Goal: Task Accomplishment & Management: Manage account settings

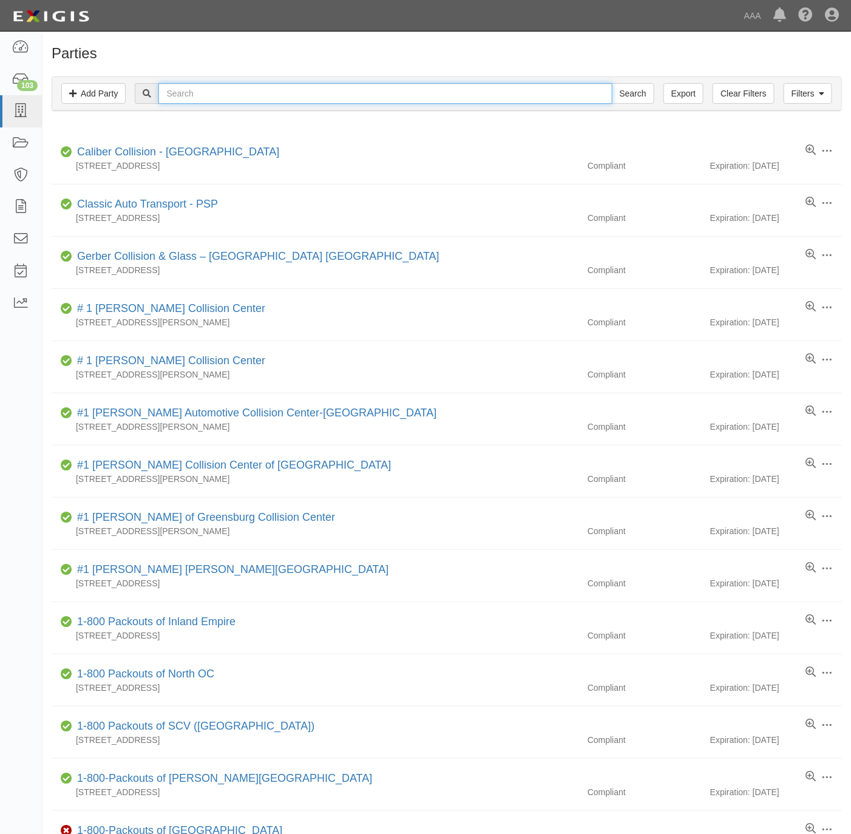
click at [193, 97] on input "text" at bounding box center [385, 93] width 454 height 21
paste input "B & T Automotive"
type input "B & T Automotive"
click at [636, 93] on input "Search" at bounding box center [633, 93] width 43 height 21
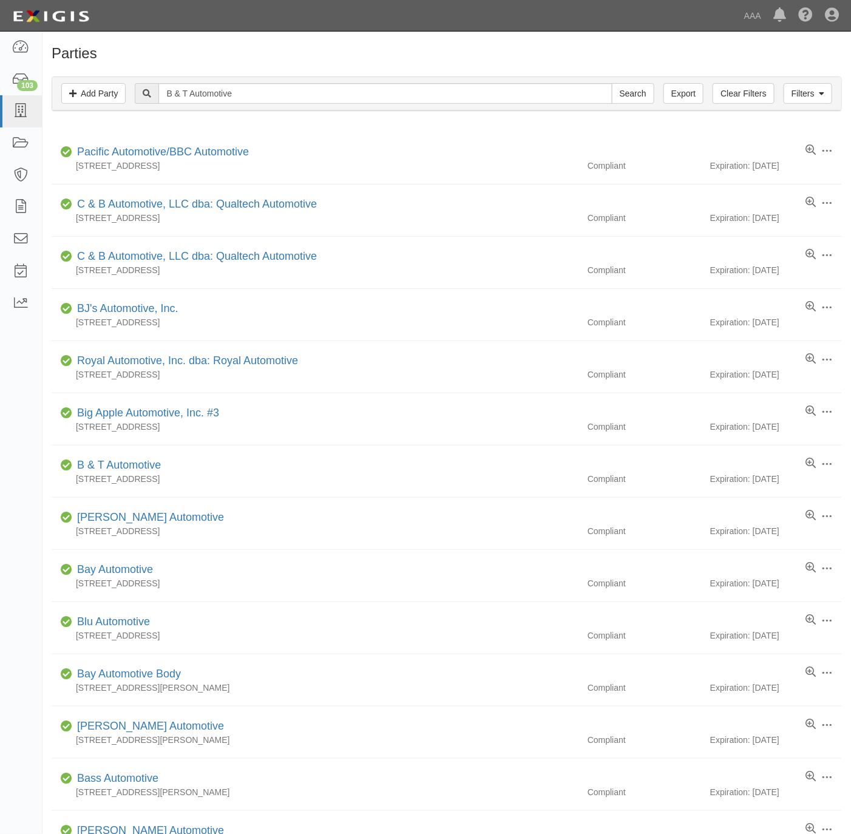
click at [596, 59] on h1 "Parties" at bounding box center [447, 54] width 791 height 16
click at [281, 91] on input "B & T Automotive" at bounding box center [385, 93] width 454 height 21
paste input "El Dorado Shell"
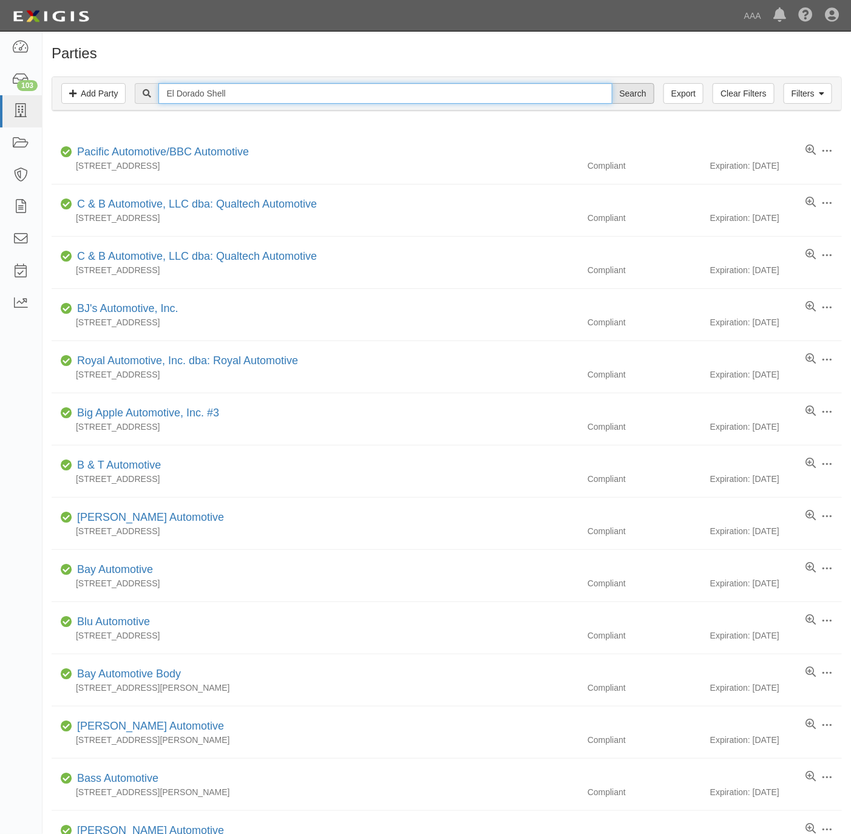
type input "El Dorado Shell"
click at [613, 93] on input "Search" at bounding box center [633, 93] width 43 height 21
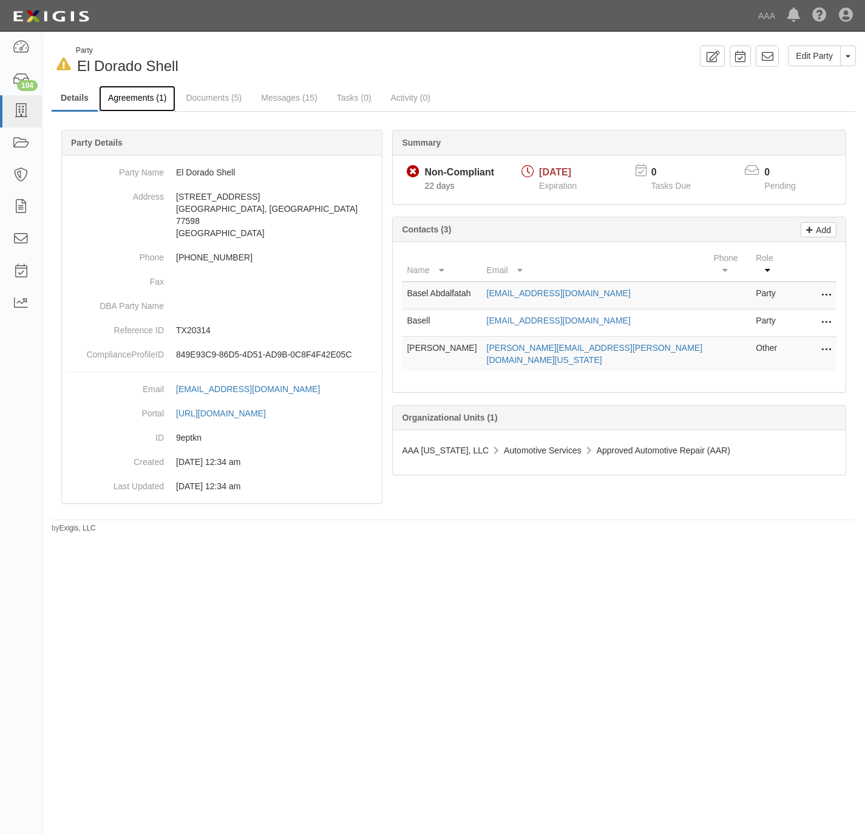
click at [126, 95] on link "Agreements (1)" at bounding box center [137, 99] width 77 height 26
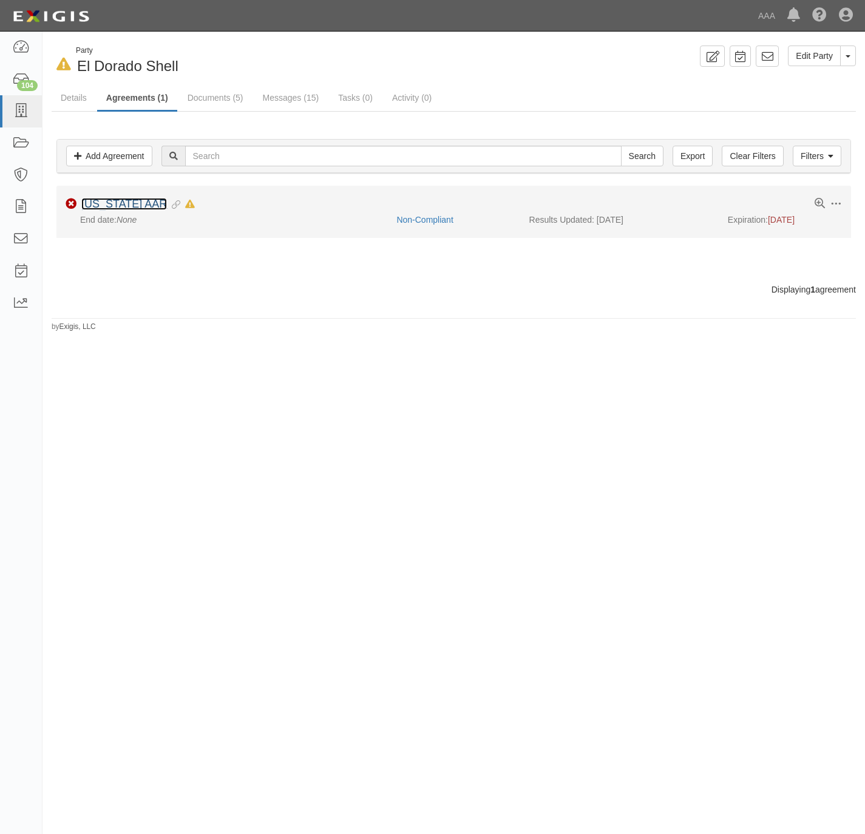
click at [95, 205] on link "[US_STATE] AAR" at bounding box center [124, 204] width 86 height 12
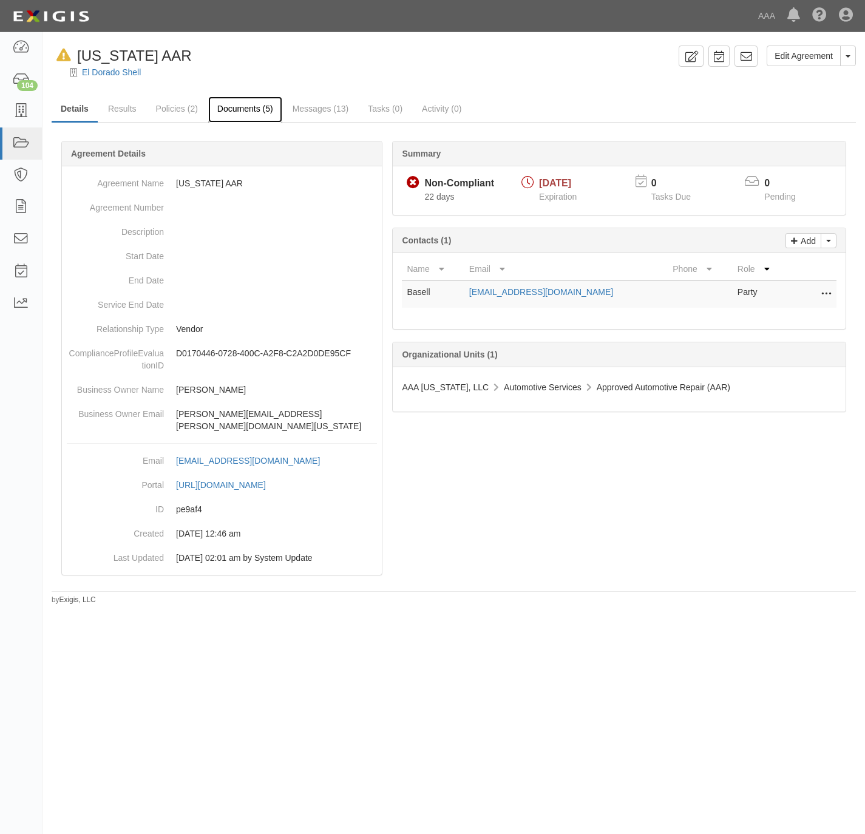
click at [231, 104] on link "Documents (5)" at bounding box center [245, 110] width 74 height 26
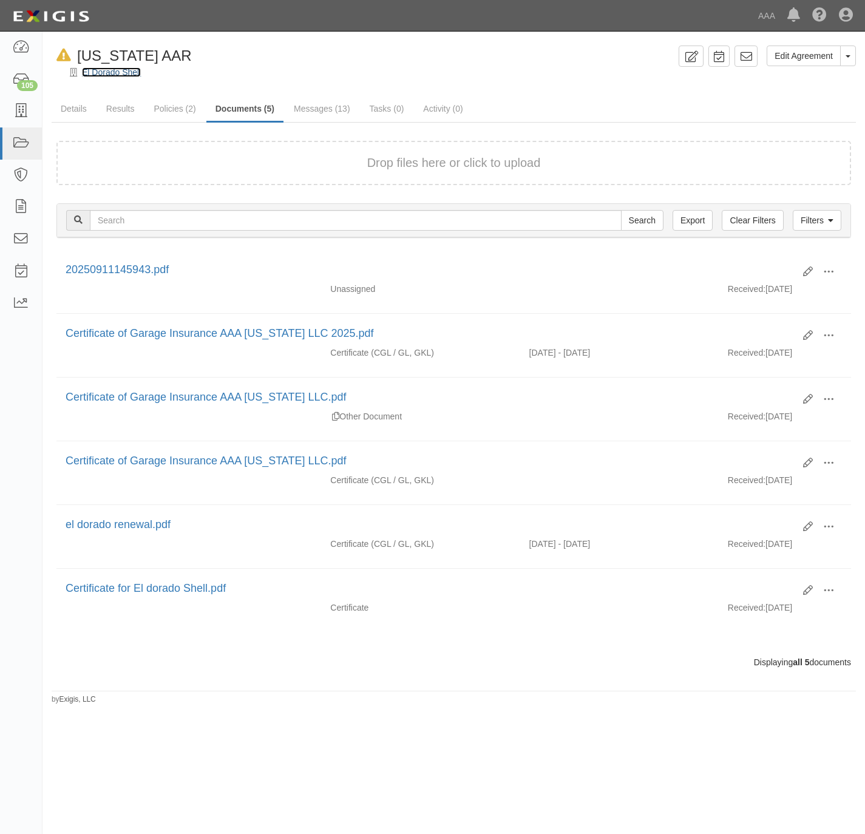
click at [94, 72] on link "El Dorado Shell" at bounding box center [111, 72] width 59 height 10
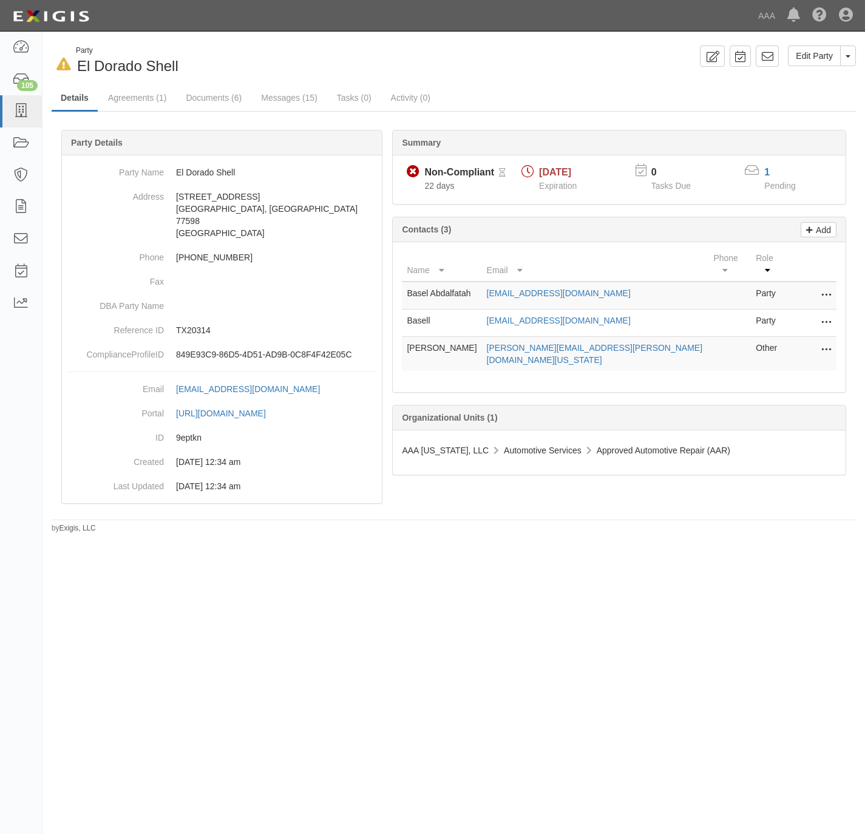
click at [820, 315] on button at bounding box center [824, 323] width 16 height 17
click at [672, 572] on div "In Default since 09/04/2025 Party El Dorado Shell Edit Party Toggle Party Dropd…" at bounding box center [432, 411] width 865 height 751
click at [823, 315] on icon at bounding box center [827, 323] width 10 height 16
click at [783, 308] on link "Edit" at bounding box center [783, 319] width 96 height 22
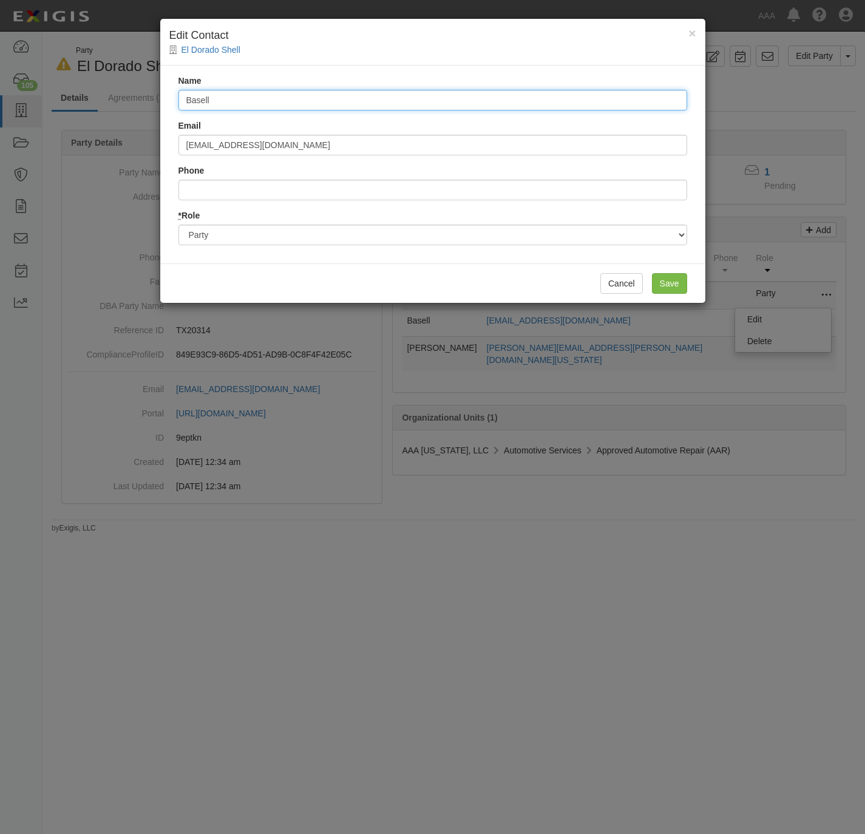
click at [329, 91] on input "Basell" at bounding box center [433, 100] width 509 height 21
paste input "Mark Shabib"
type input "Mark Shabib"
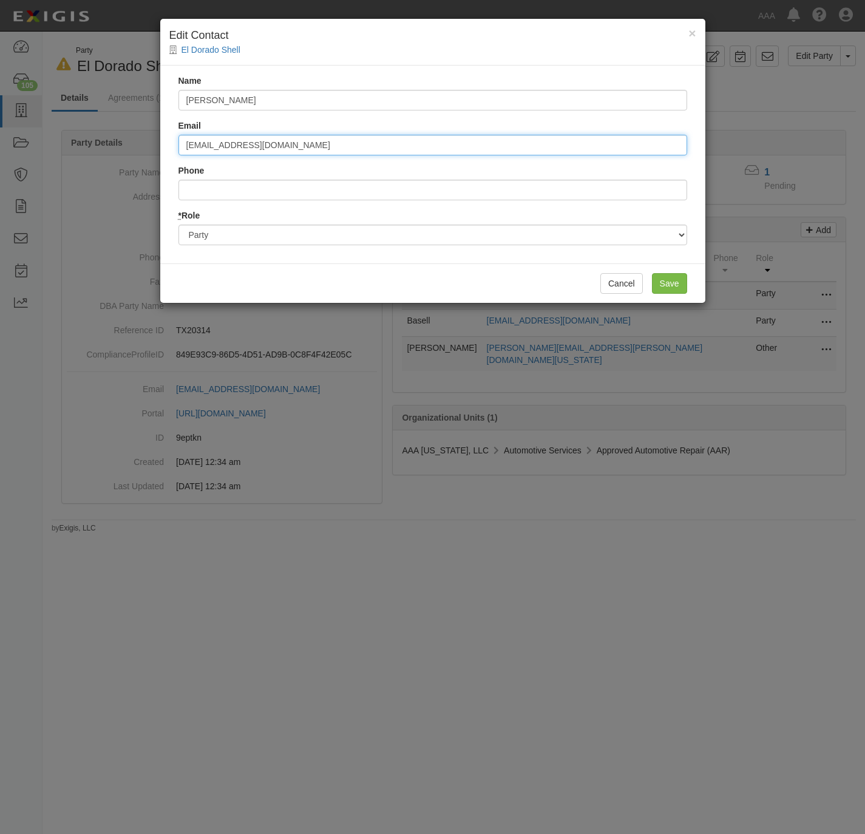
click at [435, 141] on input "shell_580_eldorado@yahoo.com" at bounding box center [433, 145] width 509 height 21
paste input "mshabib@eigagency"
type input "mshabib@eigagency.com"
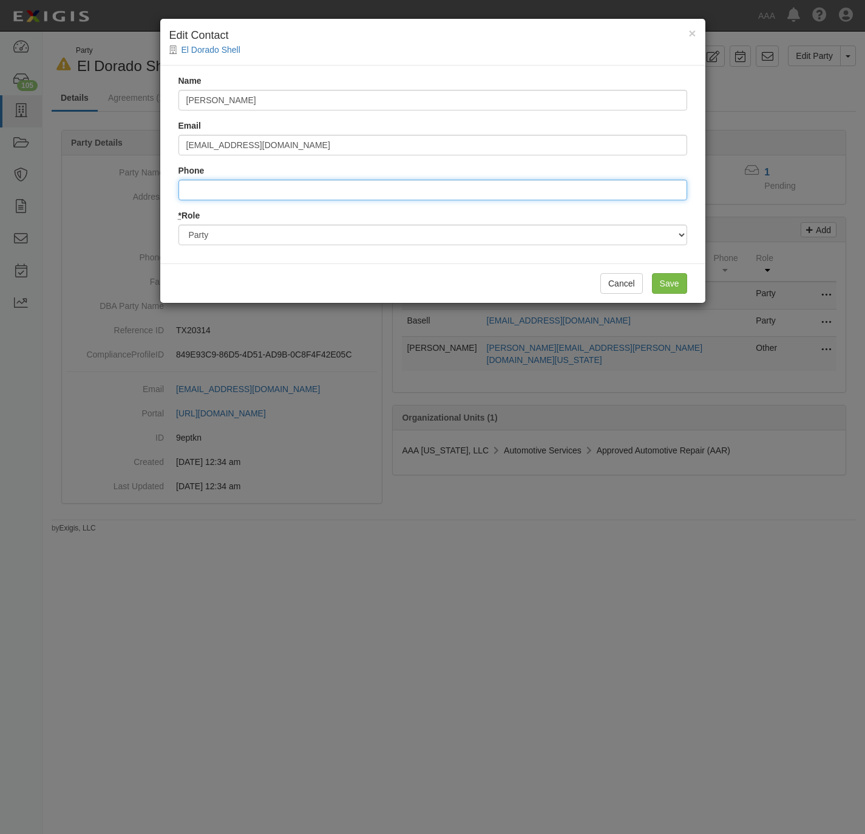
click at [350, 184] on input "Phone" at bounding box center [433, 190] width 509 height 21
paste input "281-493-1700"
click at [195, 186] on input "2814931700" at bounding box center [433, 190] width 509 height 21
type input "281.493.1700"
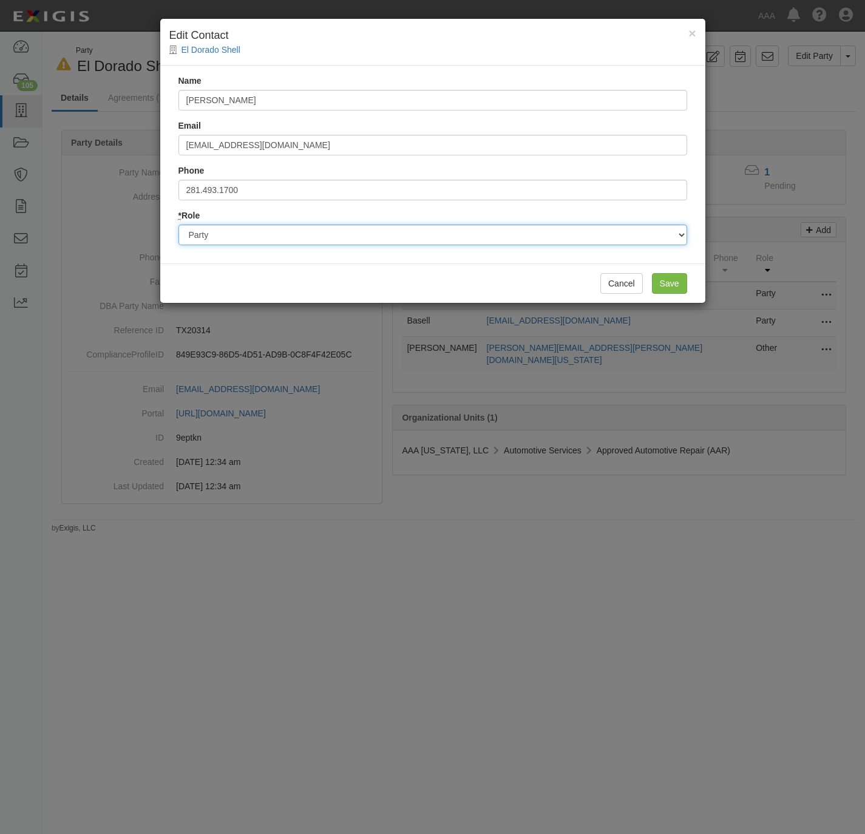
click at [386, 236] on select "Party Broker Other" at bounding box center [433, 235] width 509 height 21
select select "Broker"
click at [179, 225] on select "Party Broker Other" at bounding box center [433, 235] width 509 height 21
click at [662, 282] on input "Save" at bounding box center [669, 283] width 35 height 21
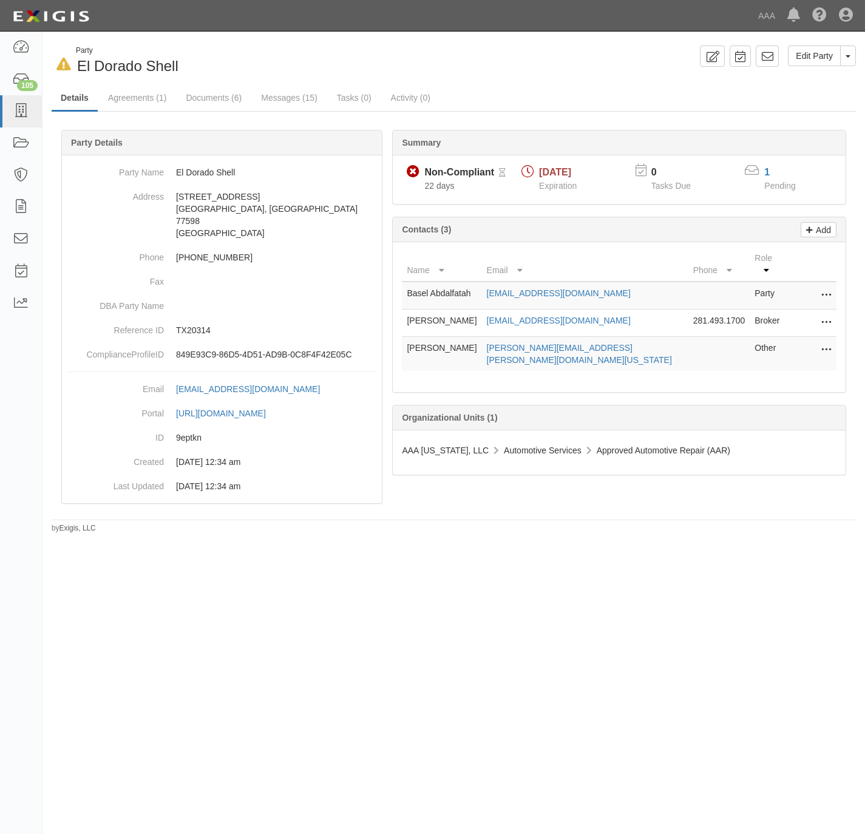
click at [827, 344] on icon at bounding box center [827, 350] width 10 height 16
click at [761, 343] on link "Edit" at bounding box center [783, 347] width 96 height 22
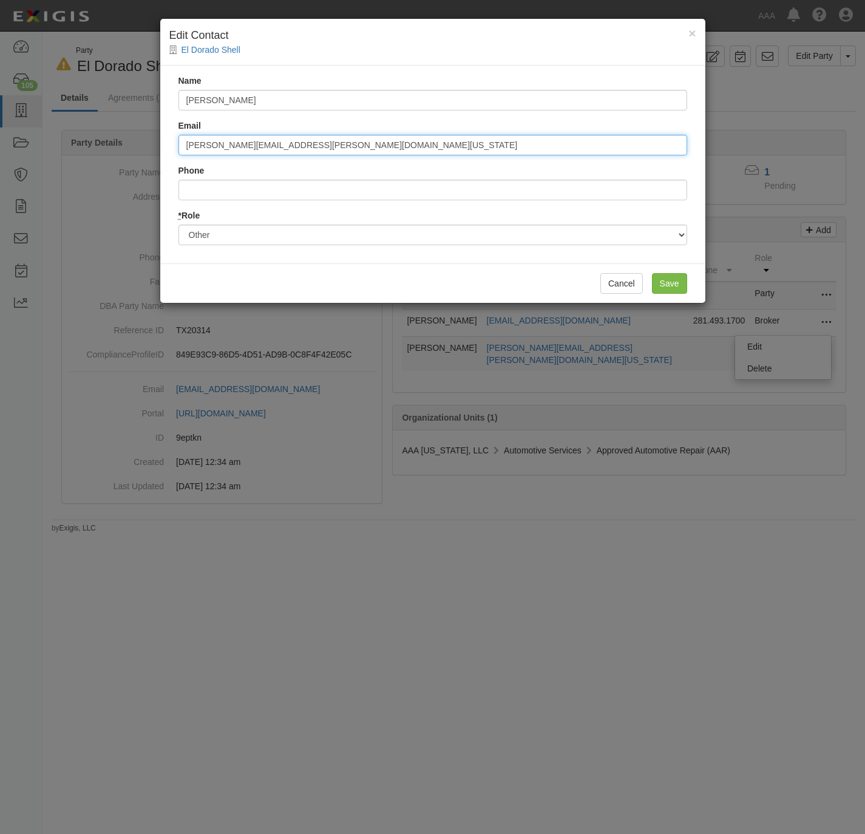
click at [266, 143] on input "Johnson.Fredrick@aaa-texas.com" at bounding box center [433, 145] width 509 height 21
click at [222, 139] on input "Johnson.Fredrick@ace.aaa.com" at bounding box center [433, 145] width 509 height 21
click at [485, 137] on input "johnson.fredrick@ace.aaa.com" at bounding box center [433, 145] width 509 height 21
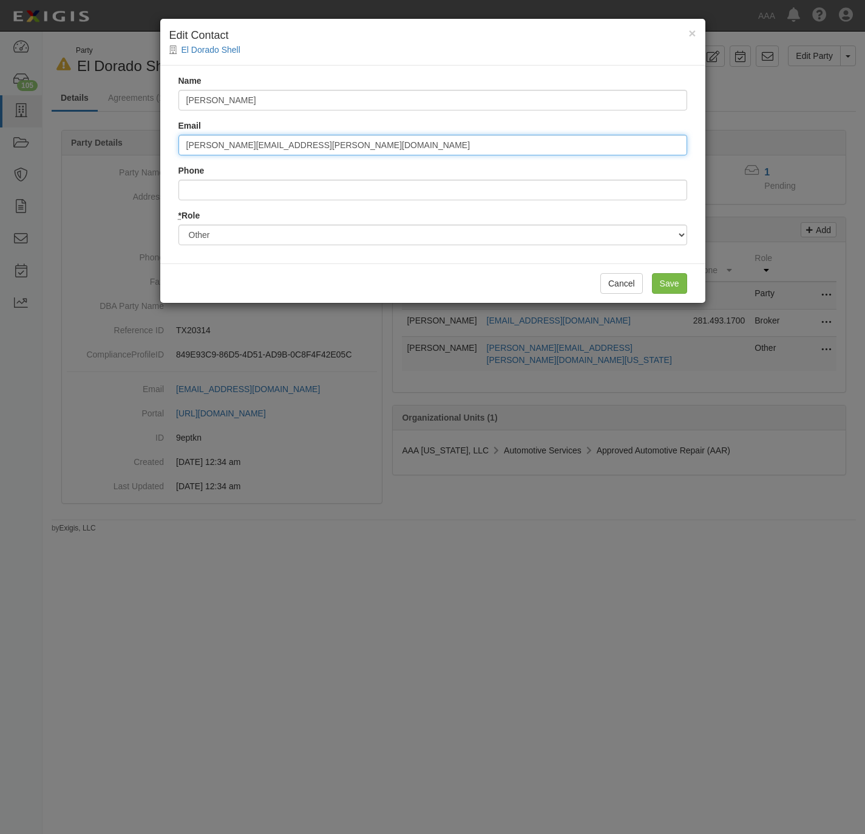
click at [485, 137] on input "johnson.fredrick@ace.aaa.com" at bounding box center [433, 145] width 509 height 21
type input "johnson.fredrick@ace.aaa.com"
click at [658, 288] on input "Save" at bounding box center [669, 283] width 35 height 21
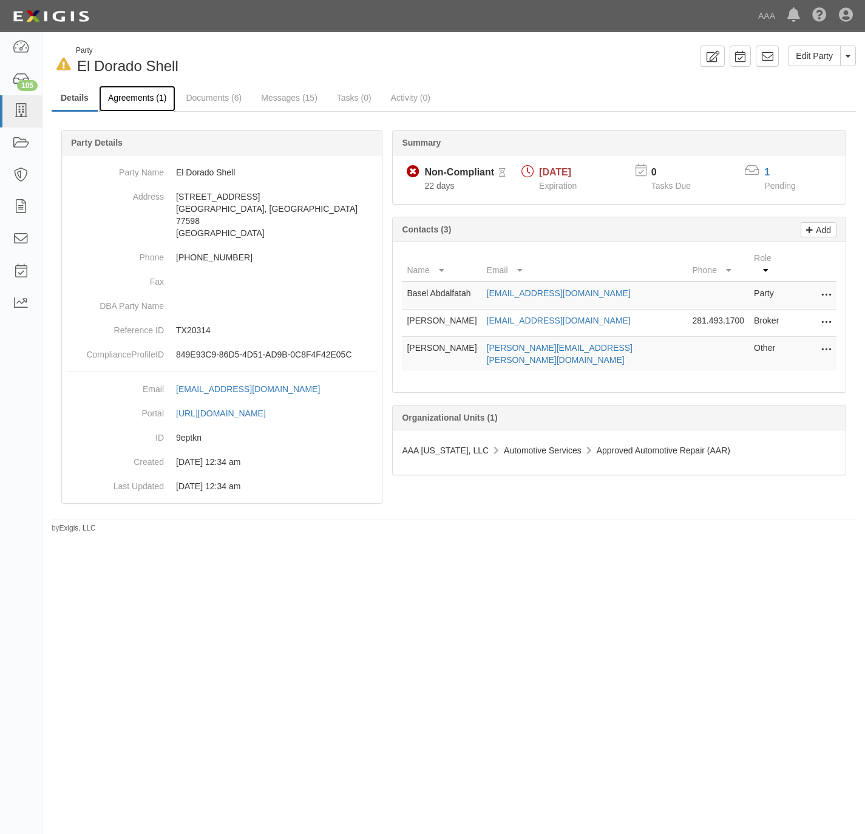
click at [137, 99] on link "Agreements (1)" at bounding box center [137, 99] width 77 height 26
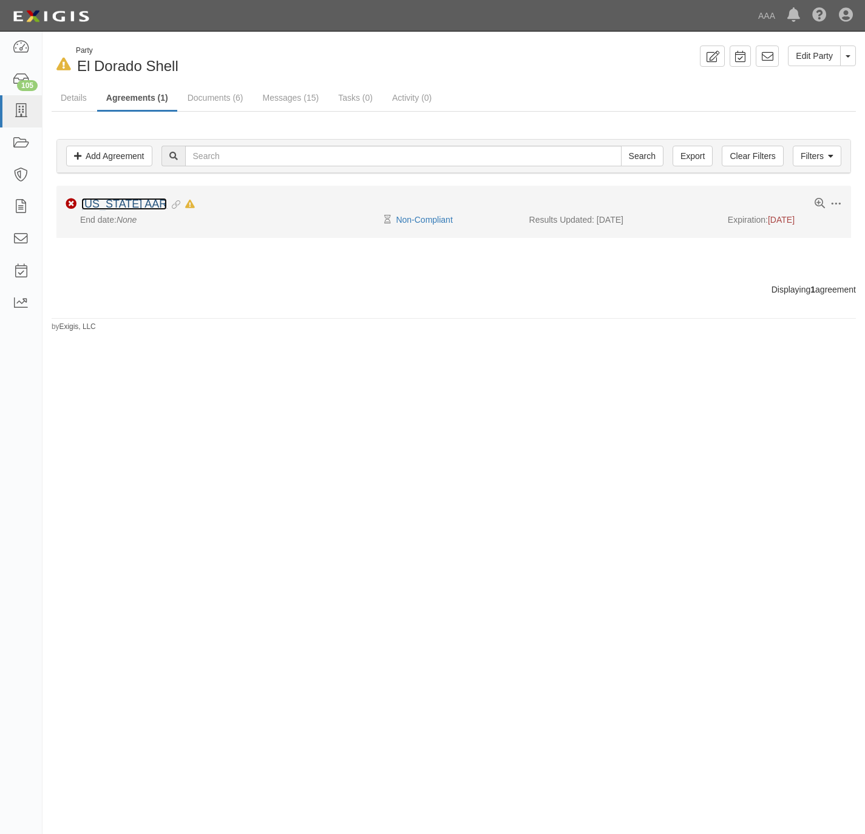
click at [95, 204] on link "[US_STATE] AAR" at bounding box center [124, 204] width 86 height 12
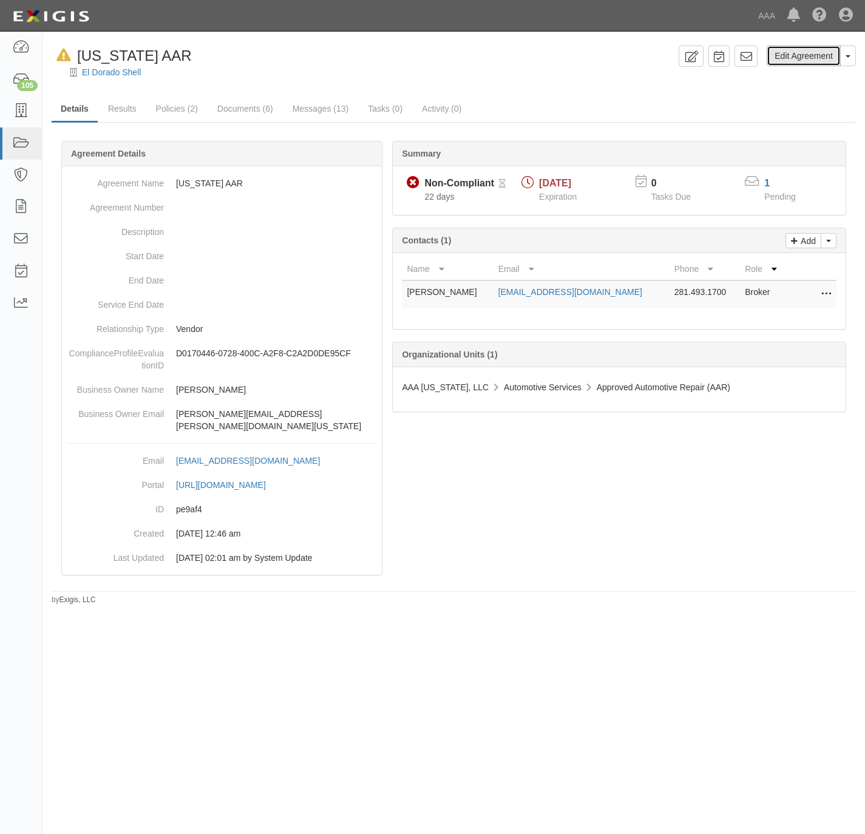
click at [796, 59] on link "Edit Agreement" at bounding box center [804, 56] width 74 height 21
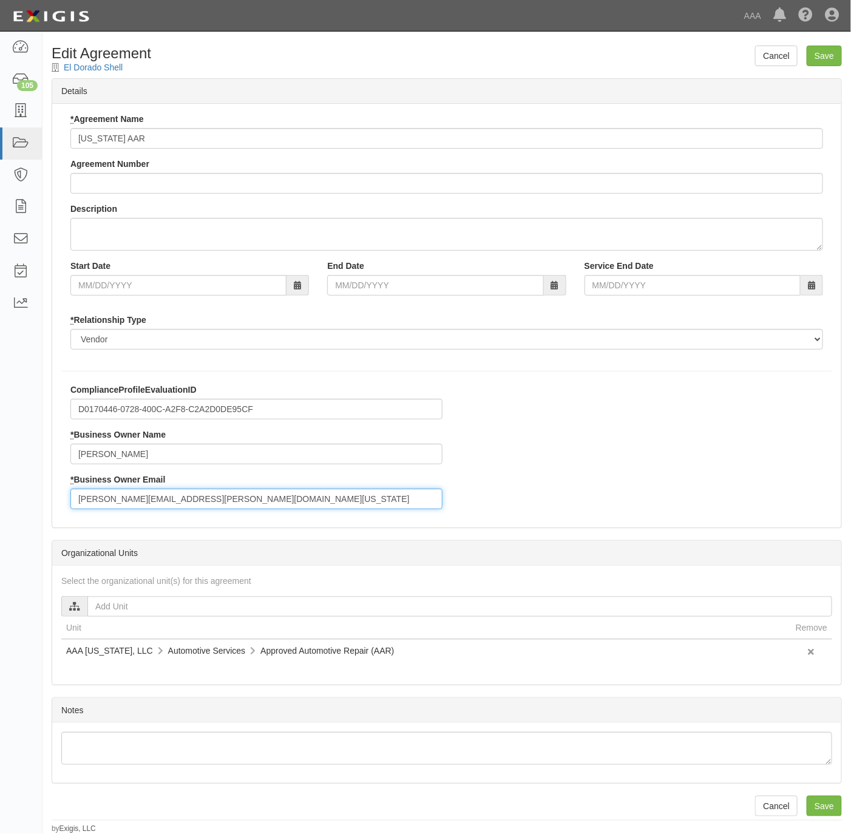
click at [174, 503] on input "Johnson.Fredrick@aaa-texas.com" at bounding box center [256, 499] width 372 height 21
paste input "johnson.fredrick@ace.aaa"
type input "johnson.fredrick@ace.aaa.com"
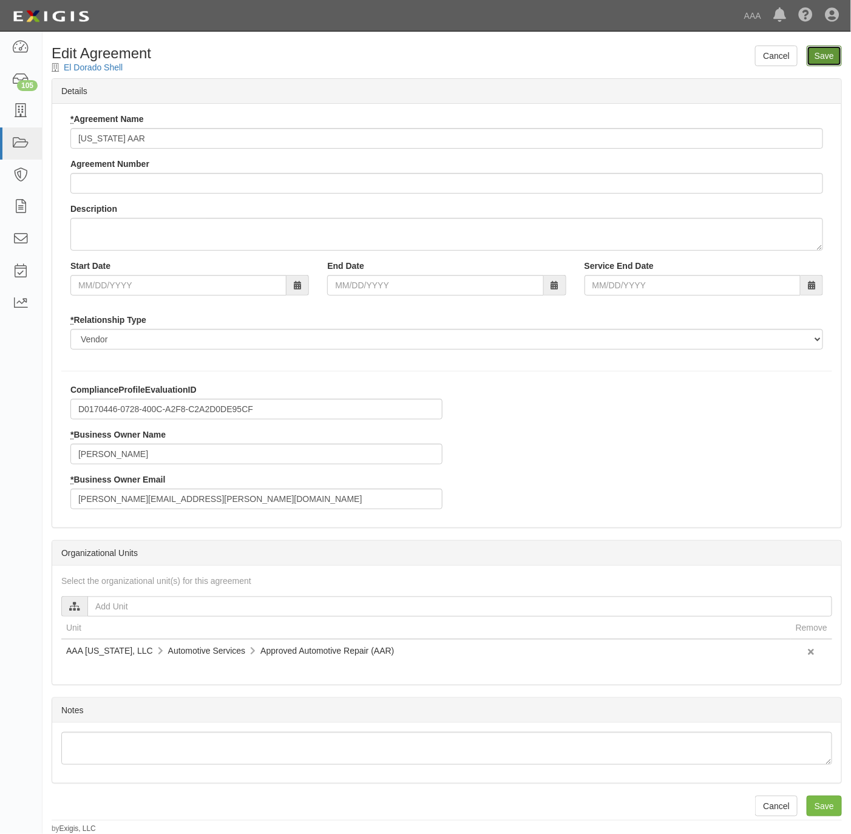
click at [822, 64] on input "Save" at bounding box center [824, 56] width 35 height 21
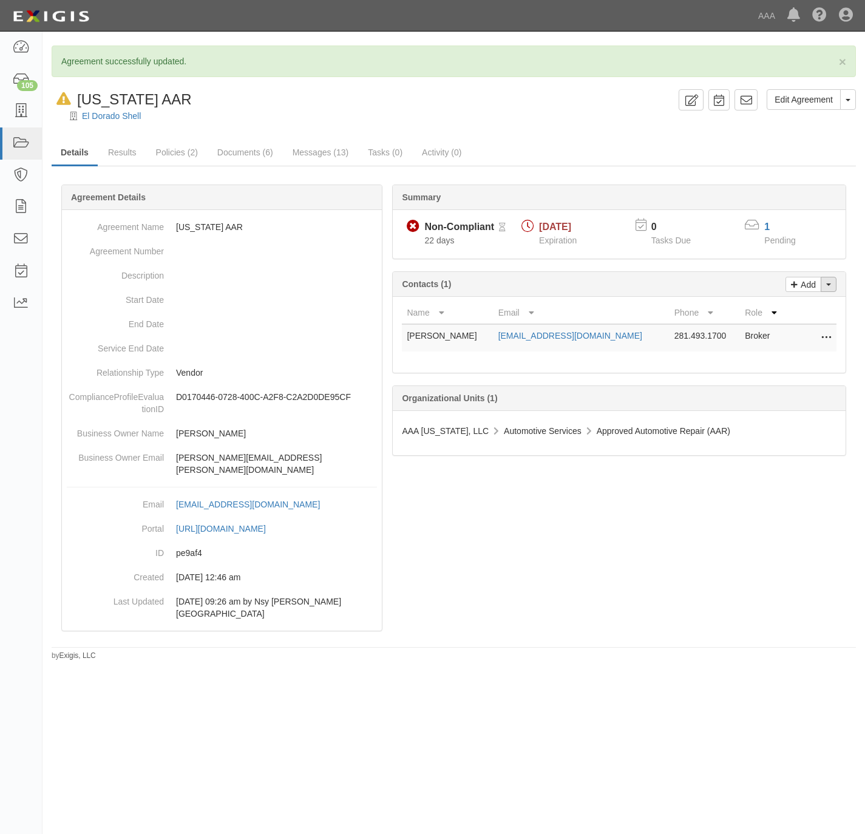
click at [833, 288] on button "Toggle Contact Dropdown" at bounding box center [829, 284] width 16 height 15
click at [782, 313] on link "Change contacts" at bounding box center [788, 306] width 96 height 16
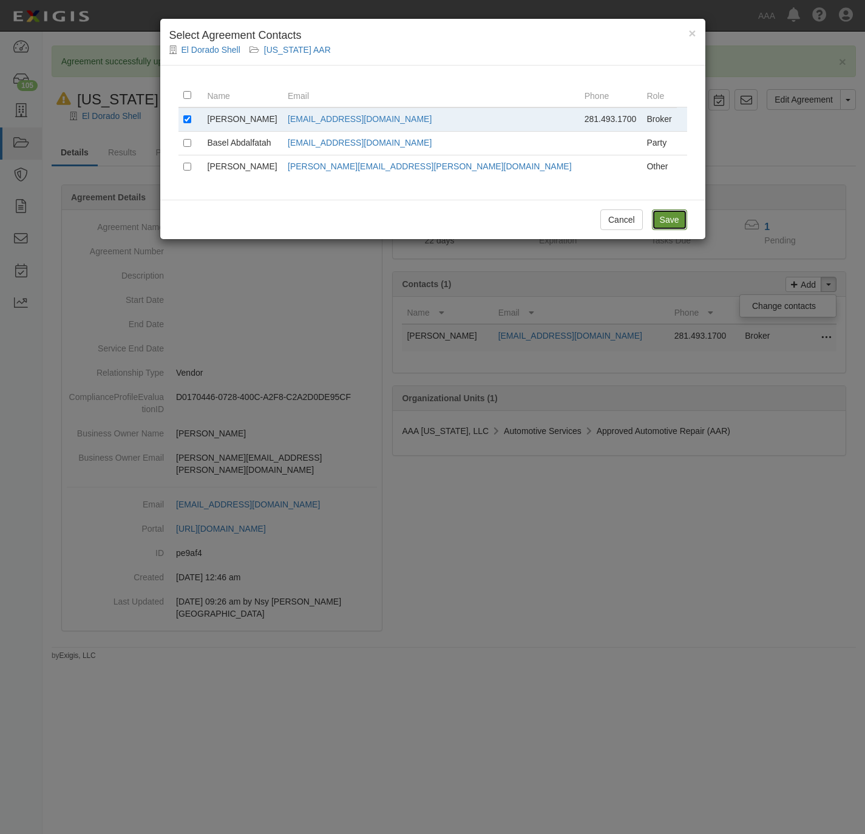
click at [678, 223] on input "Save" at bounding box center [669, 219] width 35 height 21
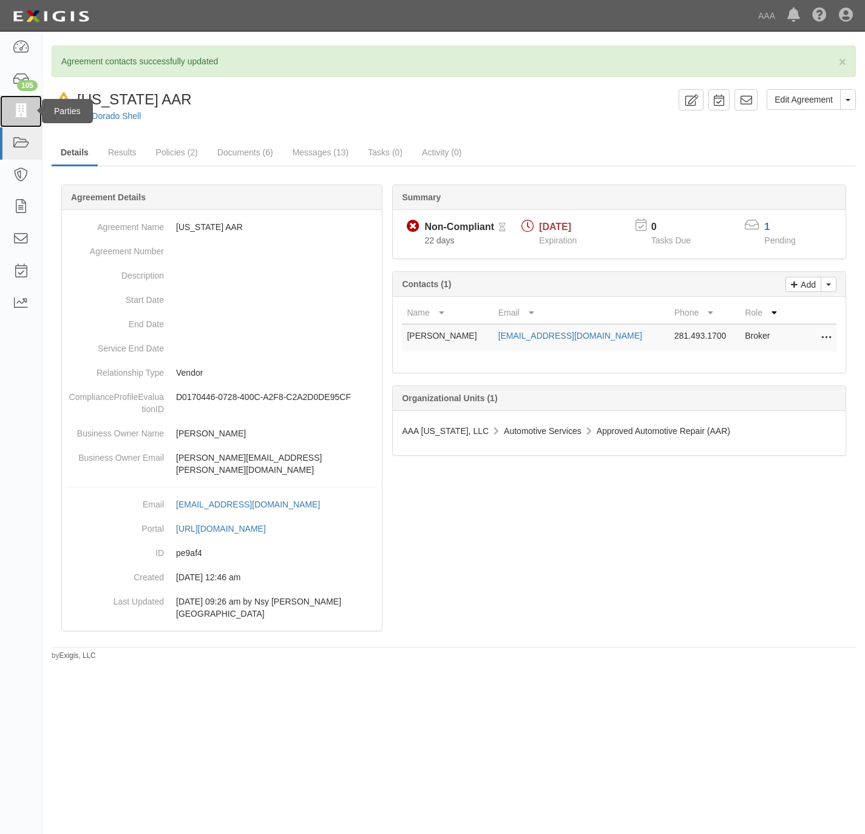
drag, startPoint x: 17, startPoint y: 111, endPoint x: 26, endPoint y: 109, distance: 8.7
click at [18, 111] on icon at bounding box center [20, 111] width 17 height 14
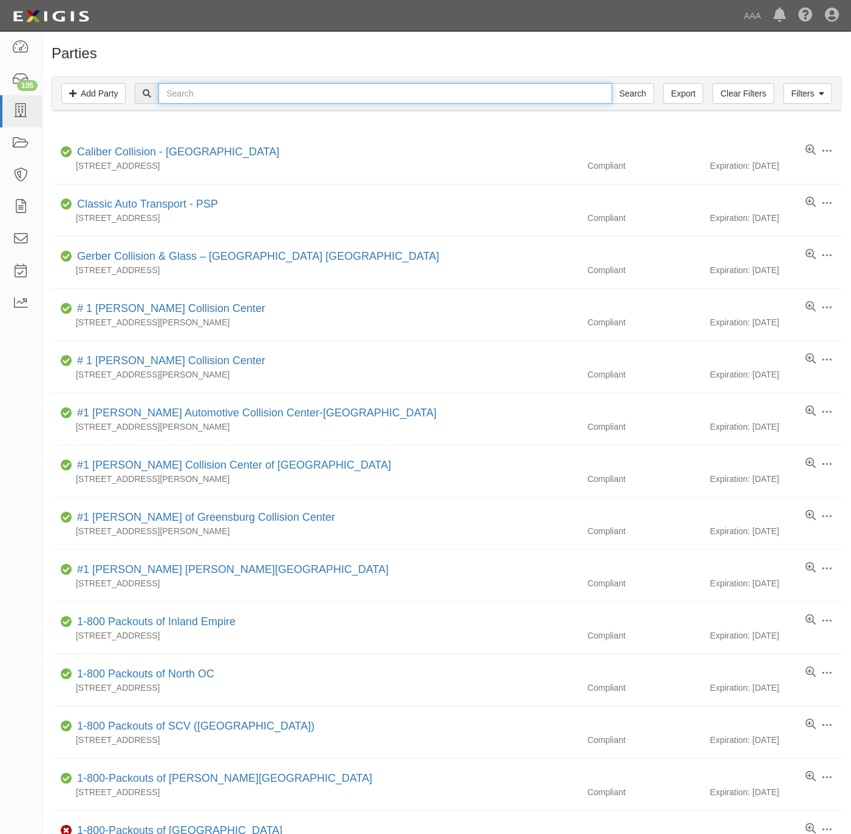
click at [459, 95] on input "text" at bounding box center [385, 93] width 454 height 21
paste input "E & A"
type input "E & A"
click at [621, 91] on input "Search" at bounding box center [633, 93] width 43 height 21
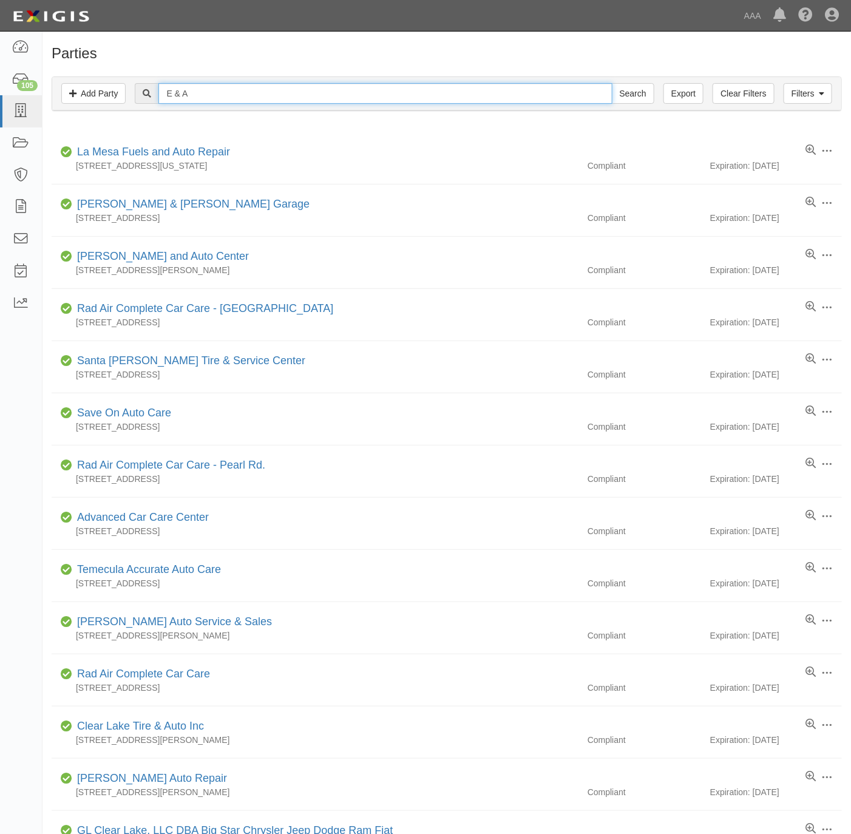
click at [257, 94] on input "E & A" at bounding box center [385, 93] width 454 height 21
paste input "422017"
type input "422017"
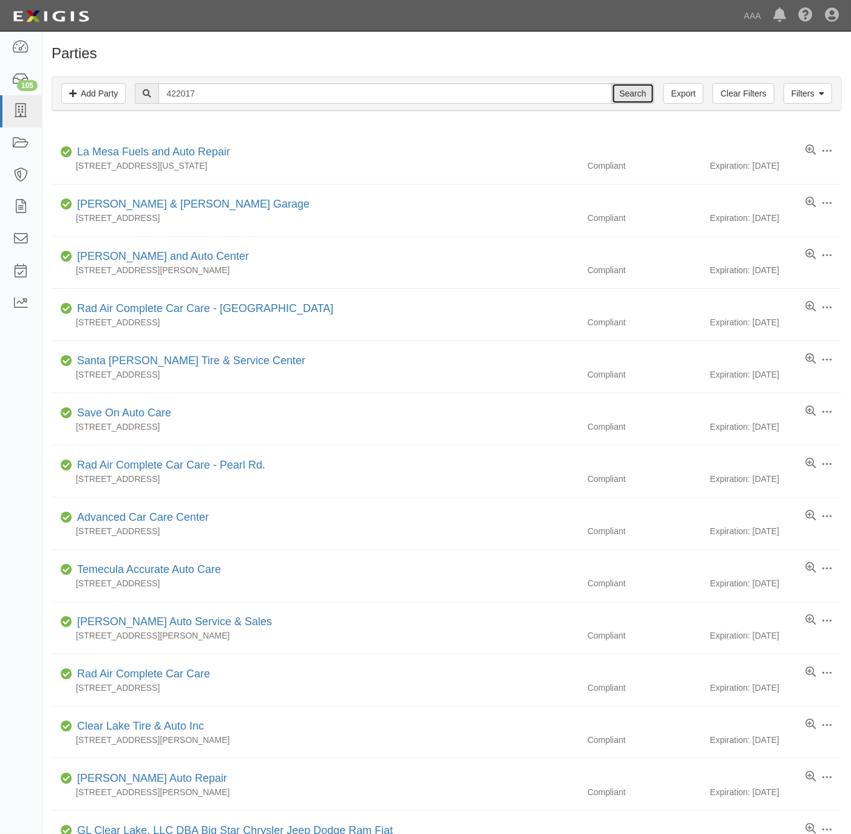
click at [616, 95] on input "Search" at bounding box center [633, 93] width 43 height 21
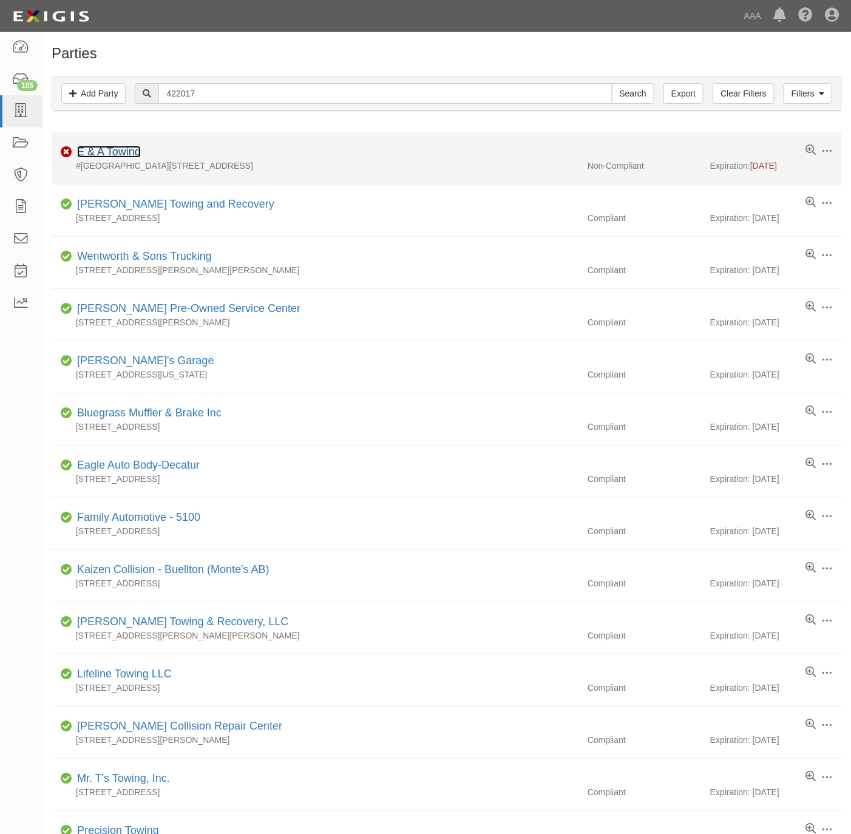
click at [92, 151] on link "E & A Towing" at bounding box center [109, 152] width 64 height 12
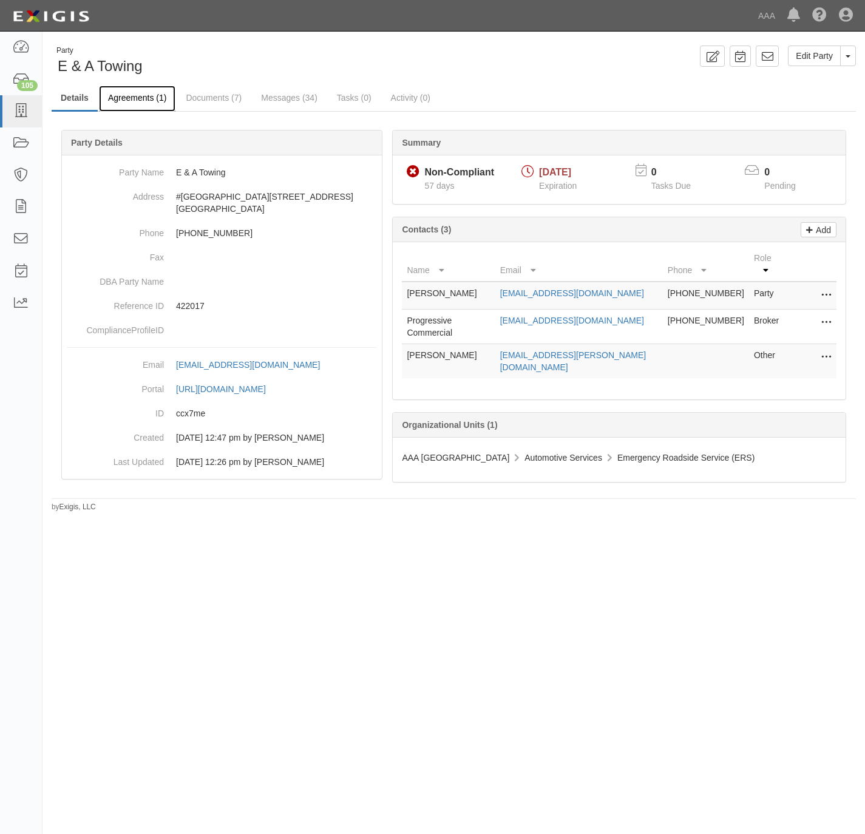
click at [126, 103] on link "Agreements (1)" at bounding box center [137, 99] width 77 height 26
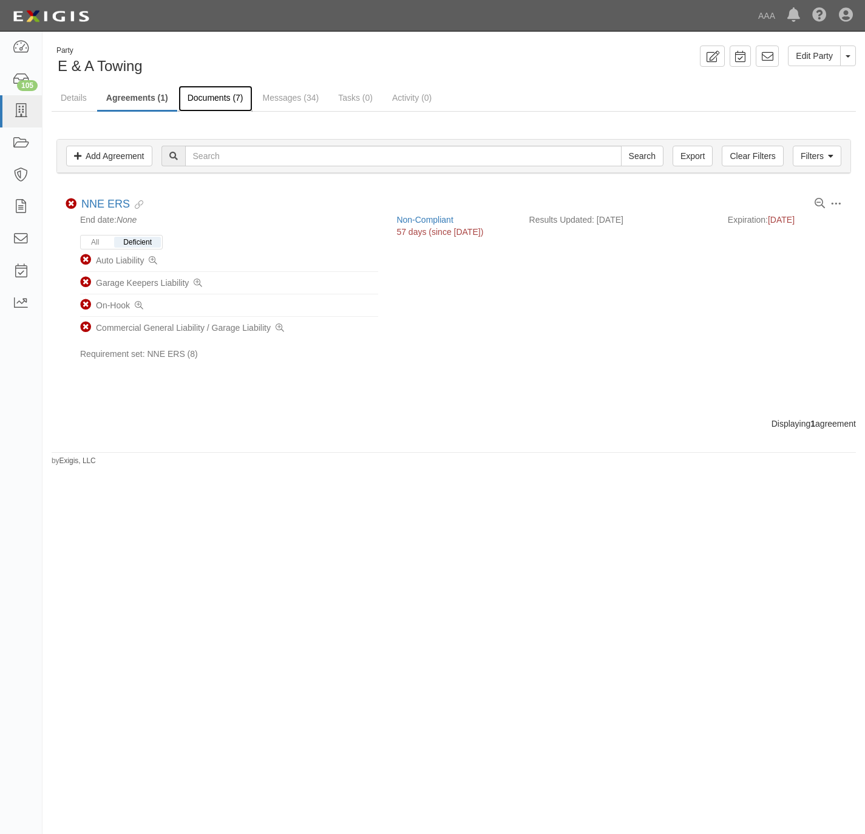
click at [219, 93] on link "Documents (7)" at bounding box center [216, 99] width 74 height 26
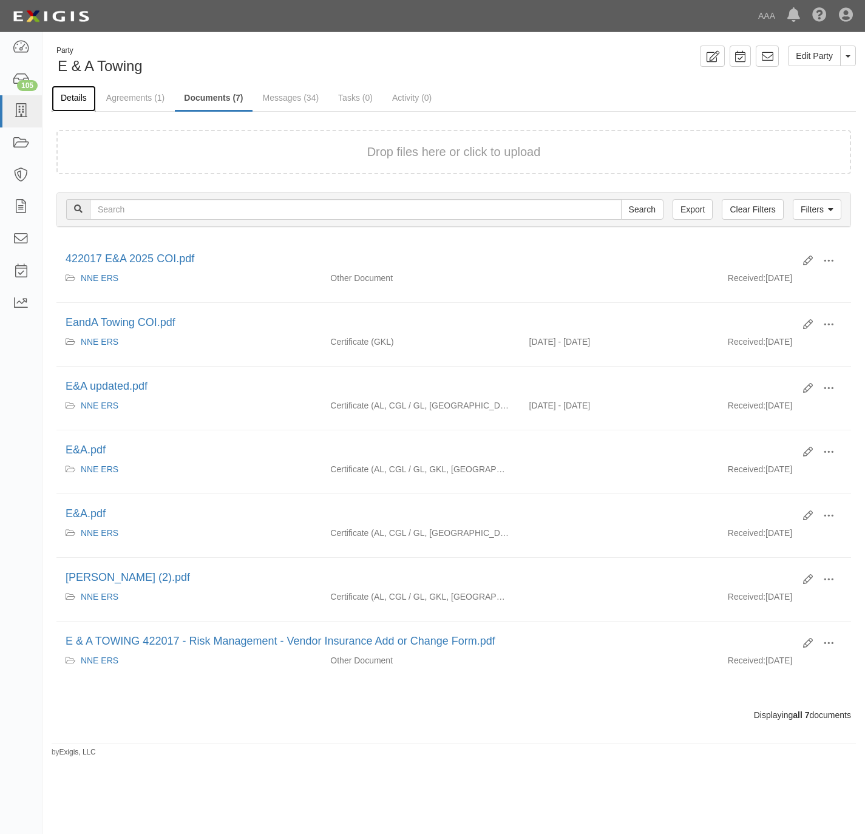
click at [79, 99] on link "Details" at bounding box center [74, 99] width 44 height 26
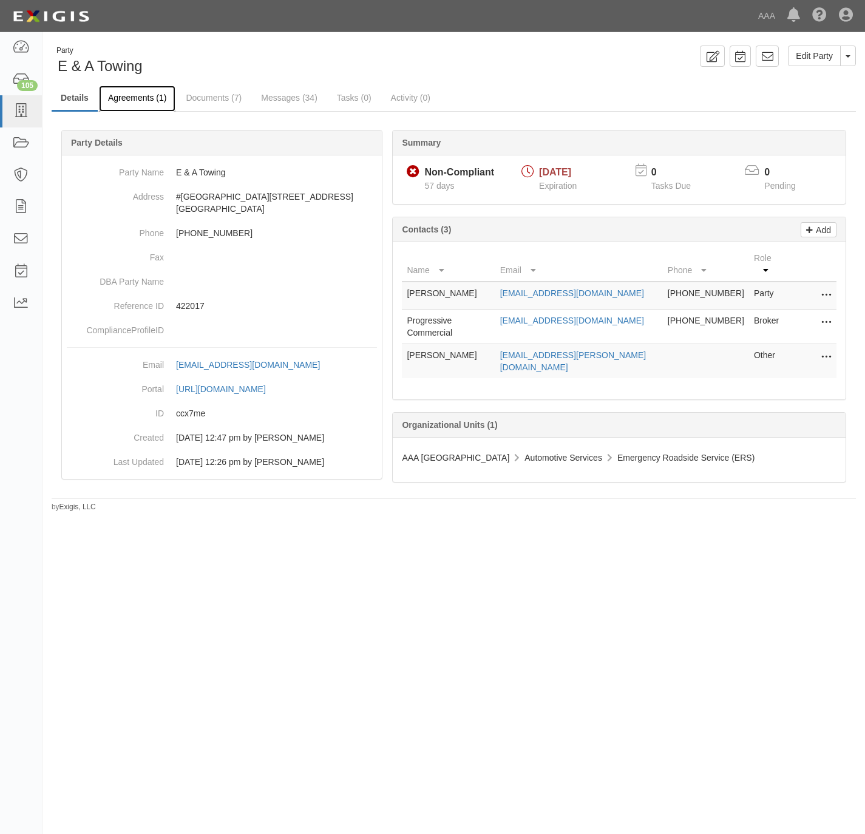
click at [138, 99] on link "Agreements (1)" at bounding box center [137, 99] width 77 height 26
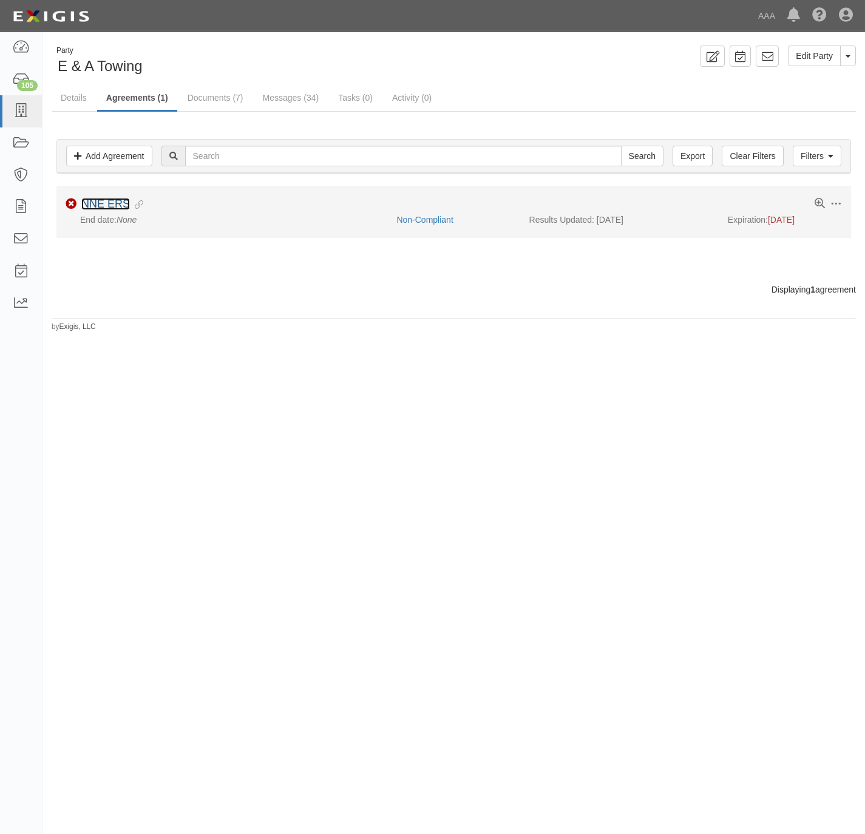
click at [115, 209] on link "NNE ERS" at bounding box center [105, 204] width 49 height 12
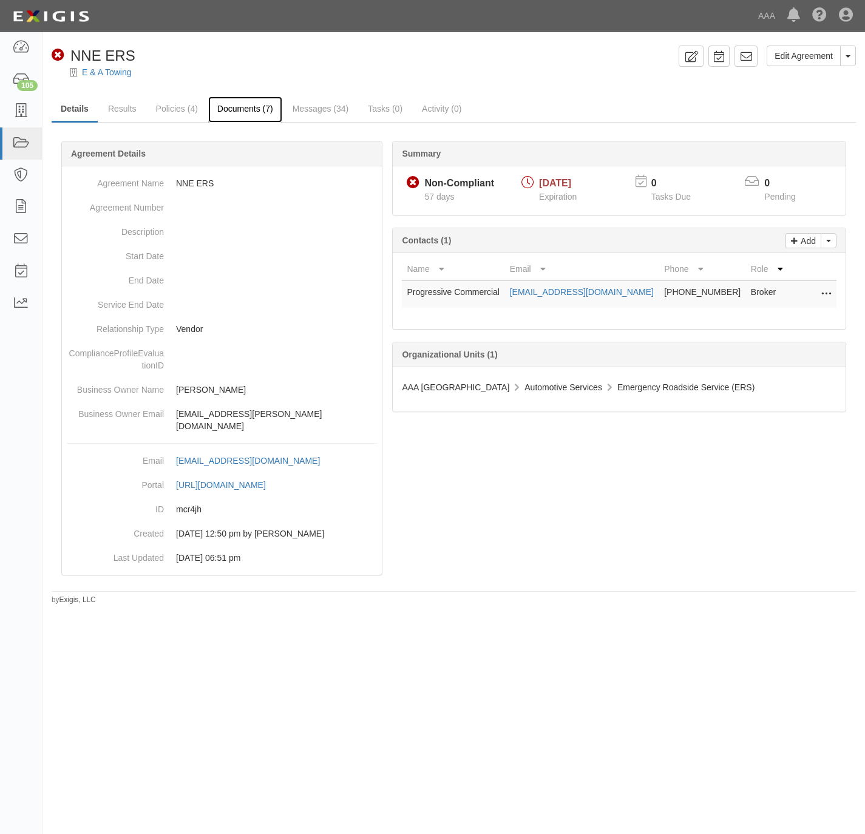
click at [243, 106] on link "Documents (7)" at bounding box center [245, 110] width 74 height 26
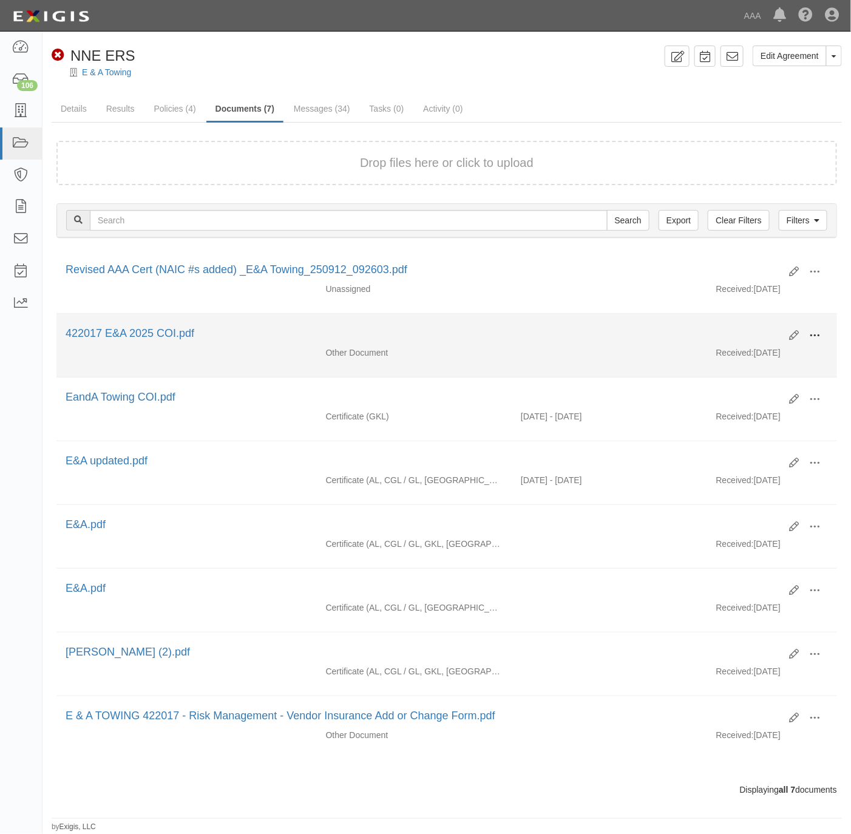
click at [813, 339] on span at bounding box center [814, 335] width 11 height 11
click at [758, 359] on link "View" at bounding box center [756, 353] width 96 height 22
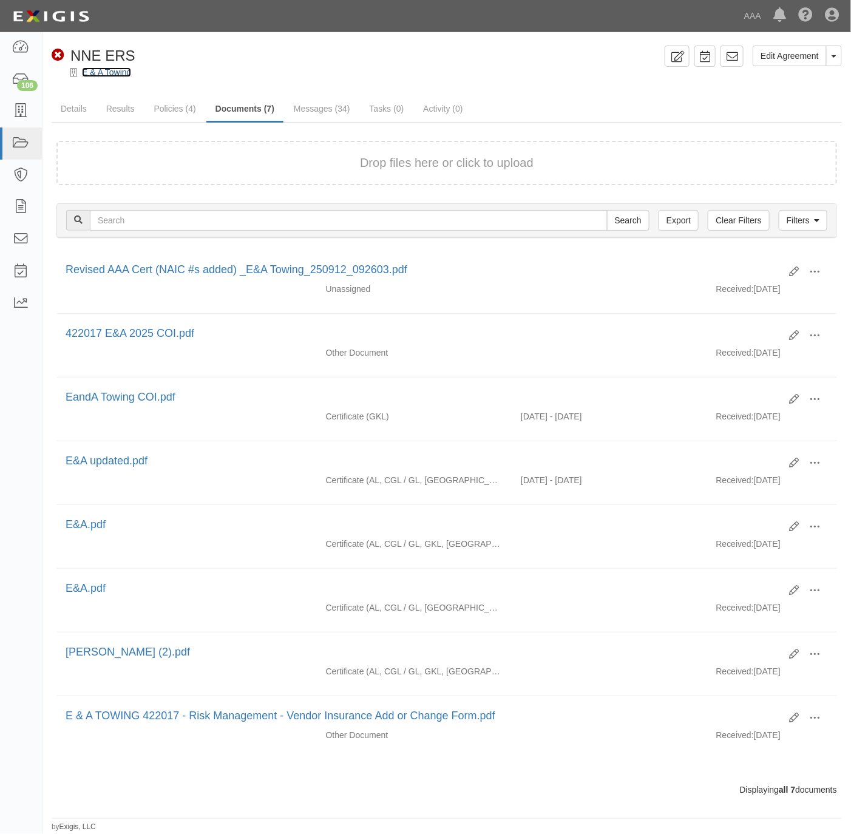
click at [103, 69] on link "E & A Towing" at bounding box center [106, 72] width 49 height 10
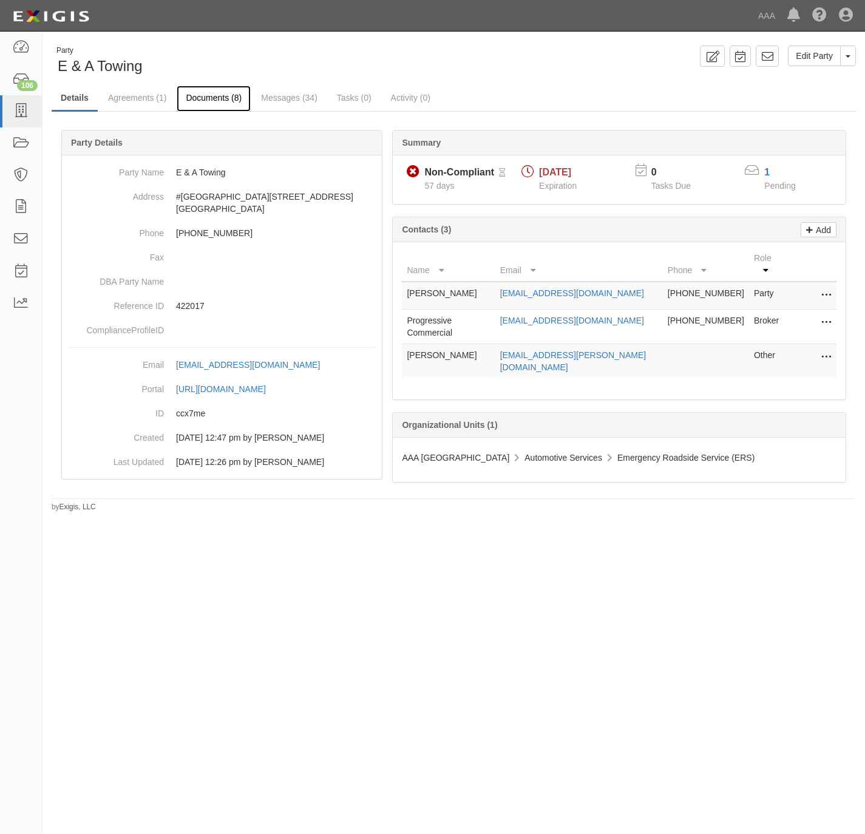
click at [208, 93] on link "Documents (8)" at bounding box center [214, 99] width 74 height 26
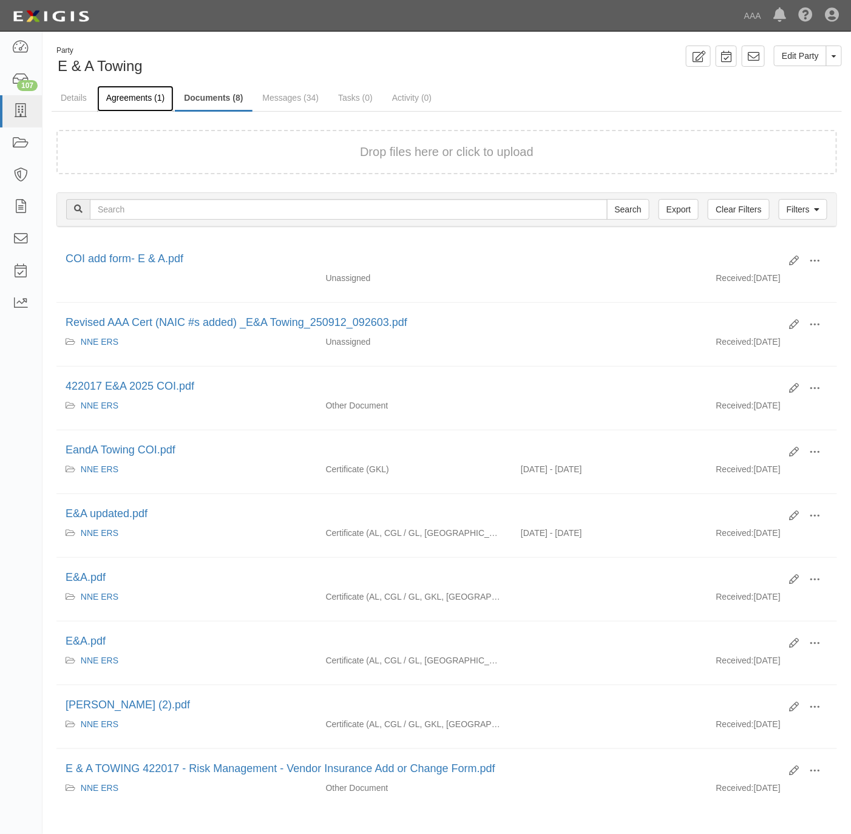
click at [123, 91] on link "Agreements (1)" at bounding box center [135, 99] width 77 height 26
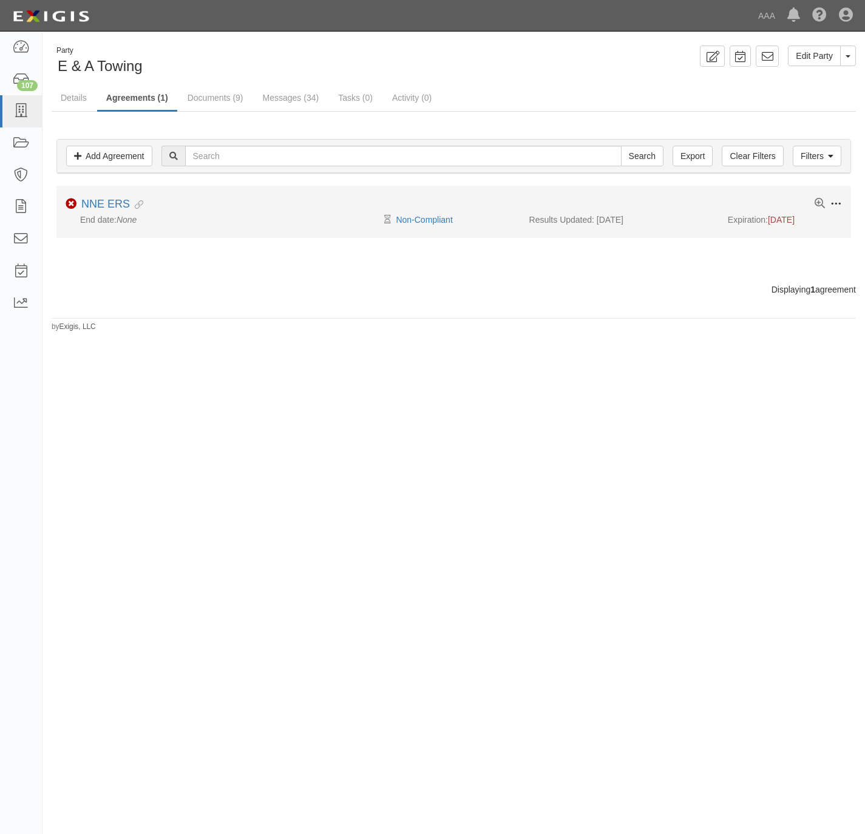
click at [836, 204] on span at bounding box center [836, 204] width 11 height 11
click at [772, 206] on link "Edit" at bounding box center [780, 203] width 96 height 22
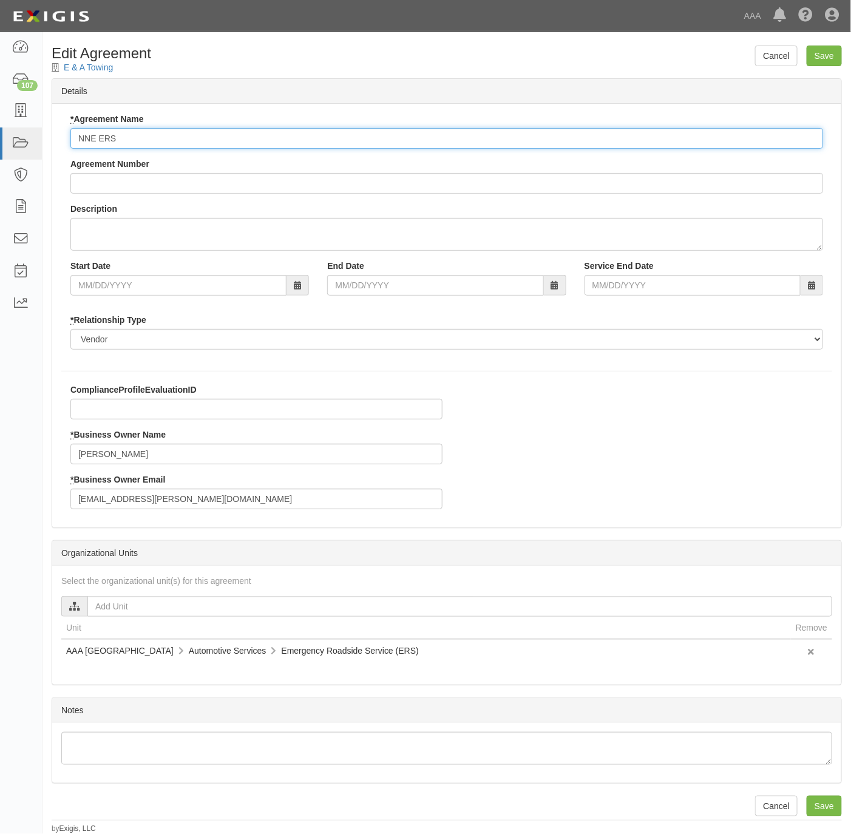
click at [304, 135] on input "NNE ERS" at bounding box center [446, 138] width 753 height 21
paste input "w/o GKLL"
type input "NNE ERS w/o GKLL"
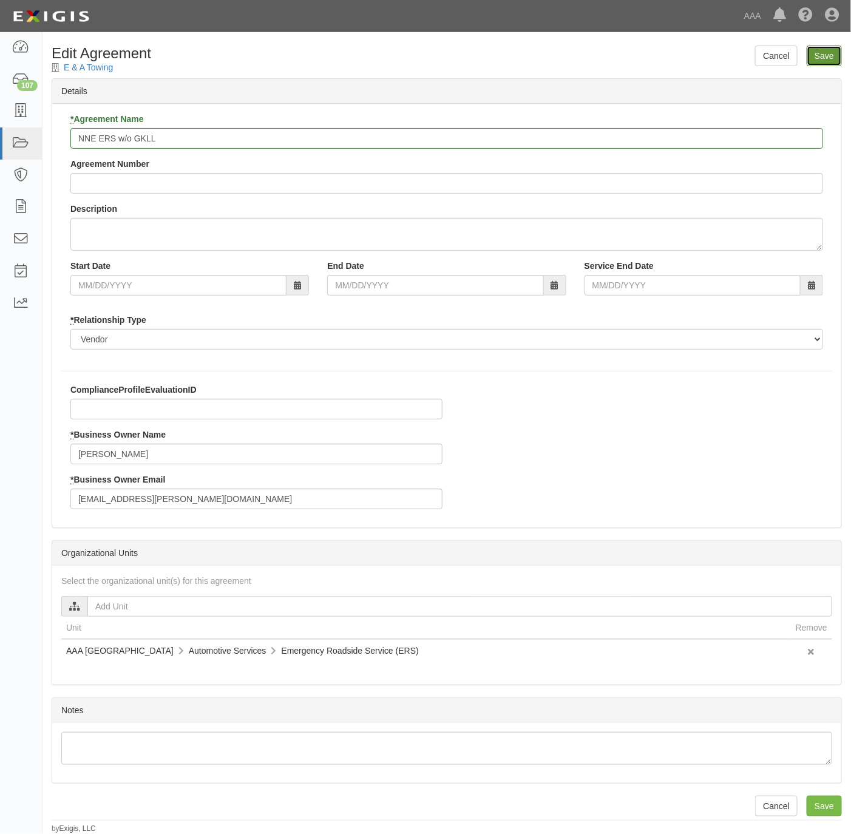
click at [837, 56] on input "Save" at bounding box center [824, 56] width 35 height 21
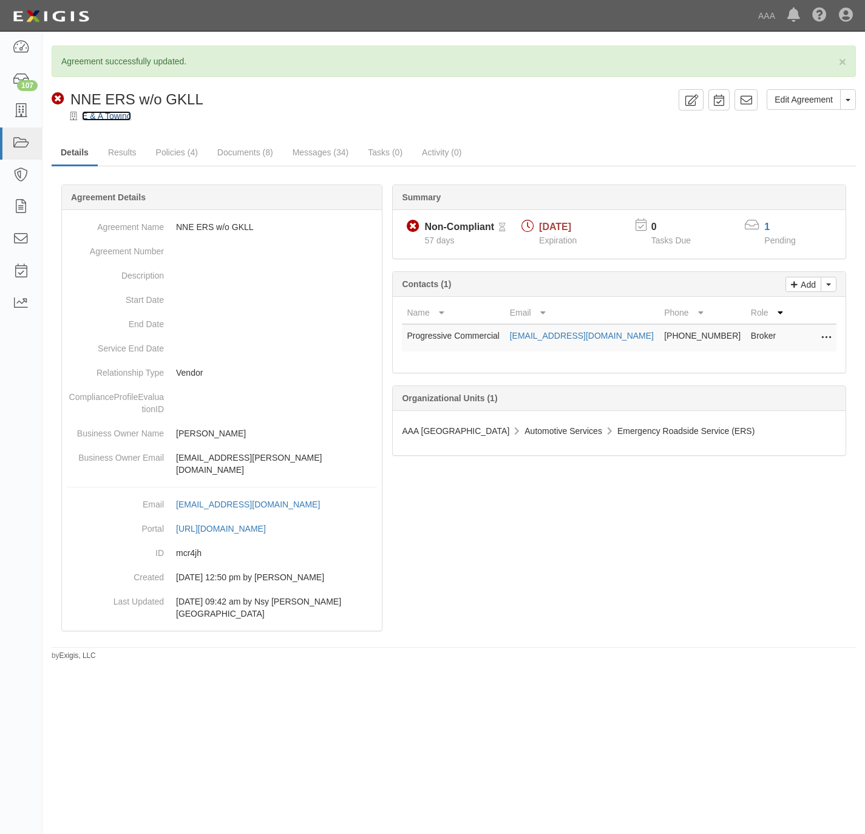
click at [113, 120] on link "E & A Towing" at bounding box center [106, 116] width 49 height 10
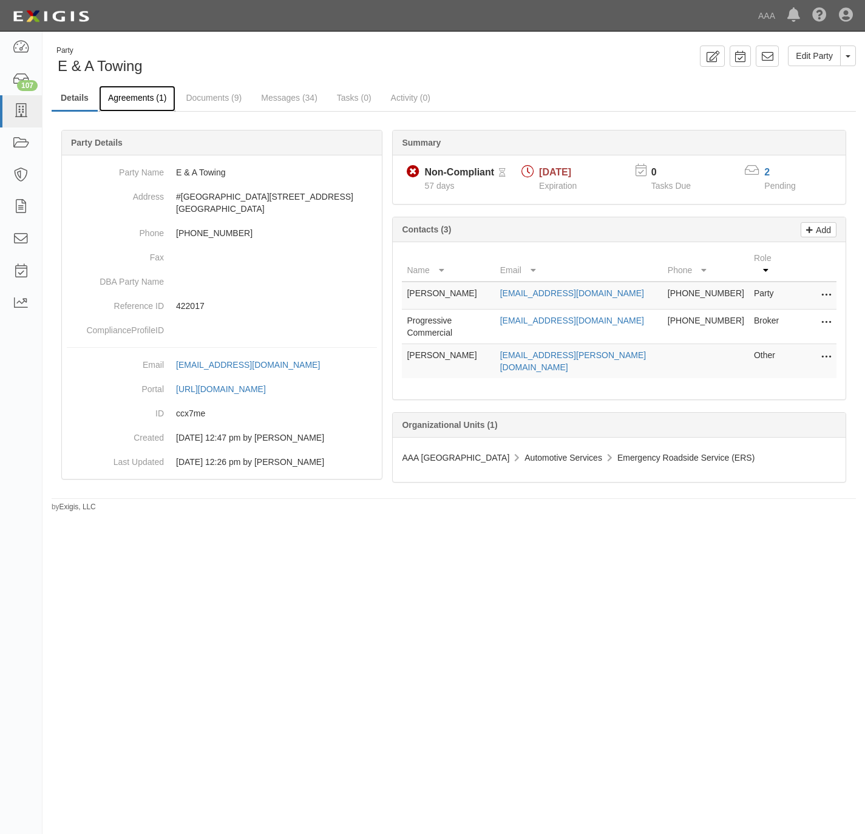
click at [118, 93] on link "Agreements (1)" at bounding box center [137, 99] width 77 height 26
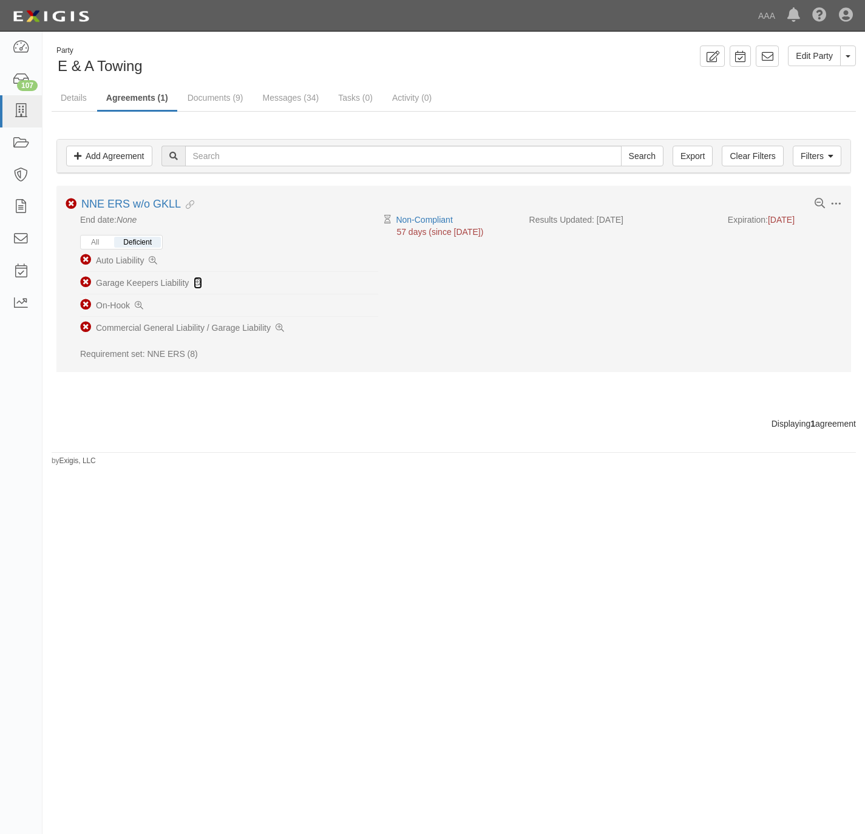
click at [197, 281] on icon at bounding box center [198, 283] width 9 height 9
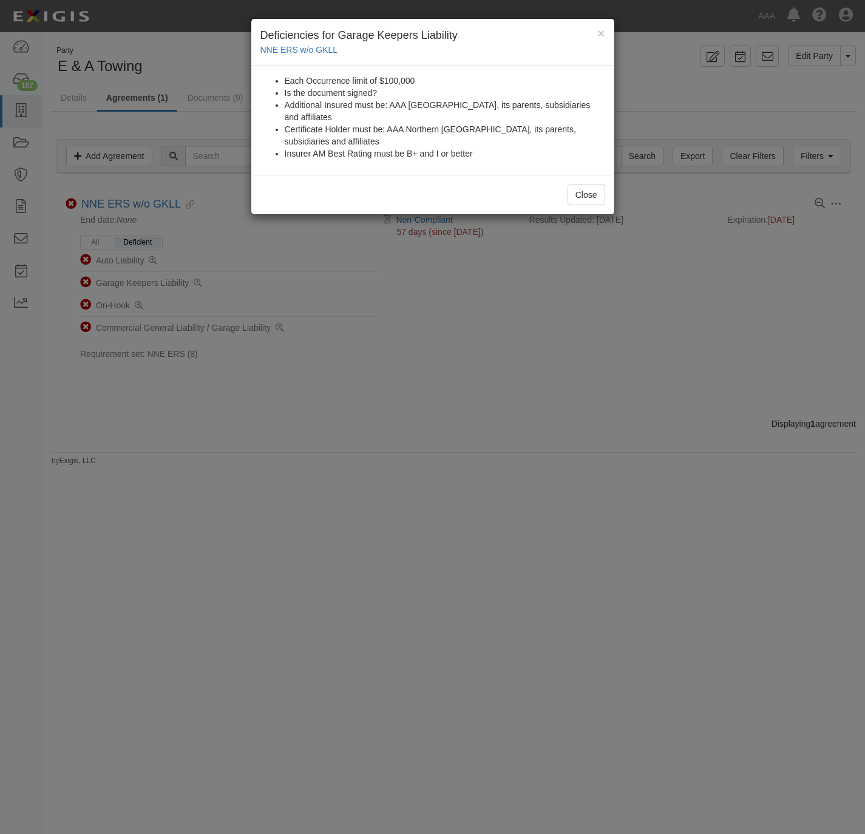
drag, startPoint x: 620, startPoint y: 503, endPoint x: 783, endPoint y: 392, distance: 197.6
click at [619, 497] on div "× Deficiencies for Garage Keepers Liability NNE ERS w/o GKLL Each Occurrence li…" at bounding box center [432, 417] width 865 height 834
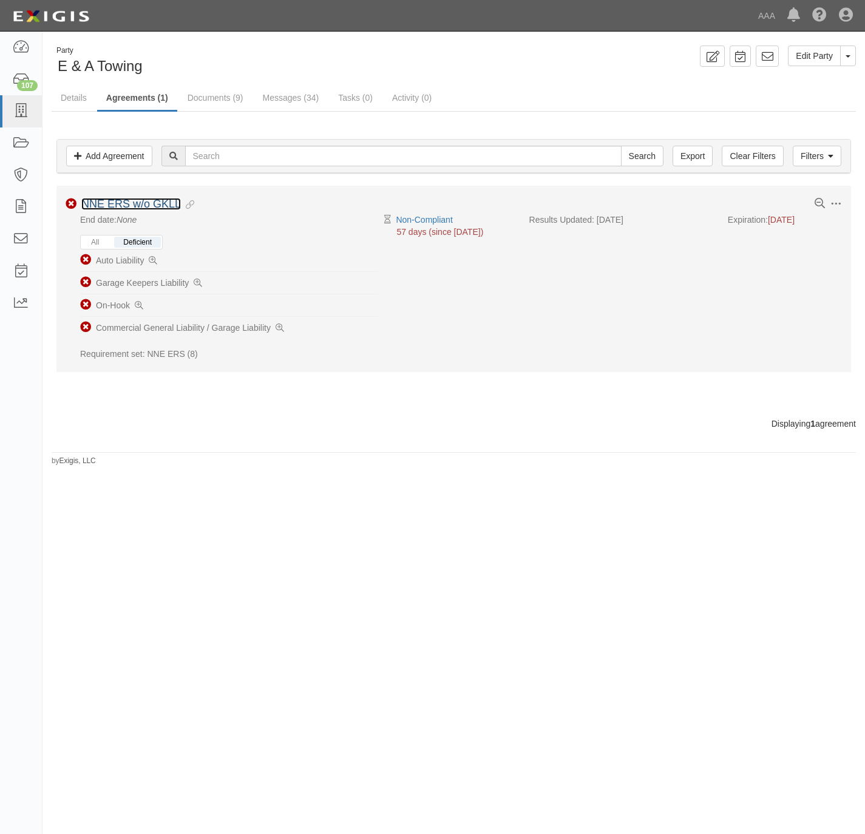
click at [121, 202] on link "NNE ERS w/o GKLL" at bounding box center [131, 204] width 100 height 12
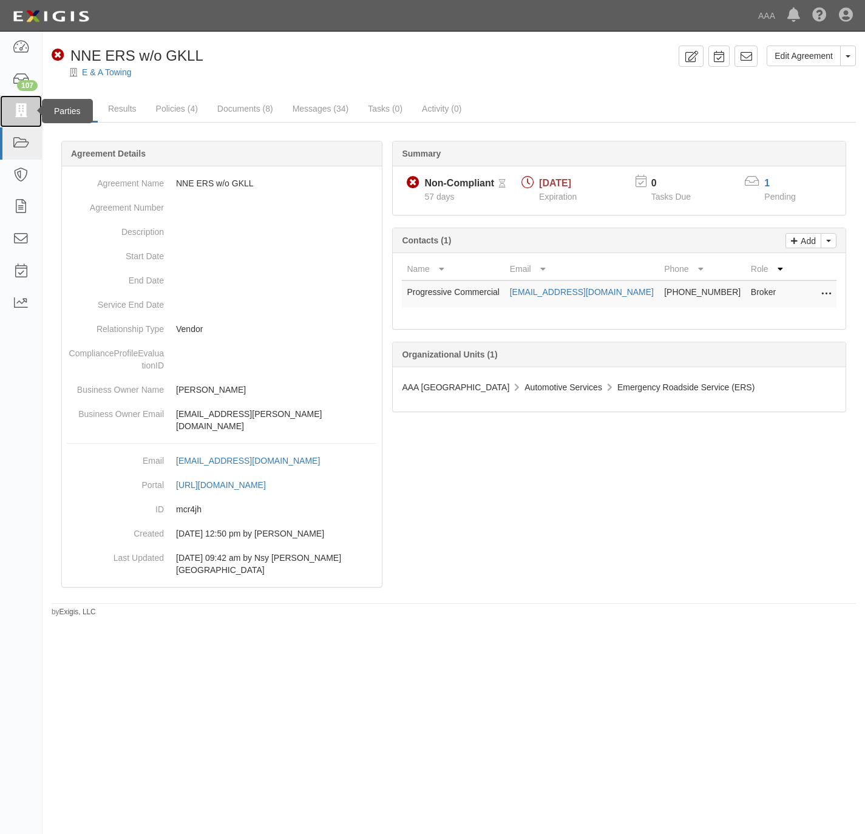
click at [13, 115] on icon at bounding box center [20, 111] width 17 height 14
click at [99, 72] on link "E & A Towing" at bounding box center [106, 72] width 49 height 10
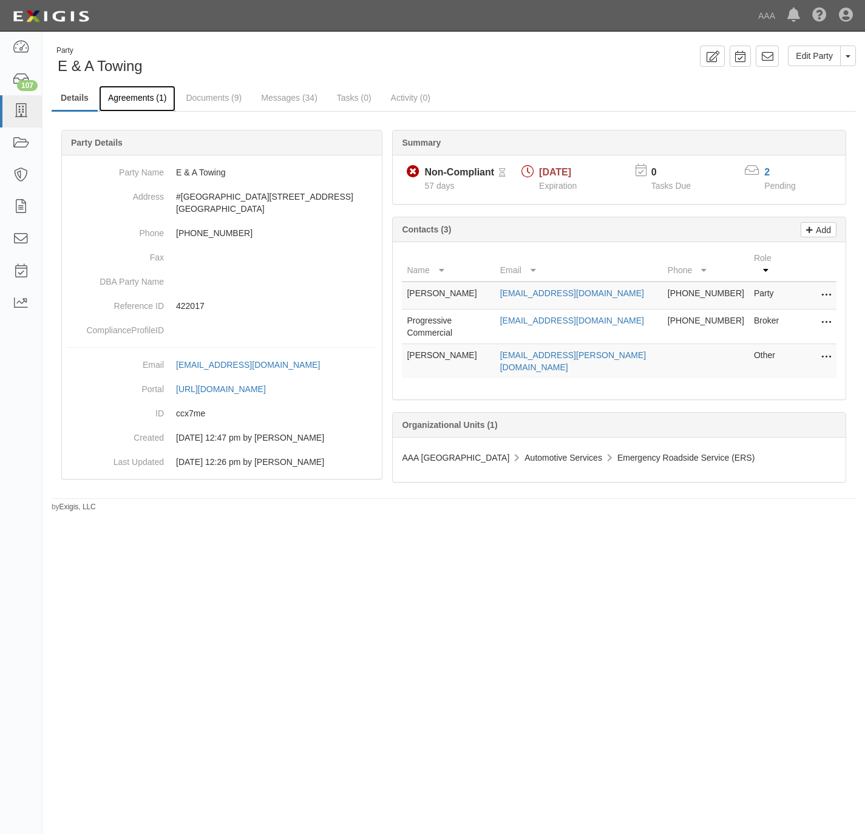
click at [117, 95] on link "Agreements (1)" at bounding box center [137, 99] width 77 height 26
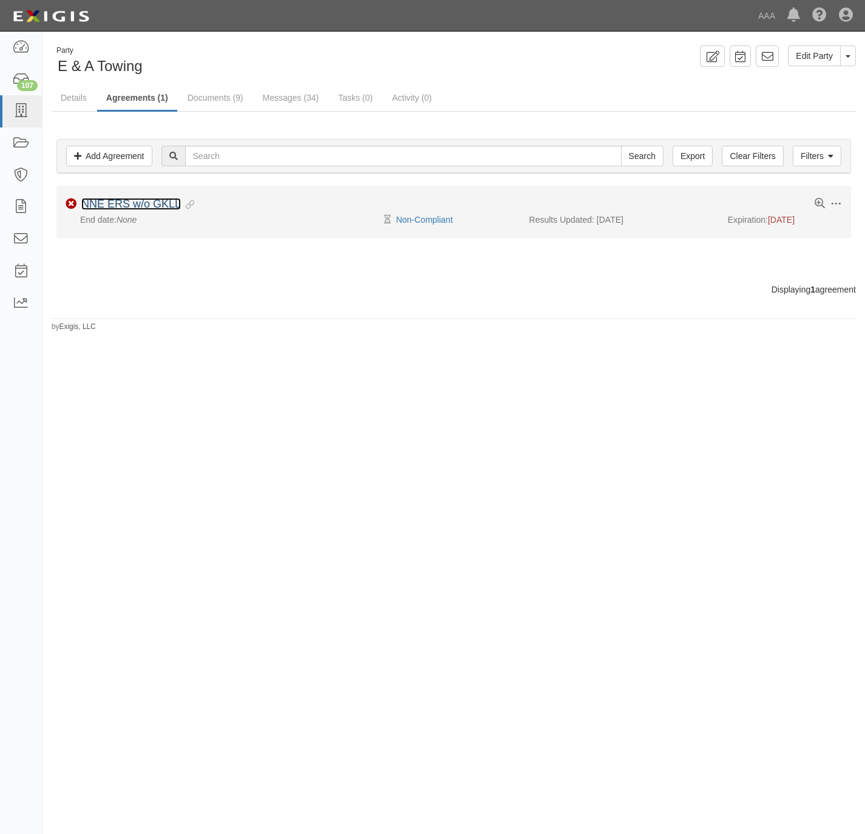
click at [118, 203] on link "NNE ERS w/o GKLL" at bounding box center [131, 204] width 100 height 12
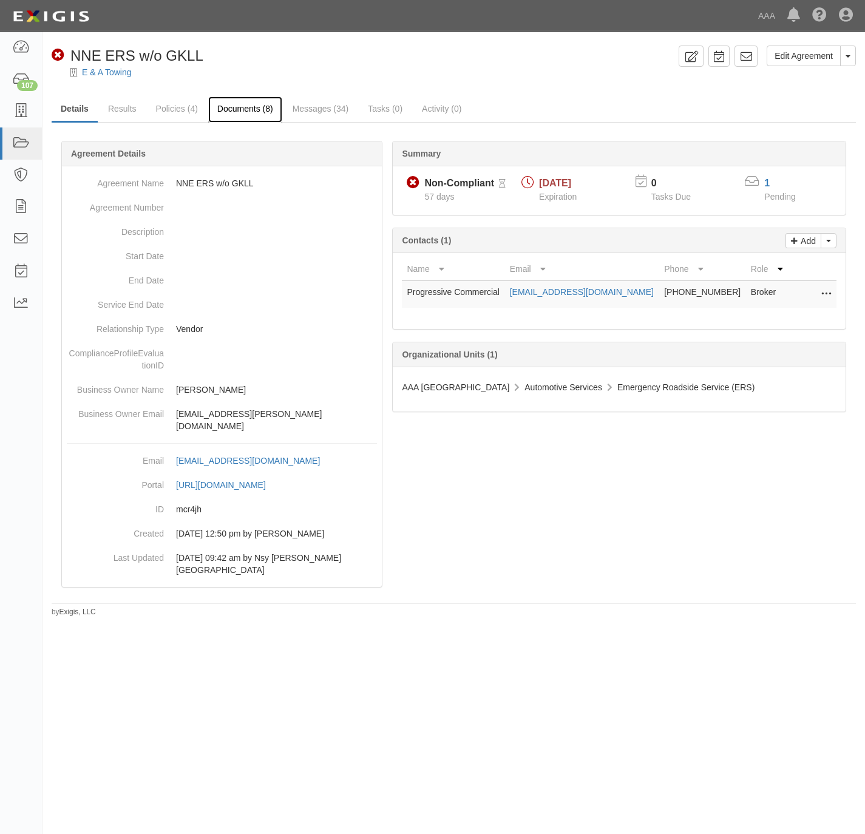
click at [237, 112] on link "Documents (8)" at bounding box center [245, 110] width 74 height 26
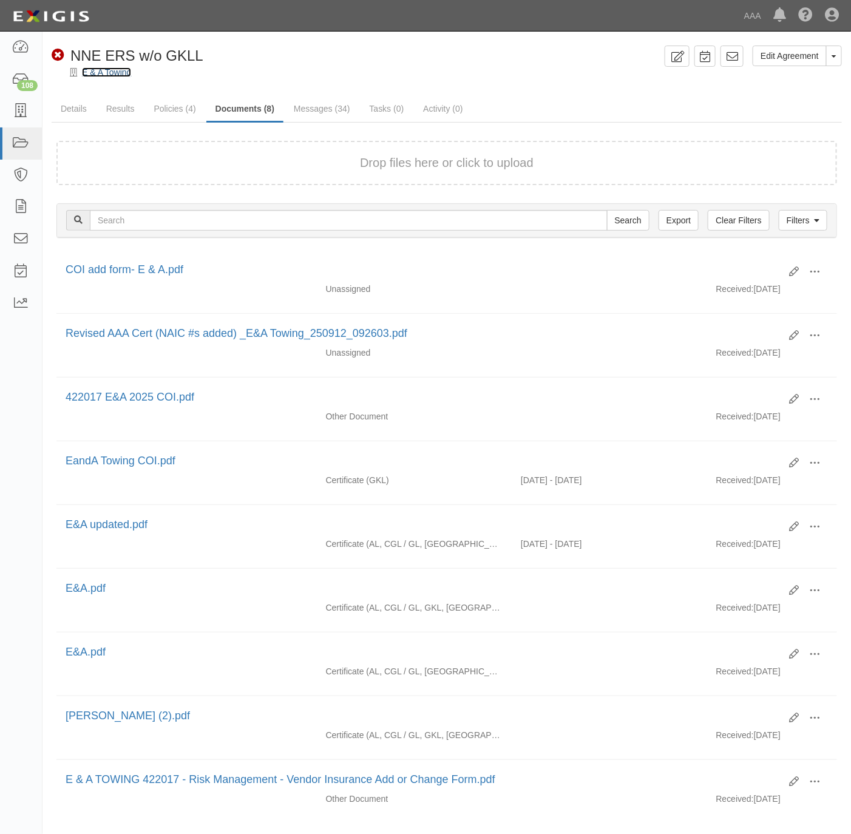
click at [114, 73] on link "E & A Towing" at bounding box center [106, 72] width 49 height 10
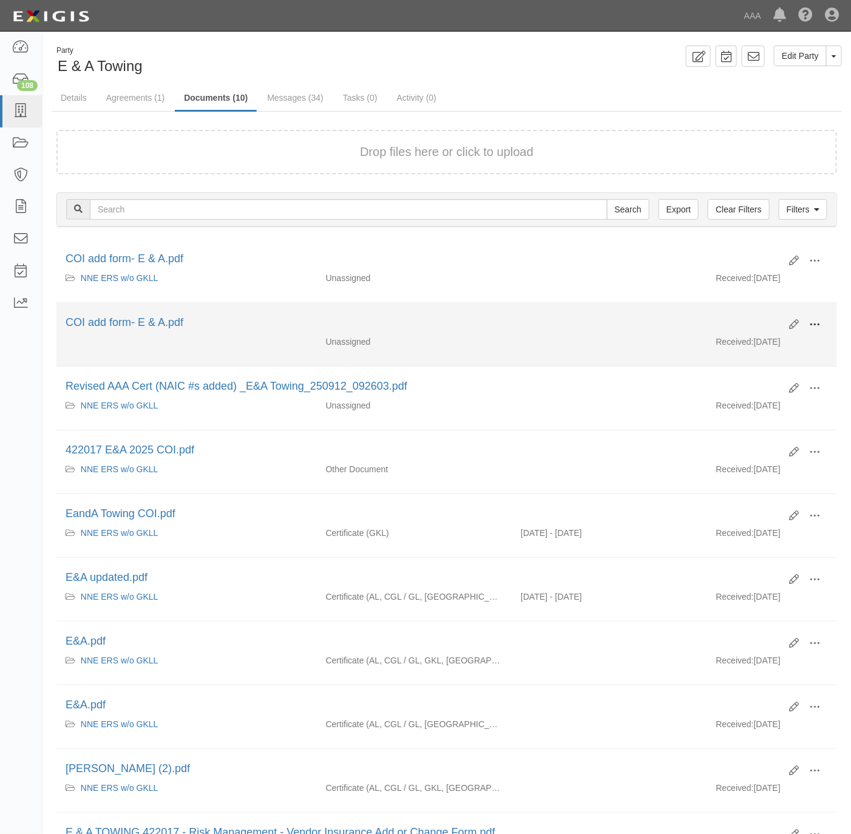
drag, startPoint x: 819, startPoint y: 326, endPoint x: 811, endPoint y: 324, distance: 7.5
click at [811, 324] on span at bounding box center [814, 324] width 11 height 11
click at [758, 388] on link "Archive" at bounding box center [756, 387] width 96 height 22
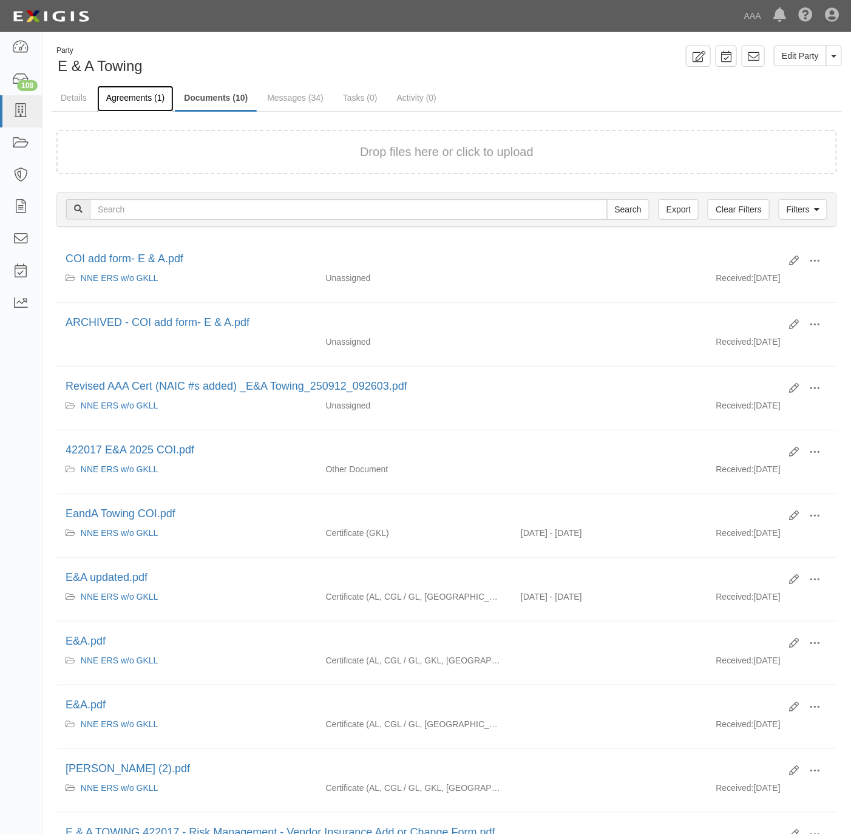
click at [151, 88] on link "Agreements (1)" at bounding box center [135, 99] width 77 height 26
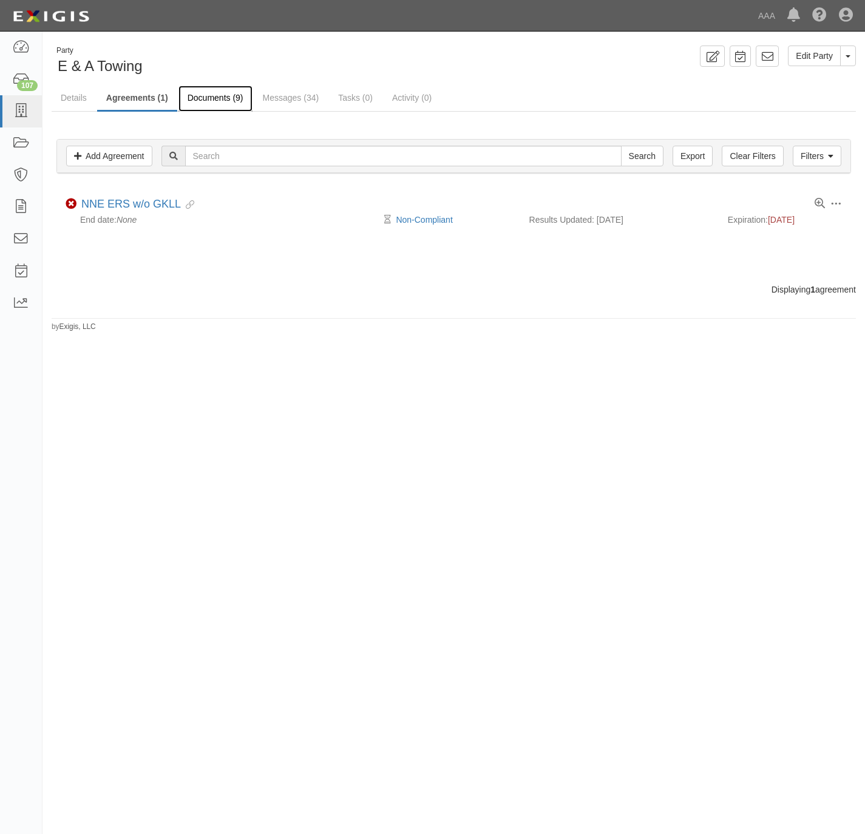
click at [225, 92] on link "Documents (9)" at bounding box center [216, 99] width 74 height 26
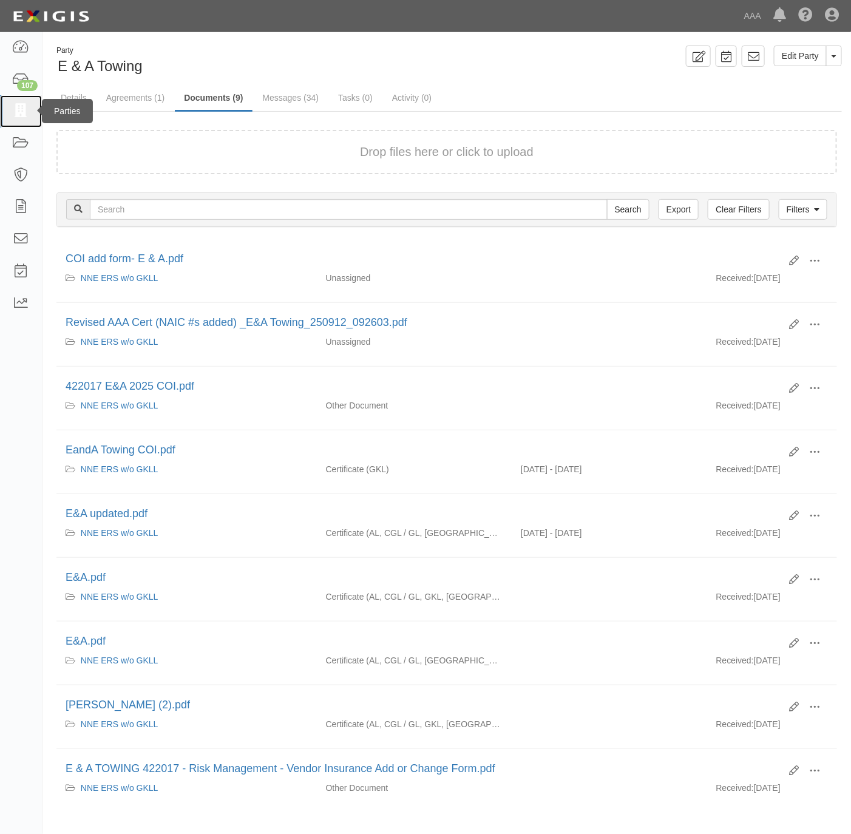
click at [18, 104] on icon at bounding box center [20, 111] width 17 height 14
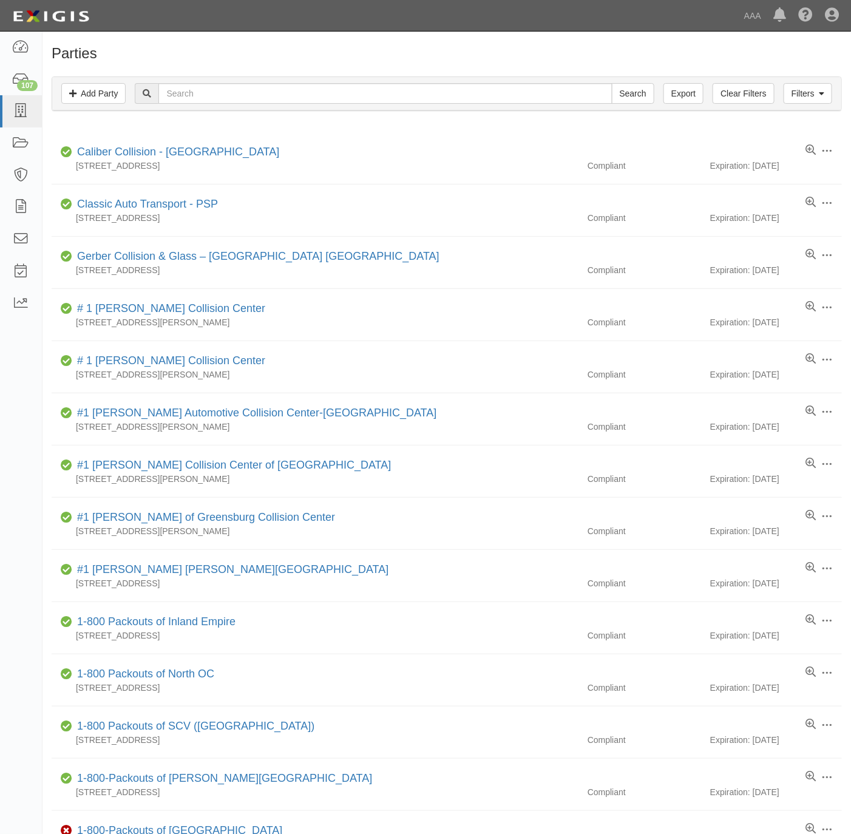
click at [290, 47] on h1 "Parties" at bounding box center [447, 54] width 791 height 16
click at [693, 42] on div "Parties Add Party Filters Add Party Clear Filters Export Search Filters Complia…" at bounding box center [447, 660] width 809 height 1248
click at [579, 97] on input "text" at bounding box center [385, 93] width 454 height 21
paste input "ALL-STATE TOWING"
type input "ALL-STATE TOWING"
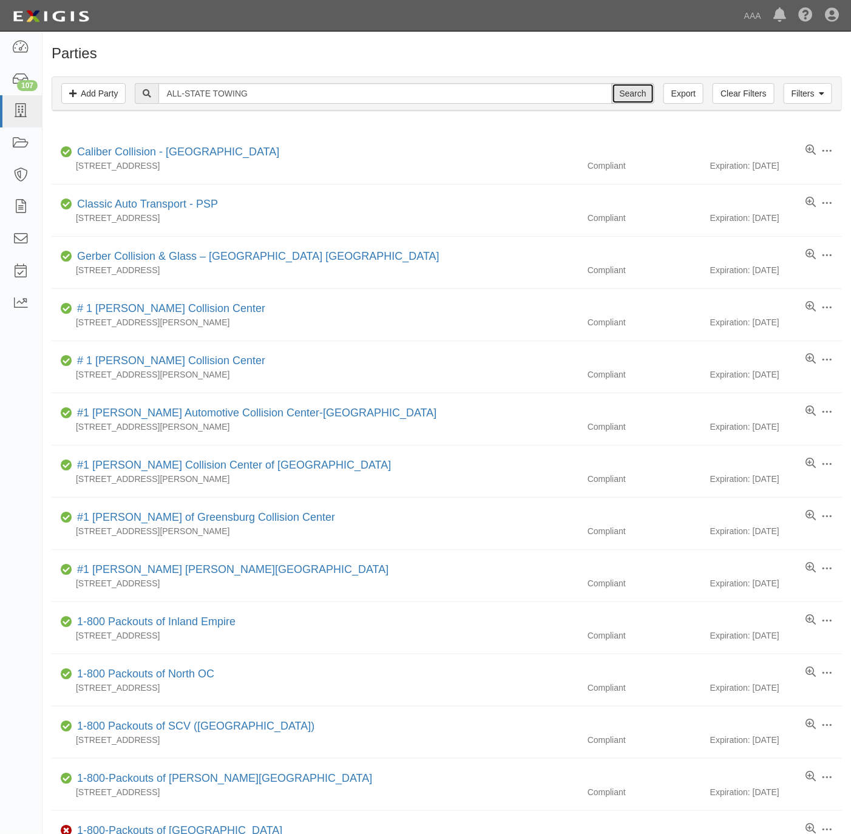
click at [638, 87] on input "Search" at bounding box center [633, 93] width 43 height 21
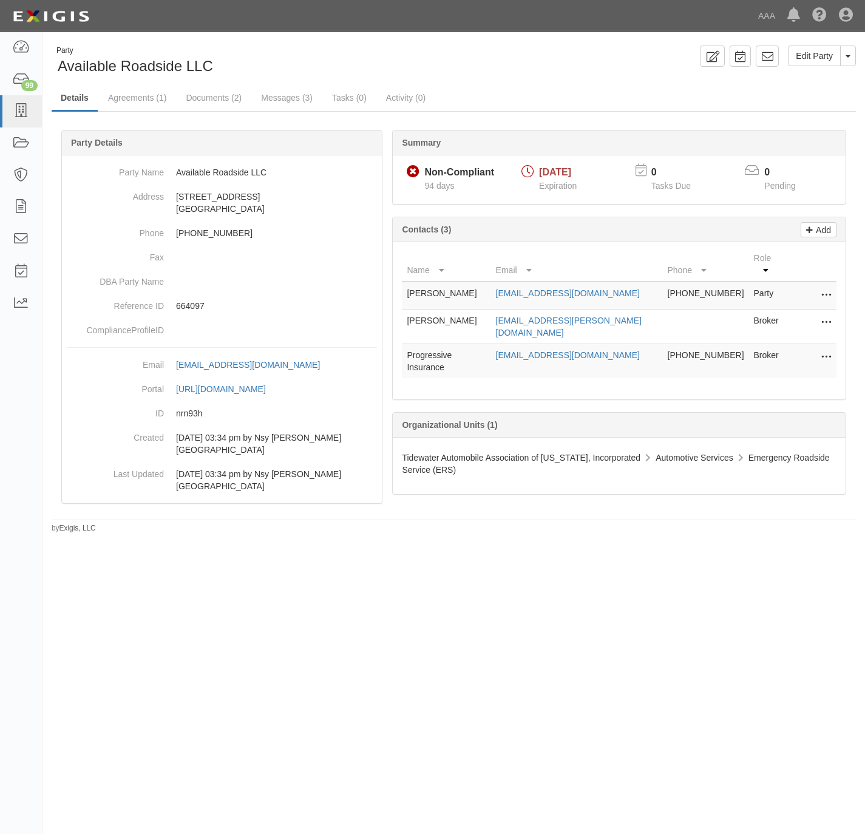
click at [569, 62] on div "Edit Party Toggle Party Dropdown View Audit Trail Archive Party Send Message Ad…" at bounding box center [660, 56] width 412 height 21
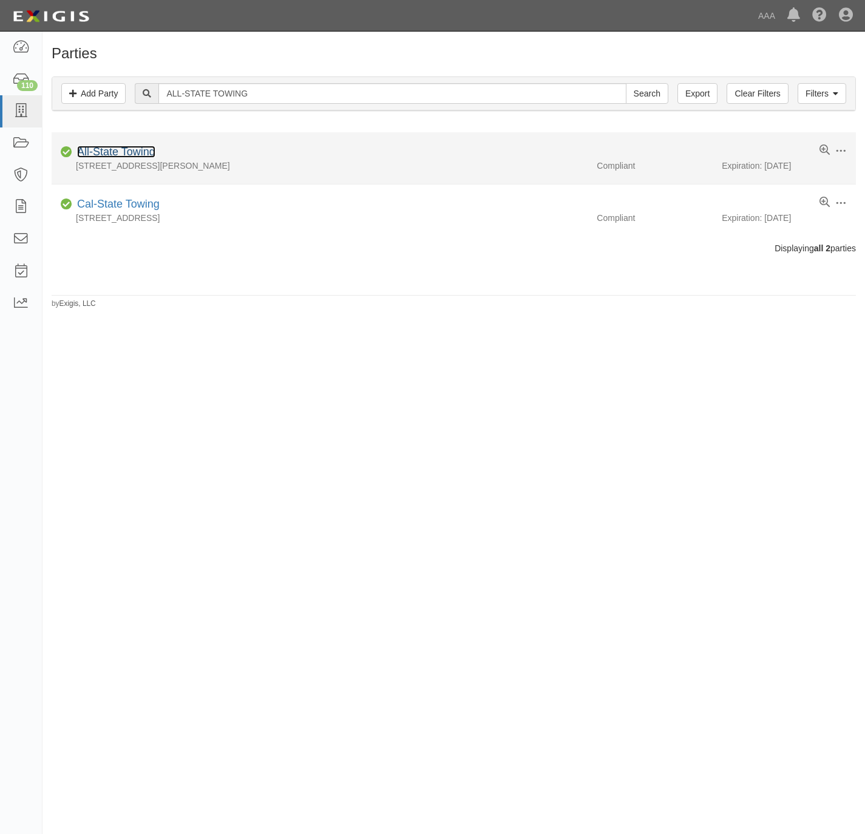
click at [117, 151] on link "All-State Towing" at bounding box center [116, 152] width 78 height 12
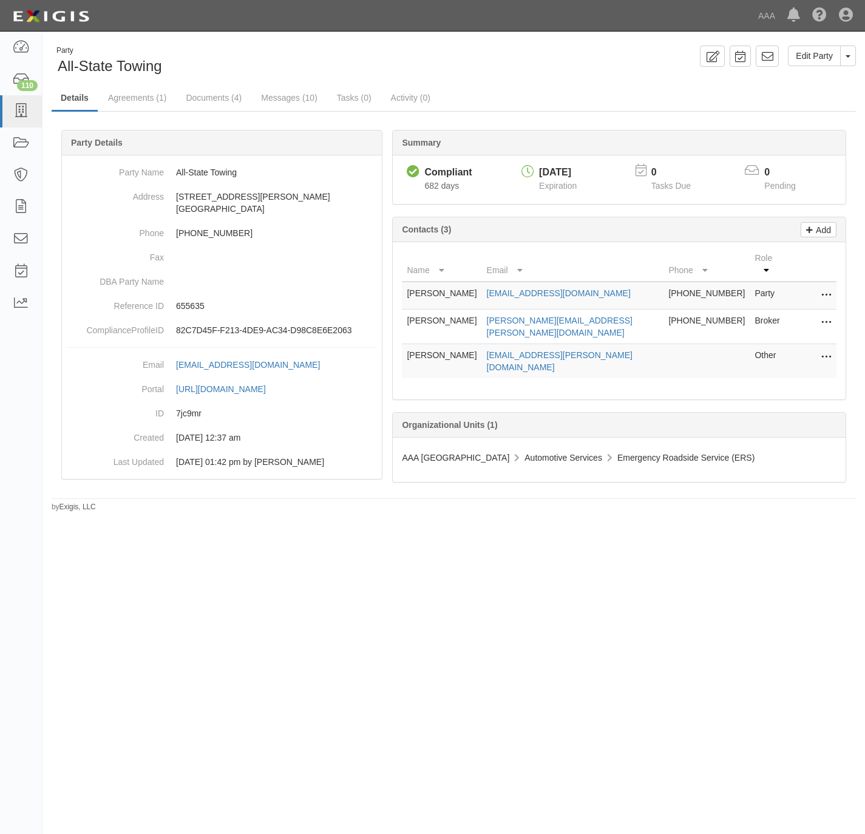
click at [425, 572] on div "Party All-State Towing Edit Party Toggle Party Dropdown View Audit Trail Archiv…" at bounding box center [432, 411] width 865 height 751
click at [195, 99] on link "Documents (4)" at bounding box center [214, 99] width 74 height 26
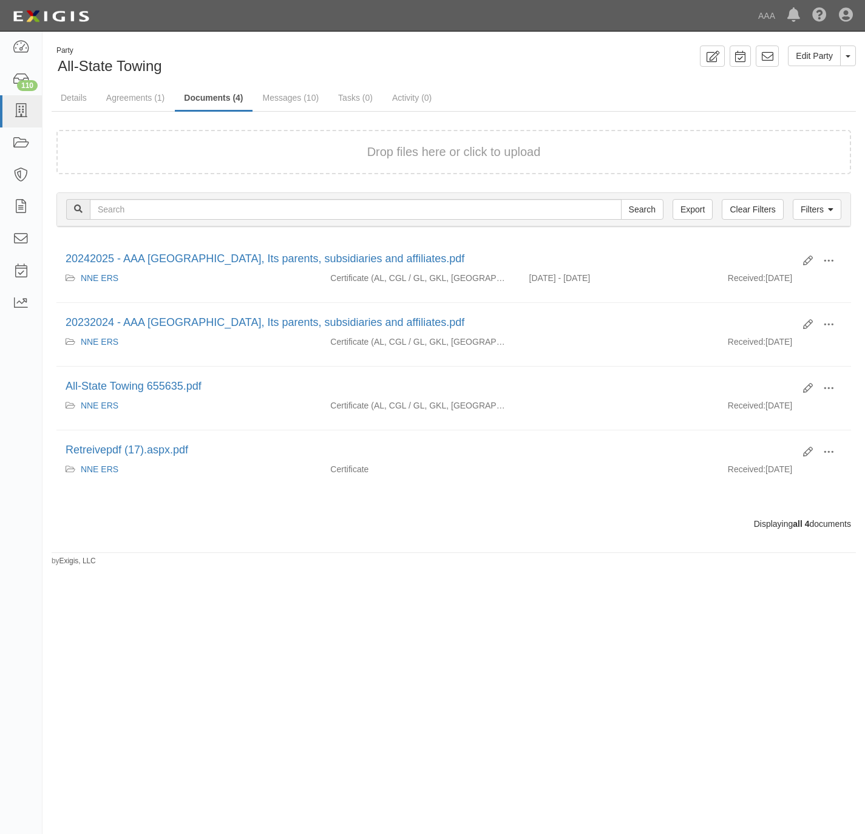
click at [510, 155] on button "Drop files here or click to upload" at bounding box center [454, 152] width 174 height 18
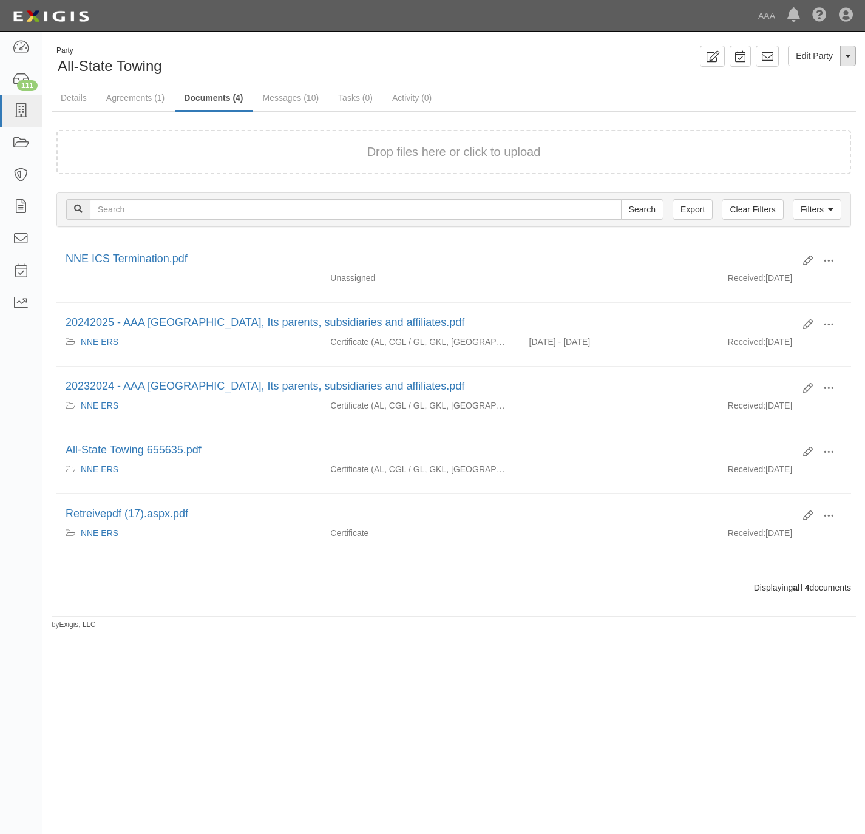
click at [849, 64] on button "Toggle Party Dropdown" at bounding box center [848, 56] width 16 height 21
click at [792, 100] on link "Archive Party" at bounding box center [808, 95] width 96 height 16
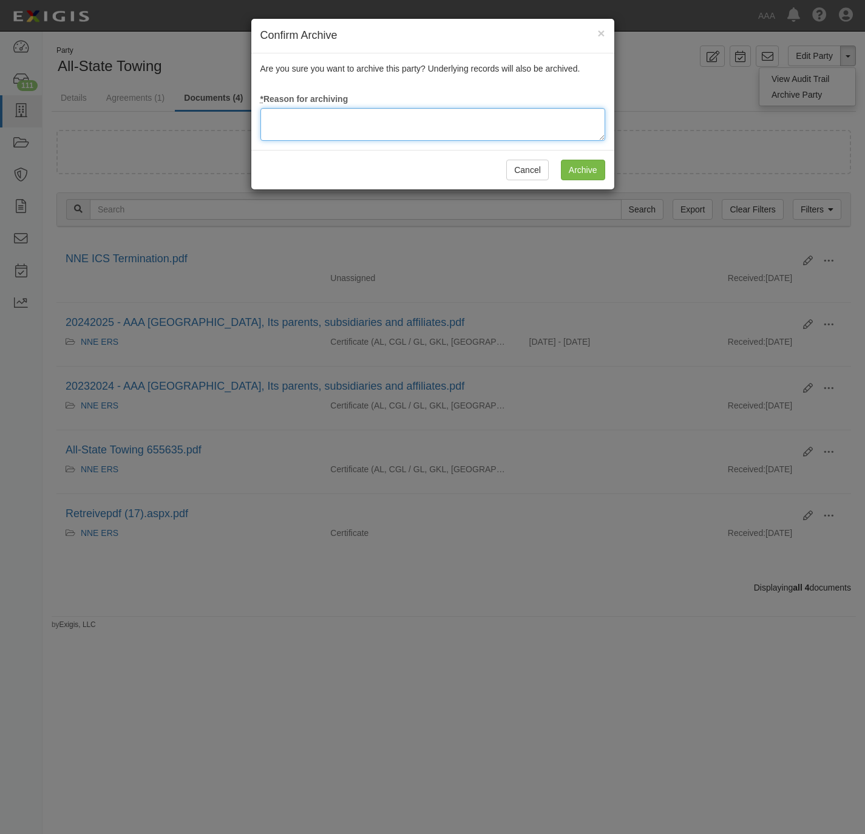
click at [505, 129] on textarea at bounding box center [433, 124] width 345 height 33
type textarea "Station Termination."
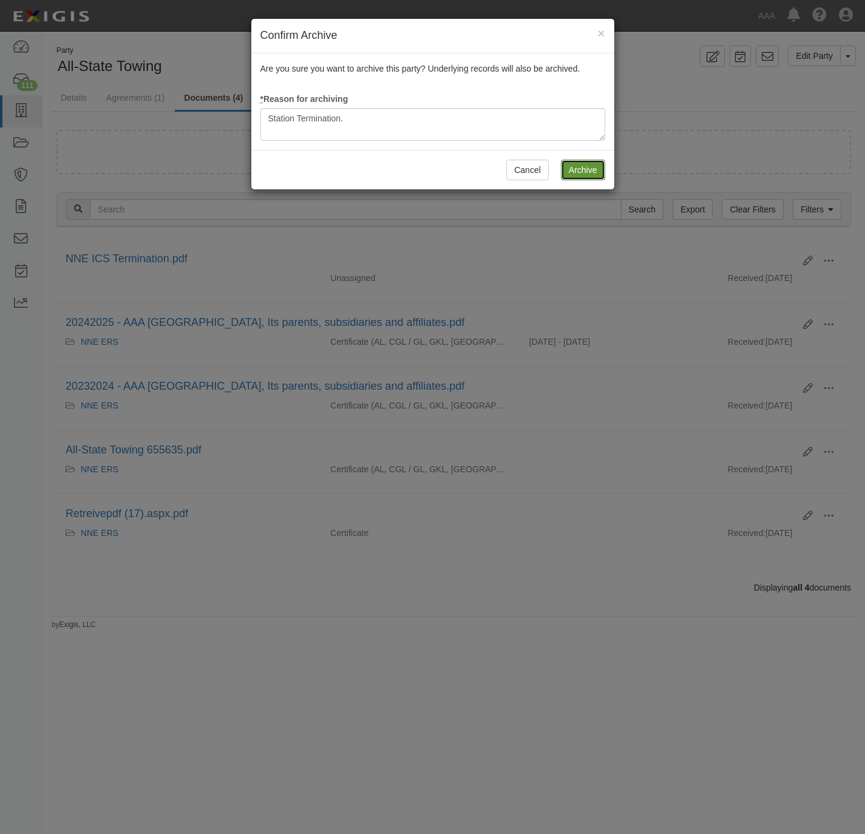
click at [587, 174] on input "Archive" at bounding box center [583, 170] width 44 height 21
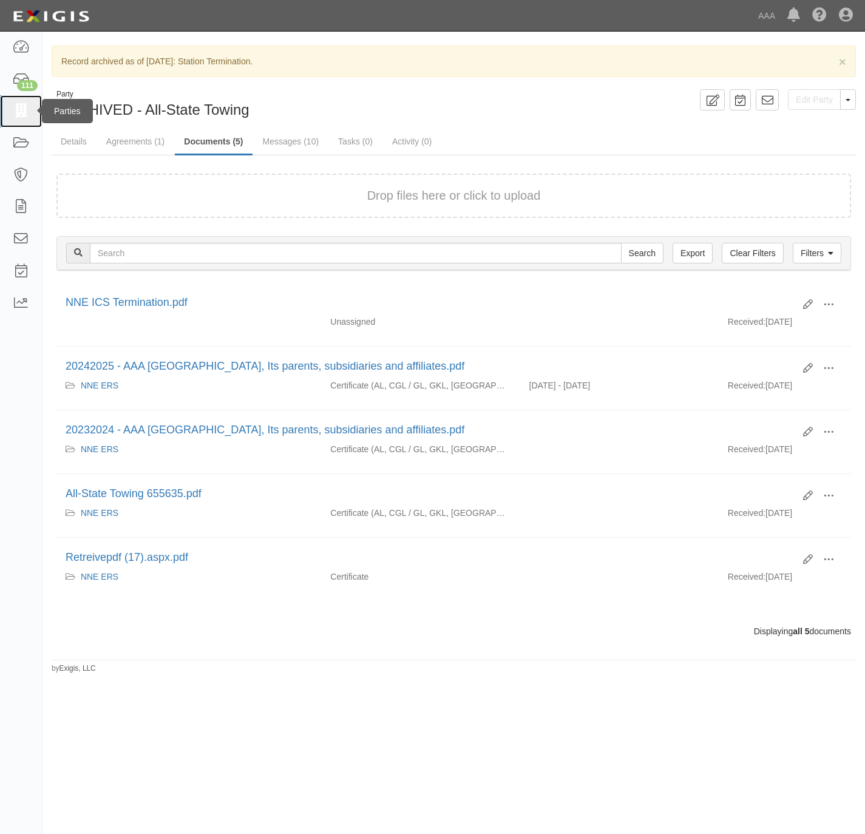
click at [26, 109] on icon at bounding box center [20, 111] width 17 height 14
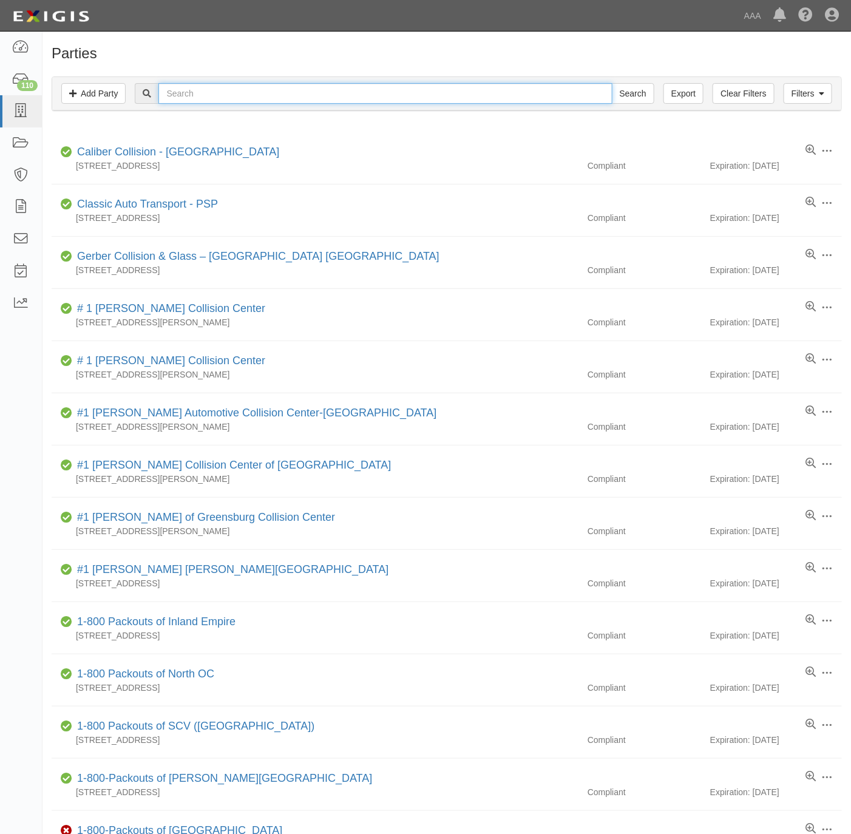
click at [343, 97] on input "text" at bounding box center [385, 93] width 454 height 21
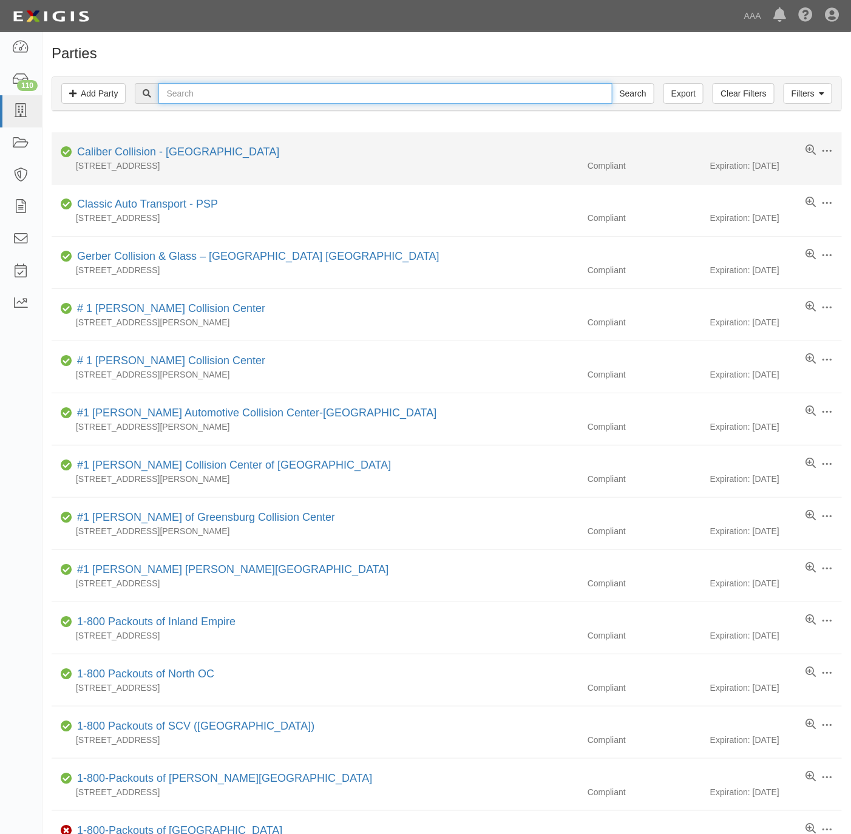
paste input "J & M Towing & Recovery"
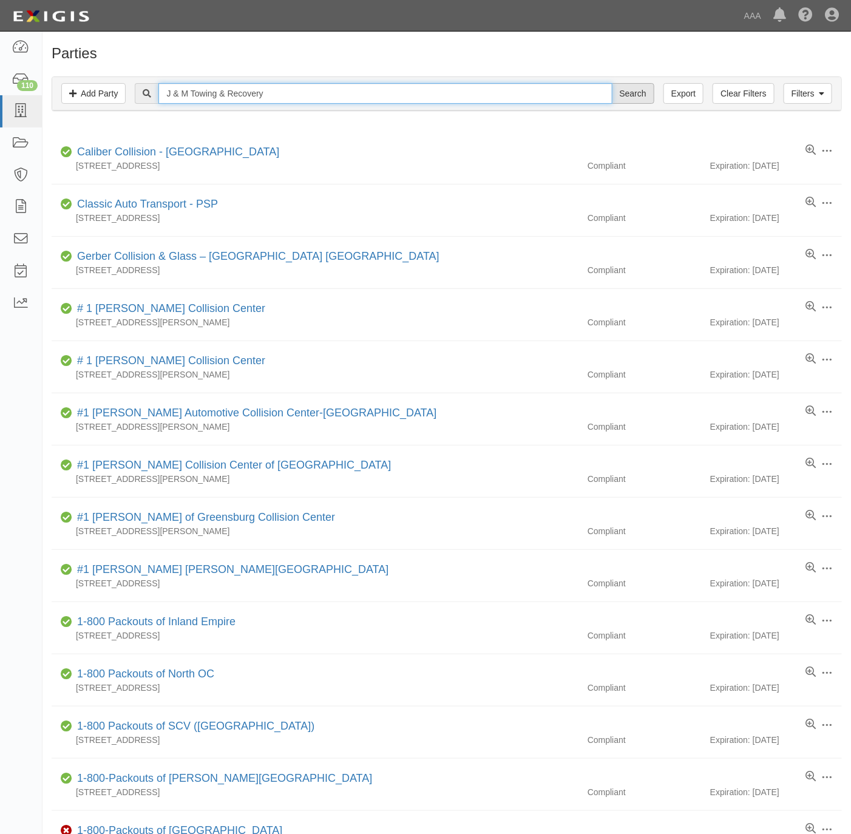
type input "J & M Towing & Recovery"
click at [640, 97] on input "Search" at bounding box center [633, 93] width 43 height 21
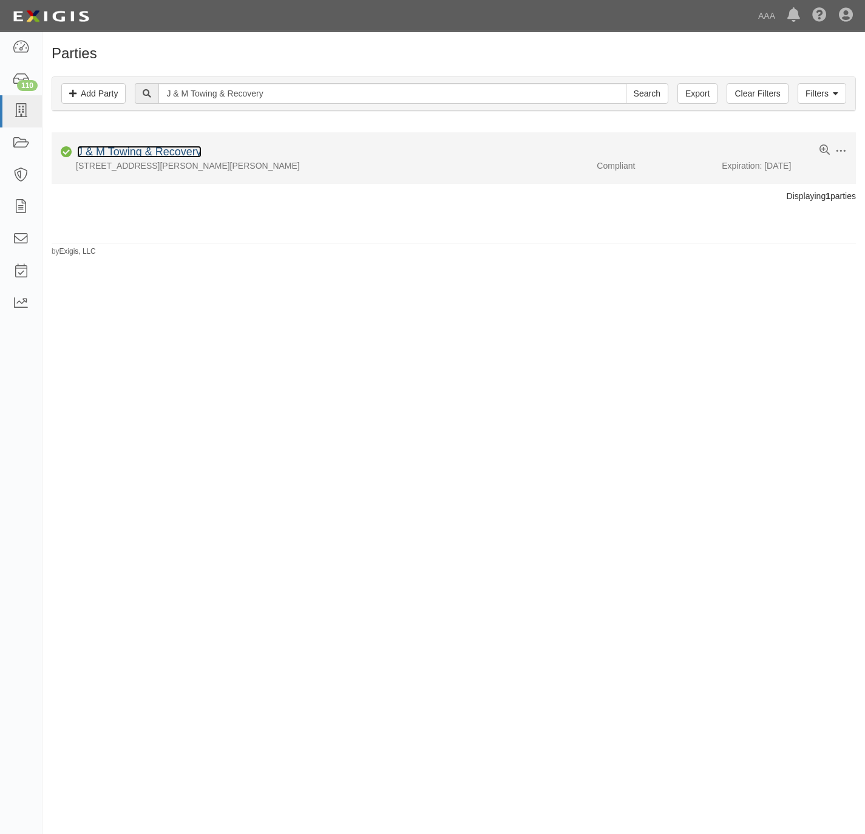
click at [106, 153] on link "J & M Towing & Recovery" at bounding box center [139, 152] width 124 height 12
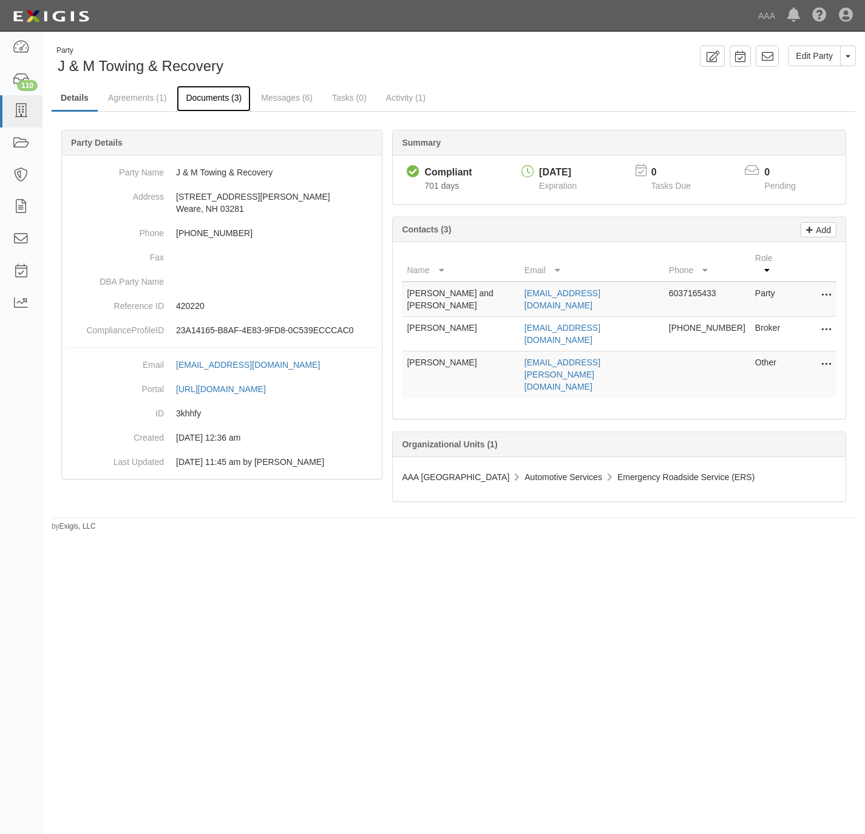
click at [206, 99] on link "Documents (3)" at bounding box center [214, 99] width 74 height 26
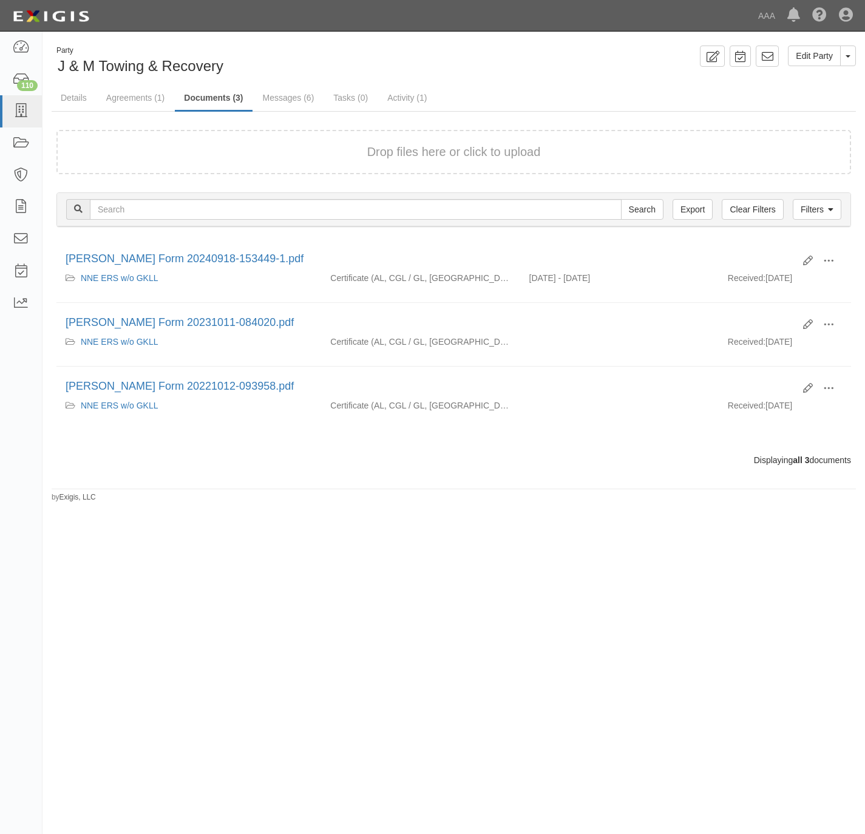
click at [232, 149] on div "Drop files here or click to upload" at bounding box center [454, 152] width 768 height 18
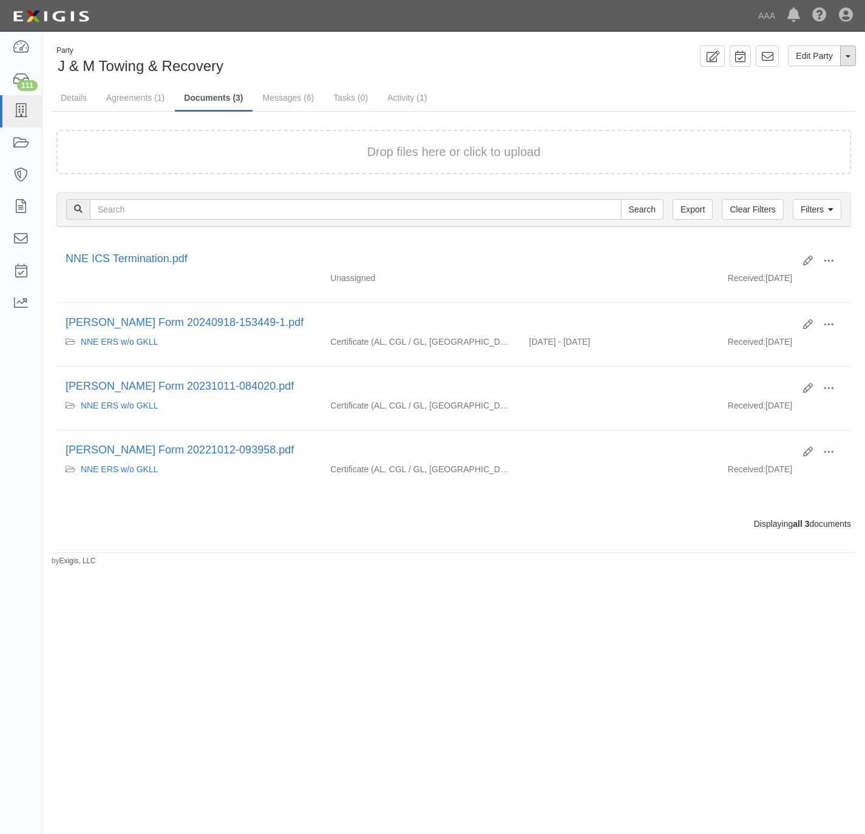
click at [853, 58] on button "Toggle Party Dropdown" at bounding box center [848, 56] width 16 height 21
click at [802, 95] on link "Archive Party" at bounding box center [808, 95] width 96 height 16
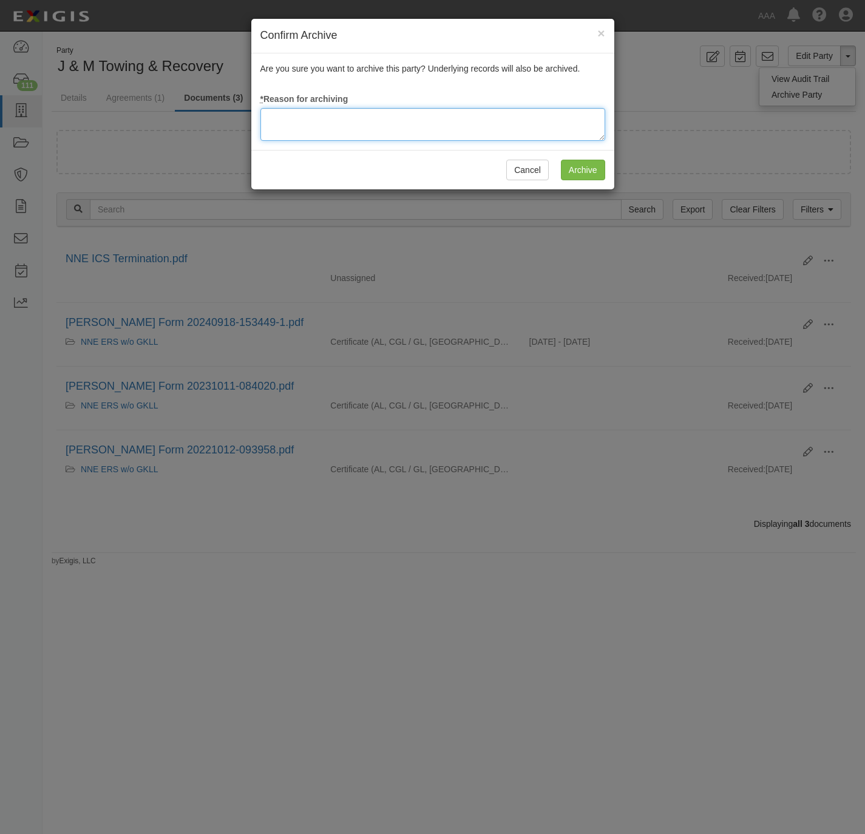
click at [341, 135] on textarea at bounding box center [433, 124] width 345 height 33
paste textarea "J & M Towing & Recovery"
drag, startPoint x: 396, startPoint y: 119, endPoint x: 215, endPoint y: 115, distance: 181.0
click at [215, 115] on div "Confirm Archive × Are you sure you want to archive this party? Underlying recor…" at bounding box center [432, 417] width 865 height 834
type textarea "Station Termination."
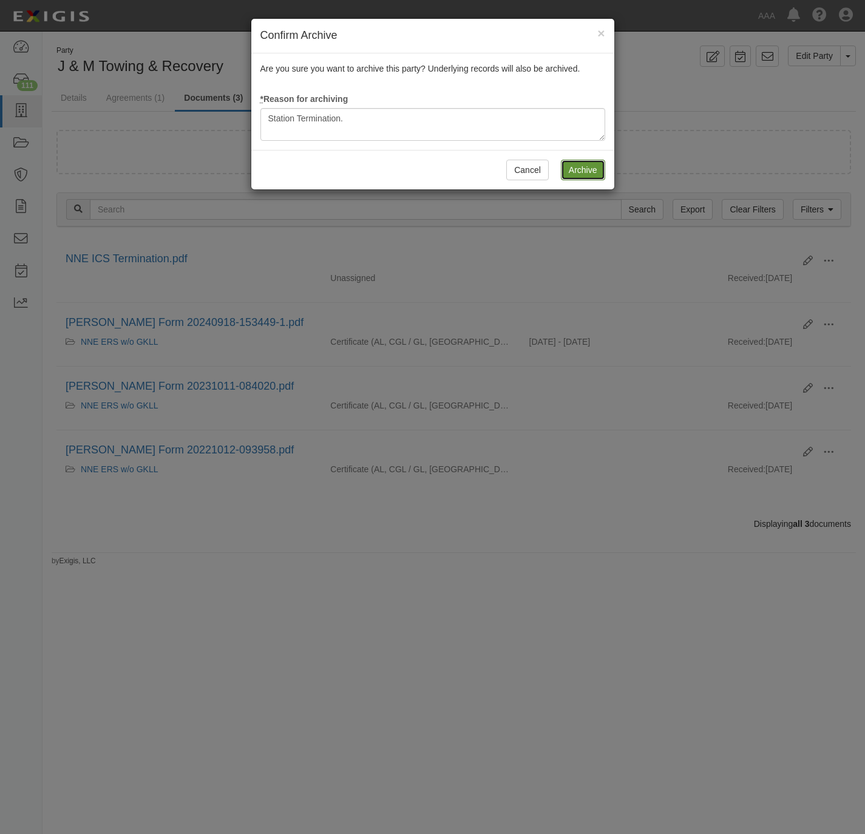
click at [585, 168] on input "Archive" at bounding box center [583, 170] width 44 height 21
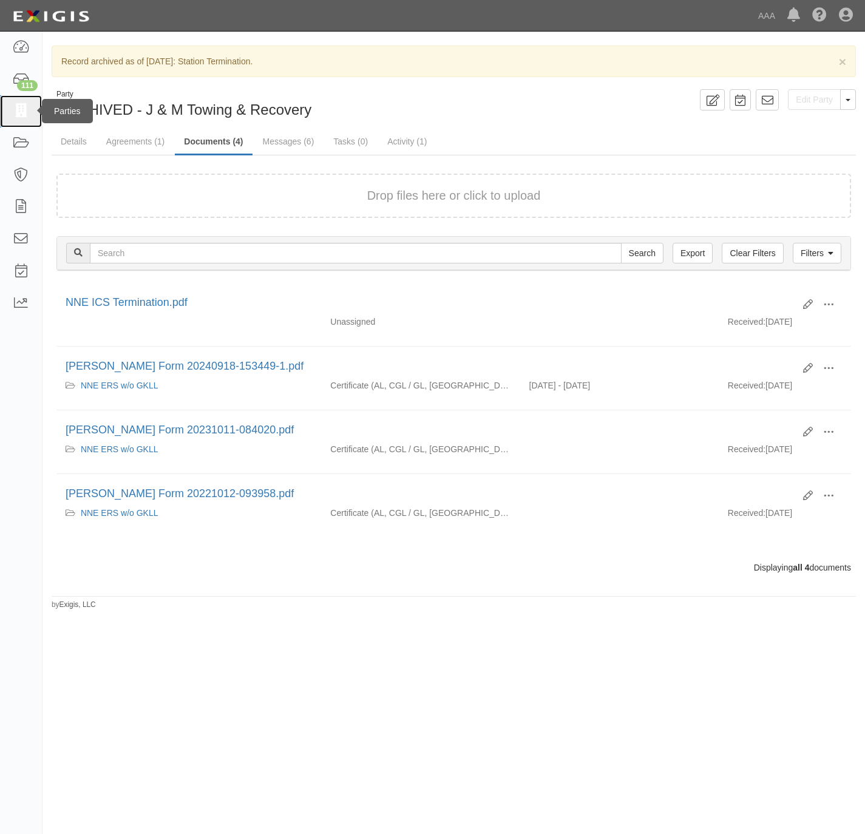
click at [15, 112] on icon at bounding box center [20, 111] width 17 height 14
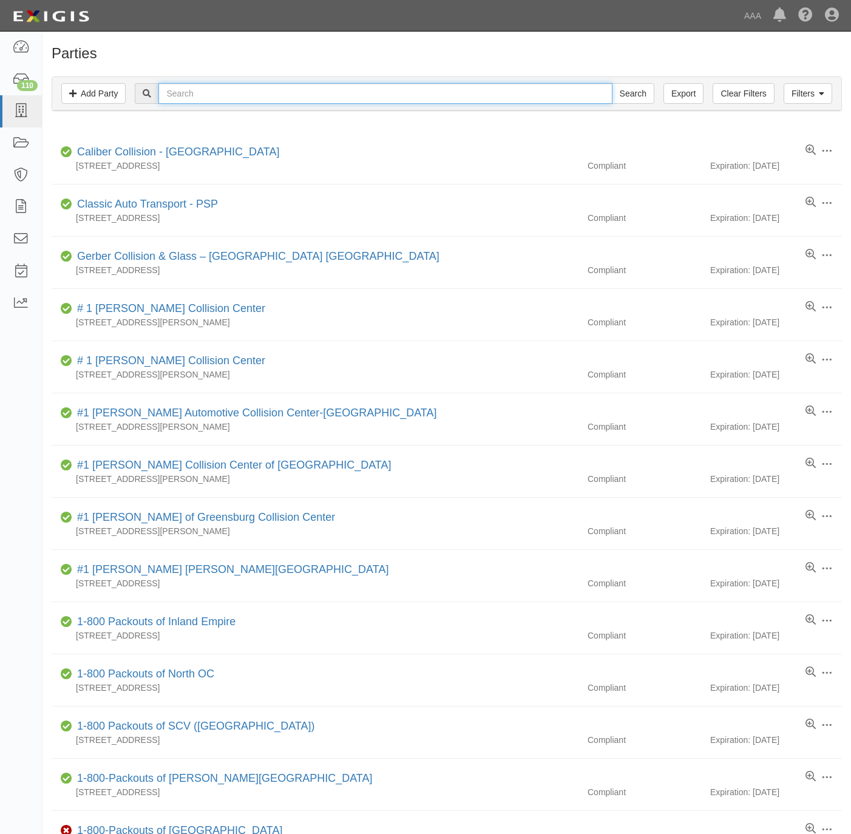
drag, startPoint x: 0, startPoint y: 0, endPoint x: 248, endPoint y: 103, distance: 268.7
click at [248, 103] on input "text" at bounding box center [385, 93] width 454 height 21
paste input "WENTWORTH AND SONS TRUCKING"
type input "WENTWORTH AND SONS TRUCKING"
click at [618, 97] on input "Search" at bounding box center [633, 93] width 43 height 21
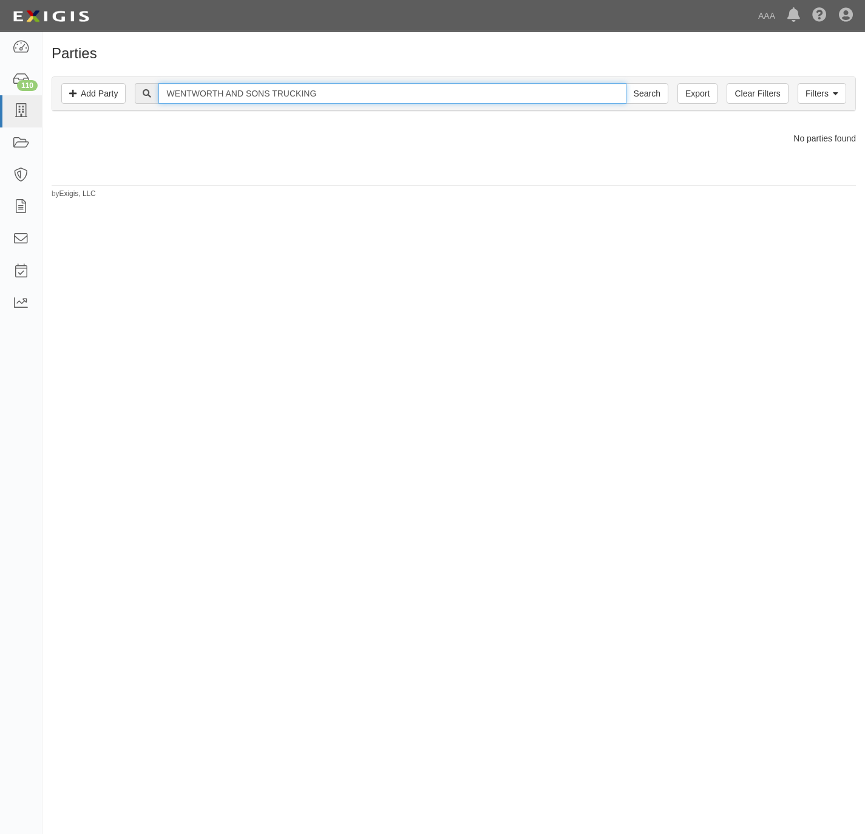
click at [308, 82] on div "Filters Add Party Clear Filters Export WENTWORTH AND SONS TRUCKING Search Filte…" at bounding box center [453, 93] width 803 height 33
click at [303, 93] on input "WENTWORTH AND SONS TRUCKING" at bounding box center [392, 93] width 468 height 21
click at [304, 92] on input "WENTWORTH AND SONS TRUCKING" at bounding box center [392, 93] width 468 height 21
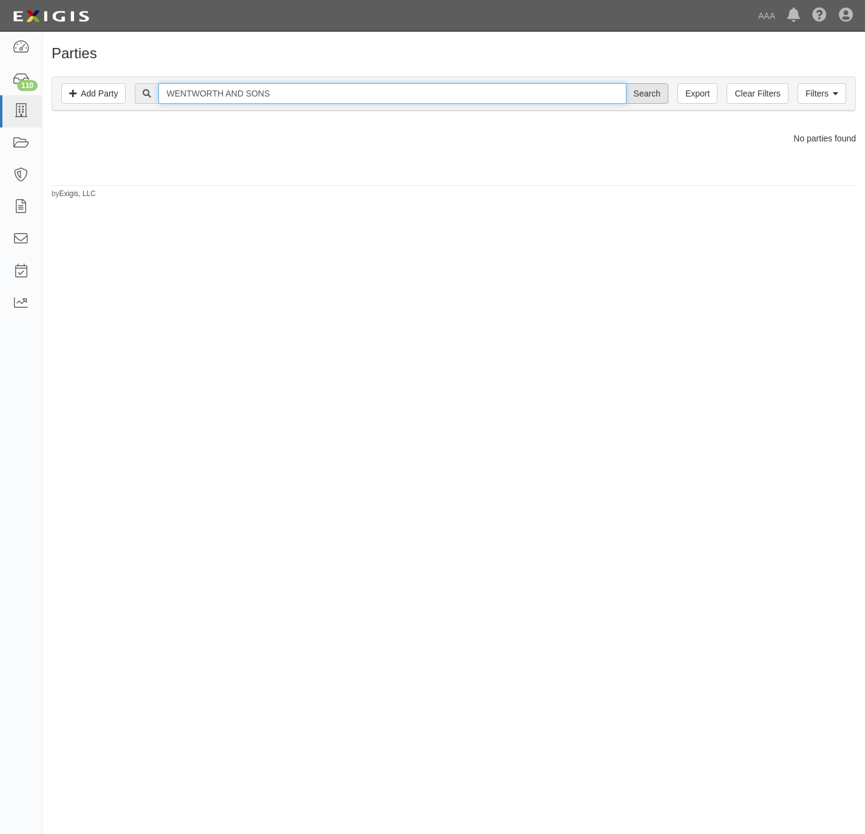
type input "WENTWORTH AND SONS"
click at [641, 95] on input "Search" at bounding box center [647, 93] width 43 height 21
drag, startPoint x: 257, startPoint y: 95, endPoint x: 162, endPoint y: 90, distance: 94.9
click at [162, 90] on input "WENTWORTH AND SONS" at bounding box center [392, 93] width 468 height 21
type input "422070"
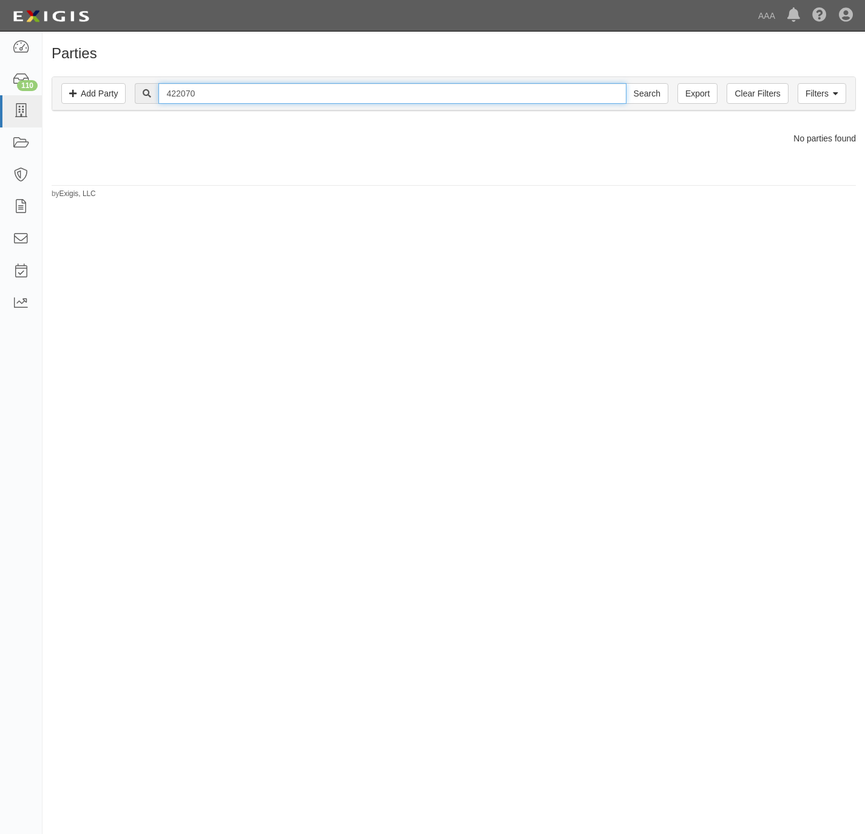
click at [626, 83] on input "Search" at bounding box center [647, 93] width 43 height 21
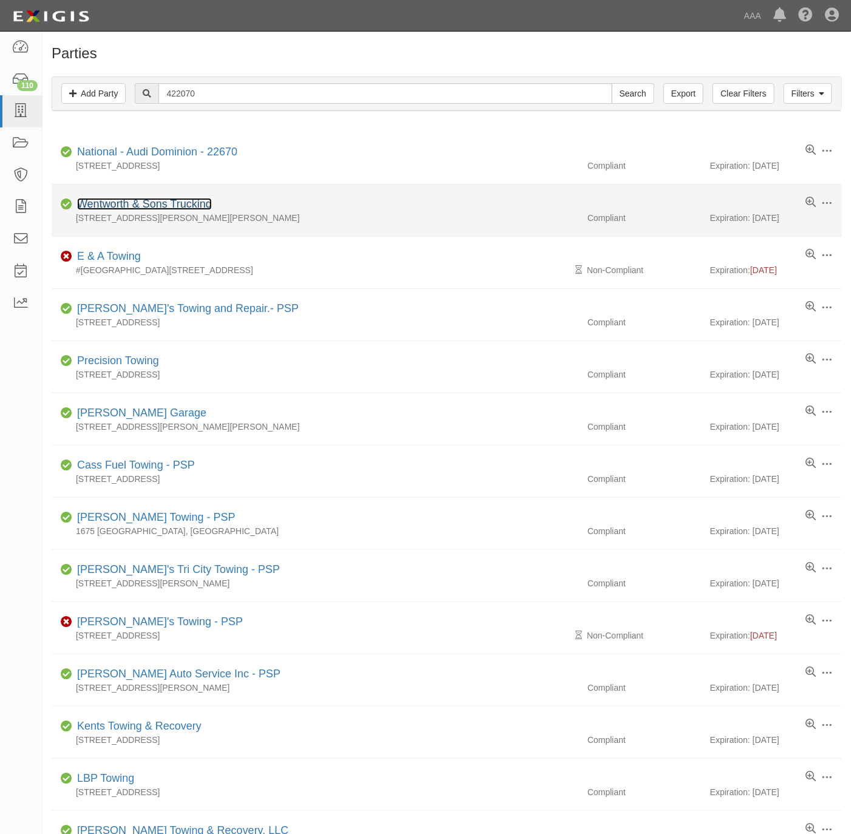
click at [164, 203] on link "Wentworth & Sons Trucking" at bounding box center [144, 204] width 135 height 12
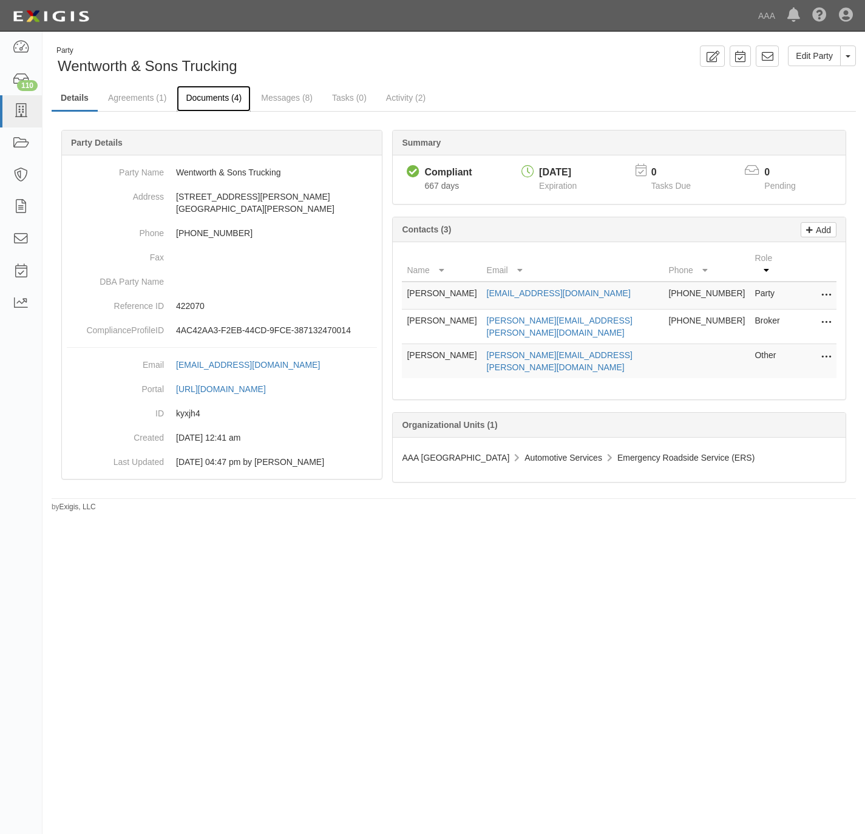
click at [206, 95] on link "Documents (4)" at bounding box center [214, 99] width 74 height 26
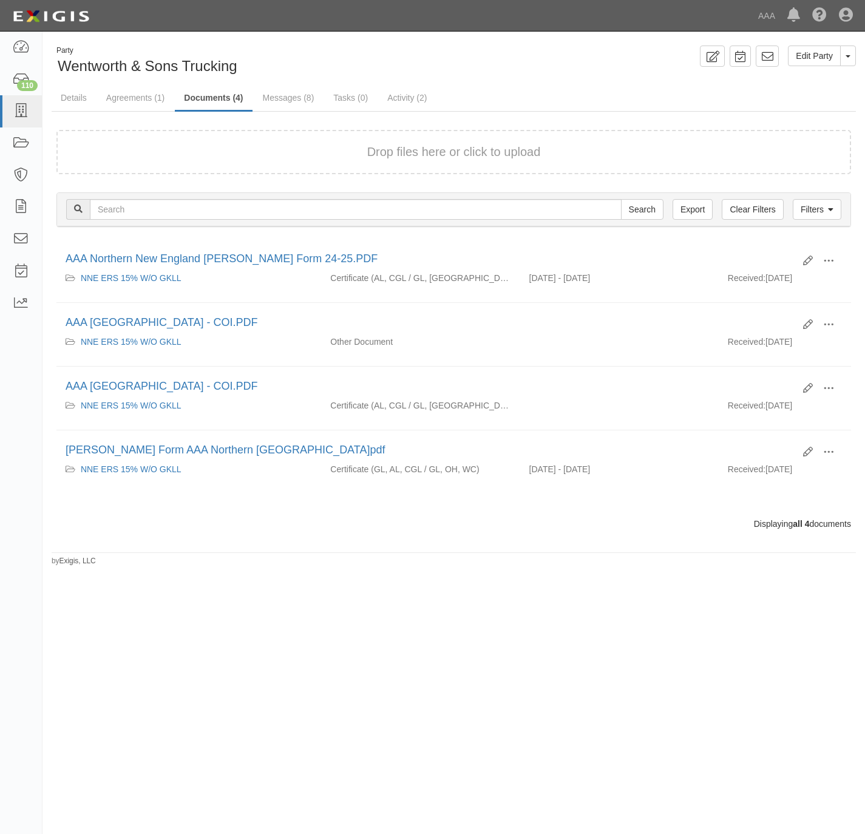
click at [217, 146] on div "Drop files here or click to upload" at bounding box center [454, 152] width 768 height 18
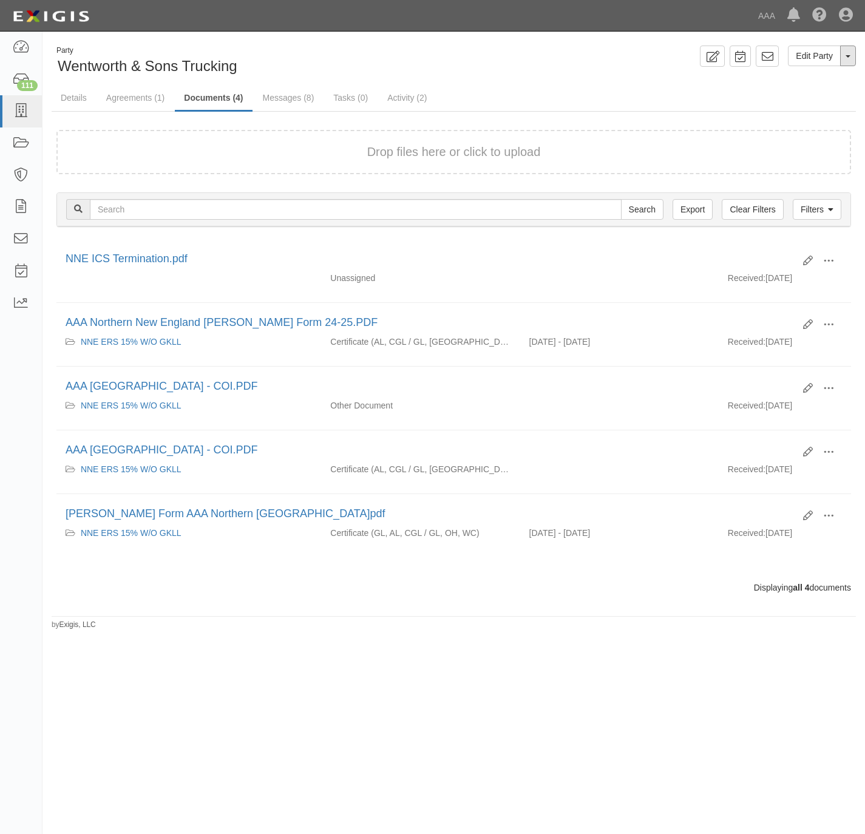
drag, startPoint x: 847, startPoint y: 62, endPoint x: 844, endPoint y: 67, distance: 6.3
click at [847, 62] on button "Toggle Party Dropdown" at bounding box center [848, 56] width 16 height 21
click at [798, 92] on link "Archive Party" at bounding box center [808, 95] width 96 height 16
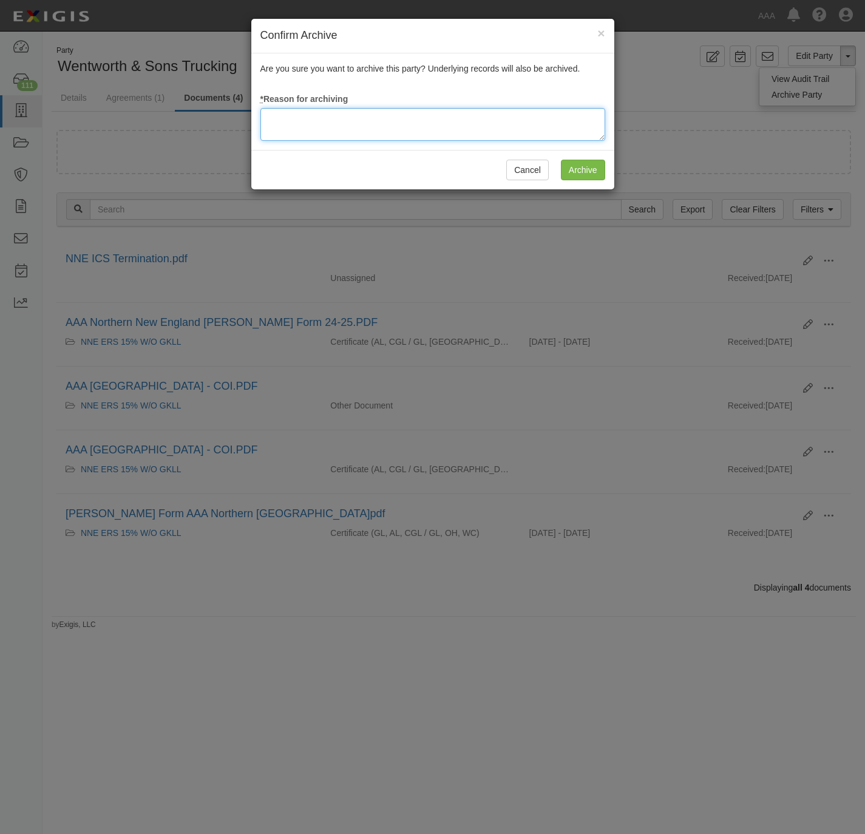
click at [424, 133] on textarea at bounding box center [433, 124] width 345 height 33
type textarea "Station Termination."
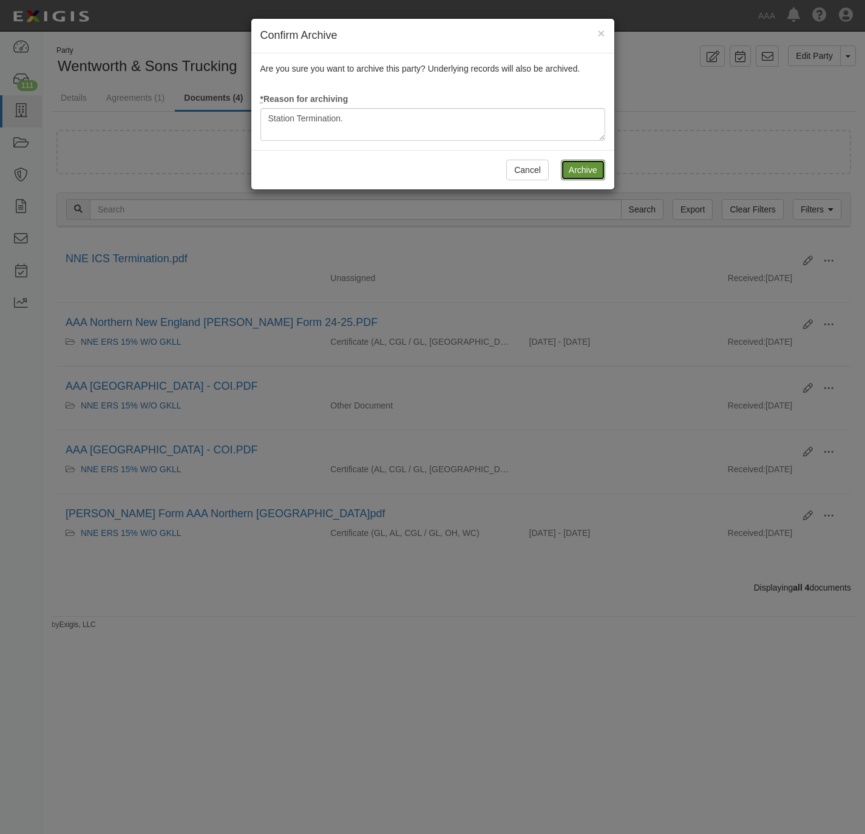
click at [574, 169] on input "Archive" at bounding box center [583, 170] width 44 height 21
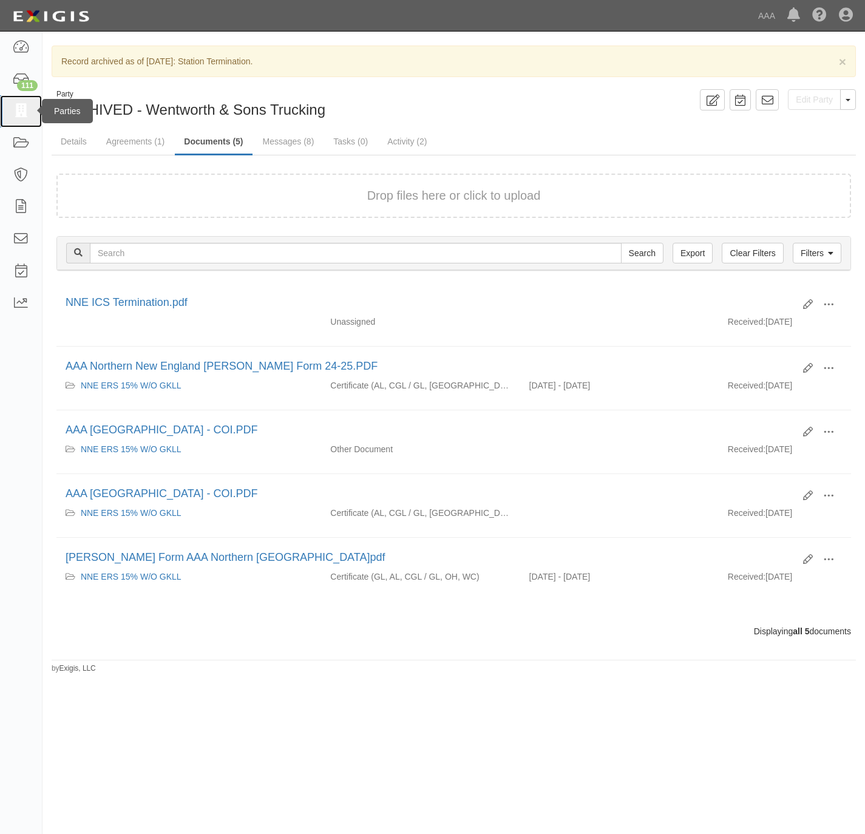
click at [15, 112] on icon at bounding box center [20, 111] width 17 height 14
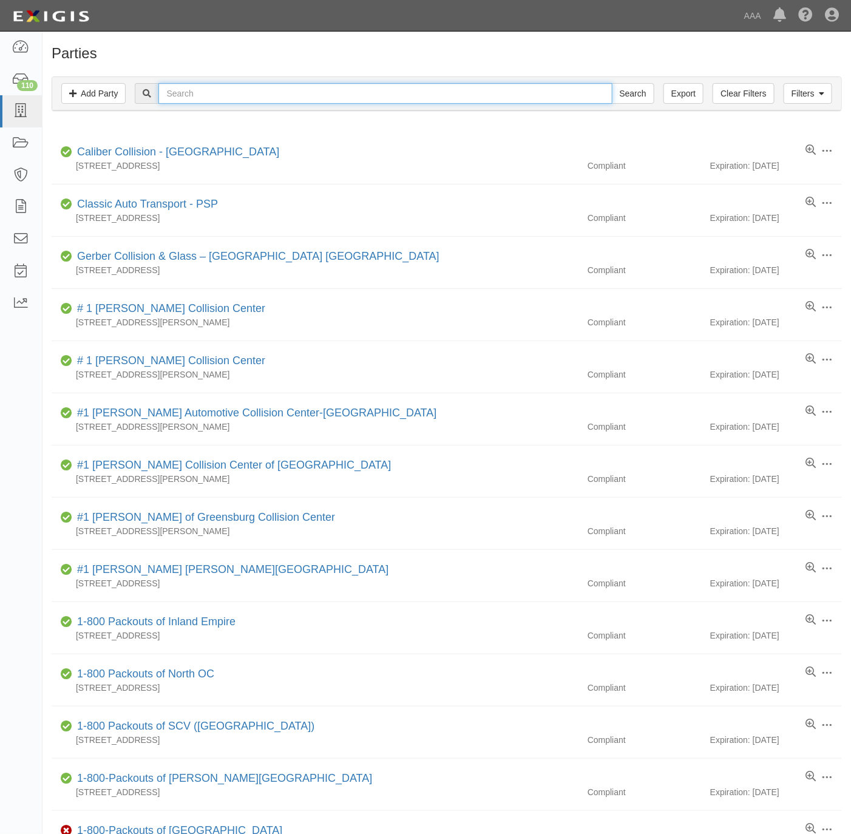
click at [329, 99] on input "text" at bounding box center [385, 93] width 454 height 21
paste input "[PERSON_NAME]"
type input "[PERSON_NAME]"
click at [625, 90] on input "Search" at bounding box center [633, 93] width 43 height 21
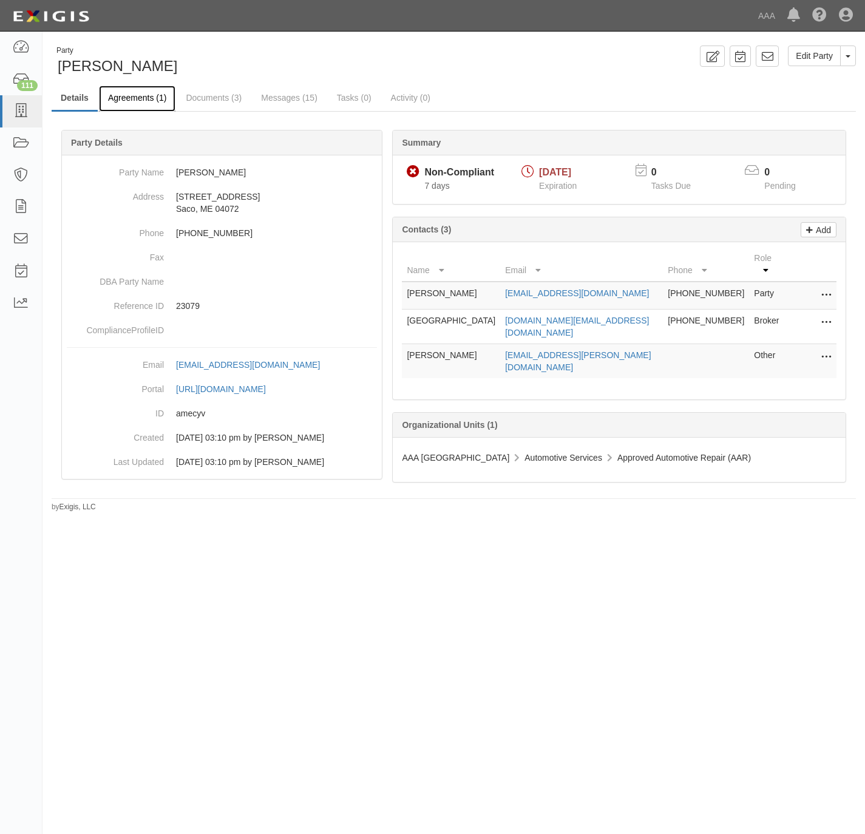
click at [135, 98] on link "Agreements (1)" at bounding box center [137, 99] width 77 height 26
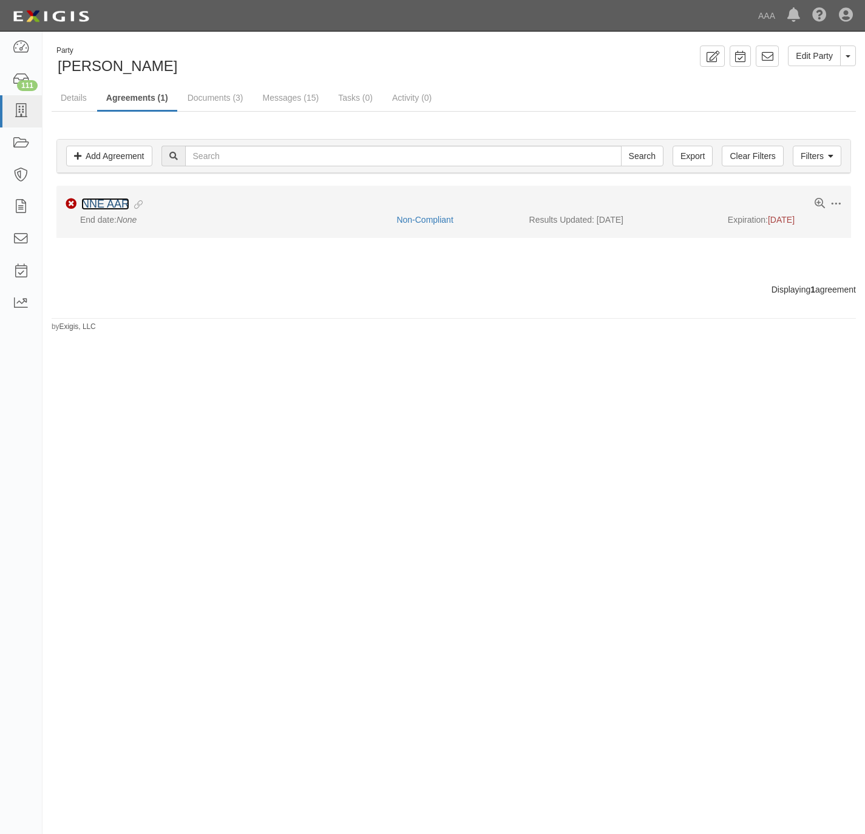
click at [99, 208] on link "NNE AAR" at bounding box center [105, 204] width 48 height 12
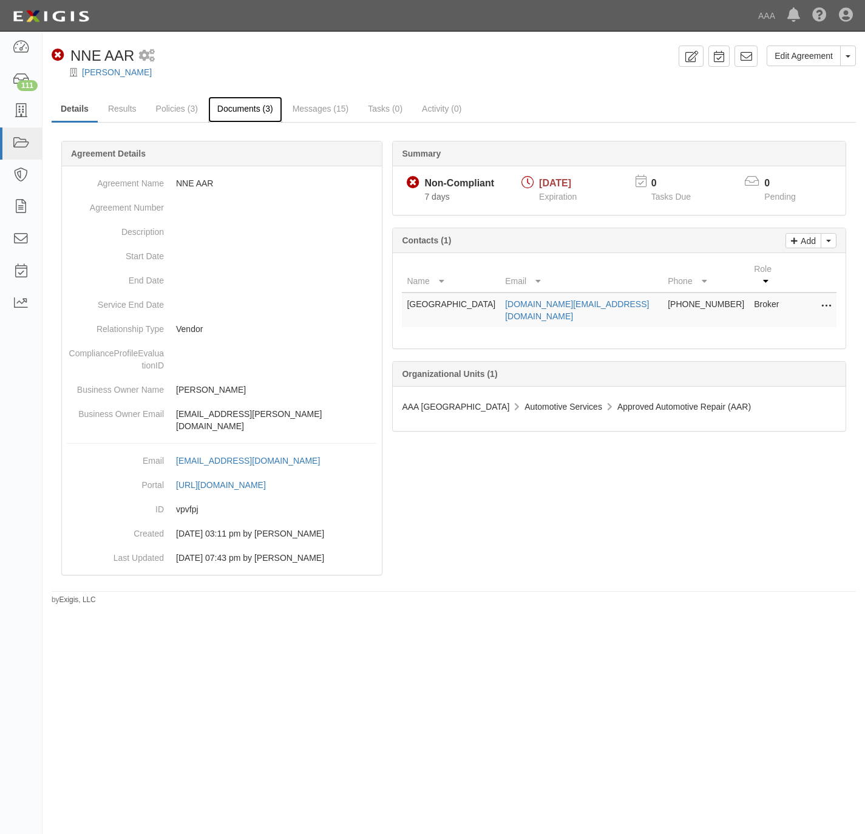
click at [237, 113] on link "Documents (3)" at bounding box center [245, 110] width 74 height 26
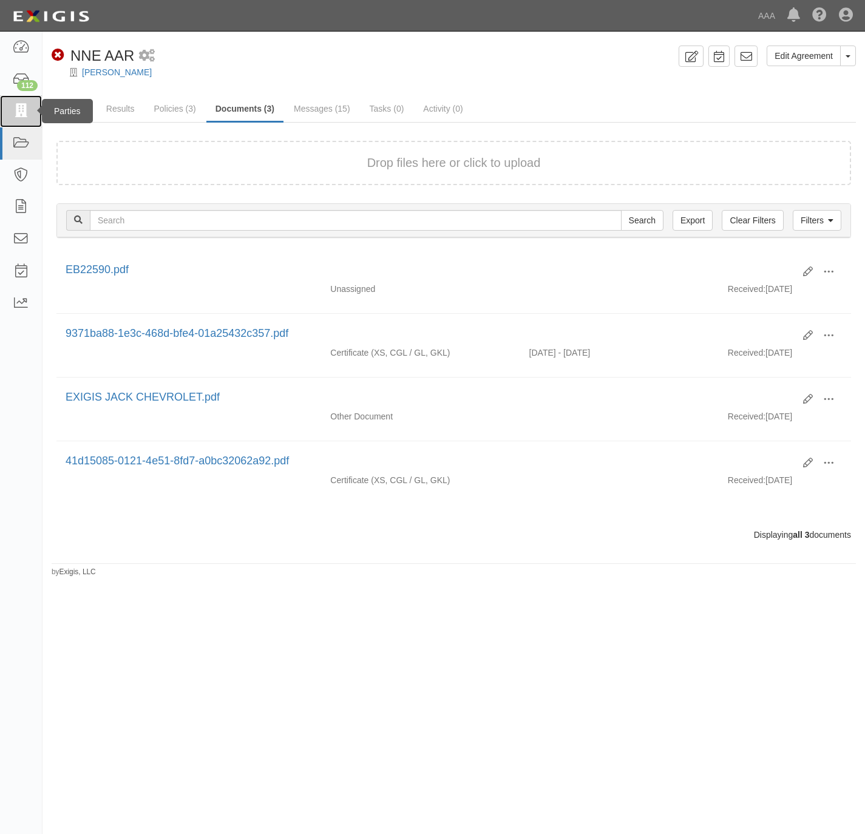
click at [12, 115] on icon at bounding box center [20, 111] width 17 height 14
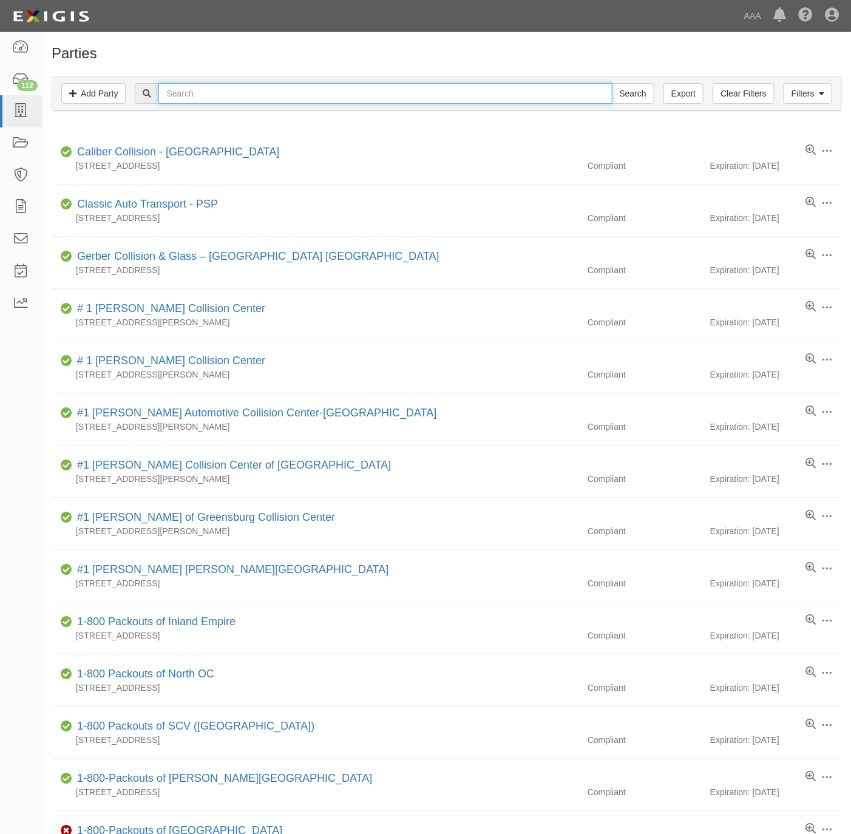
click at [432, 93] on input "text" at bounding box center [385, 93] width 454 height 21
paste input "Jack CDJR"
type input "Jack CDJR"
click at [625, 98] on input "Search" at bounding box center [633, 93] width 43 height 21
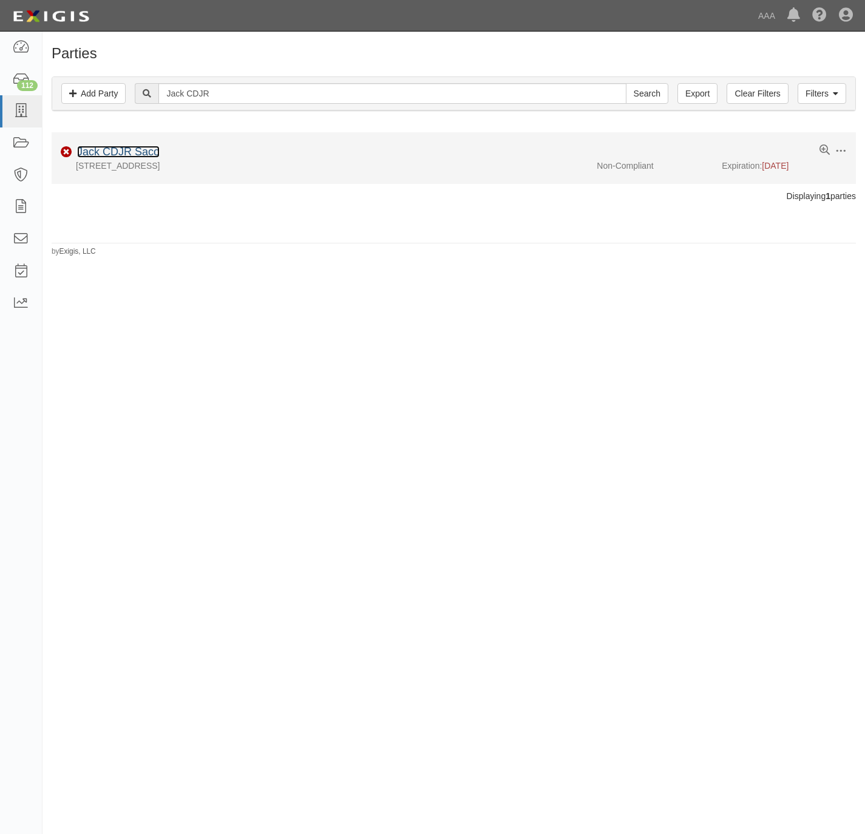
click at [135, 150] on link "Jack CDJR Saco" at bounding box center [118, 152] width 83 height 12
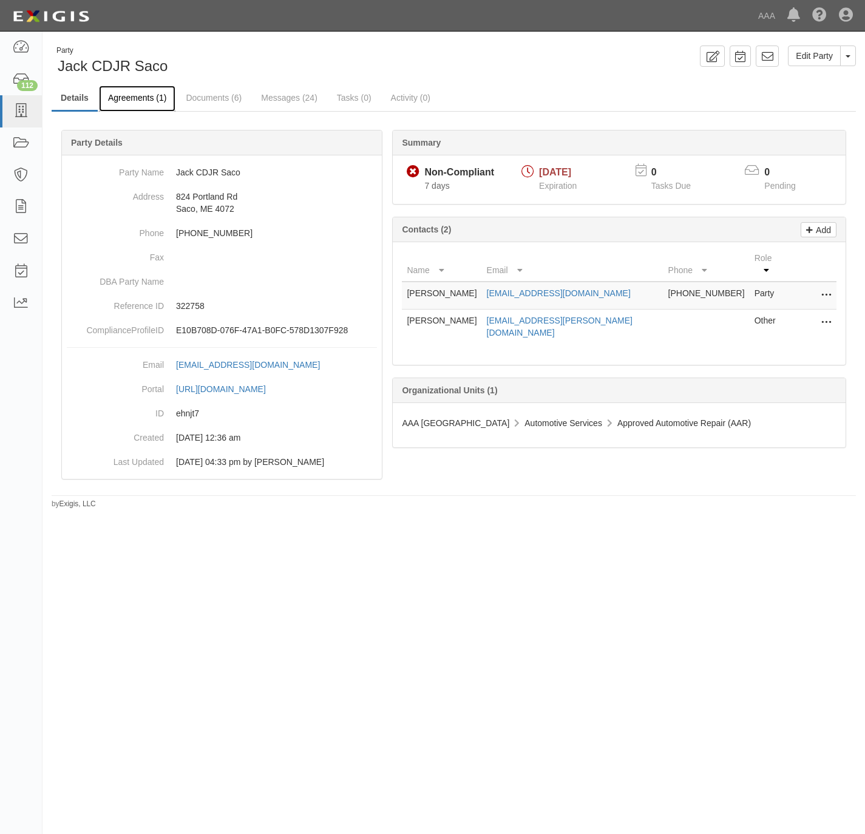
click at [131, 95] on link "Agreements (1)" at bounding box center [137, 99] width 77 height 26
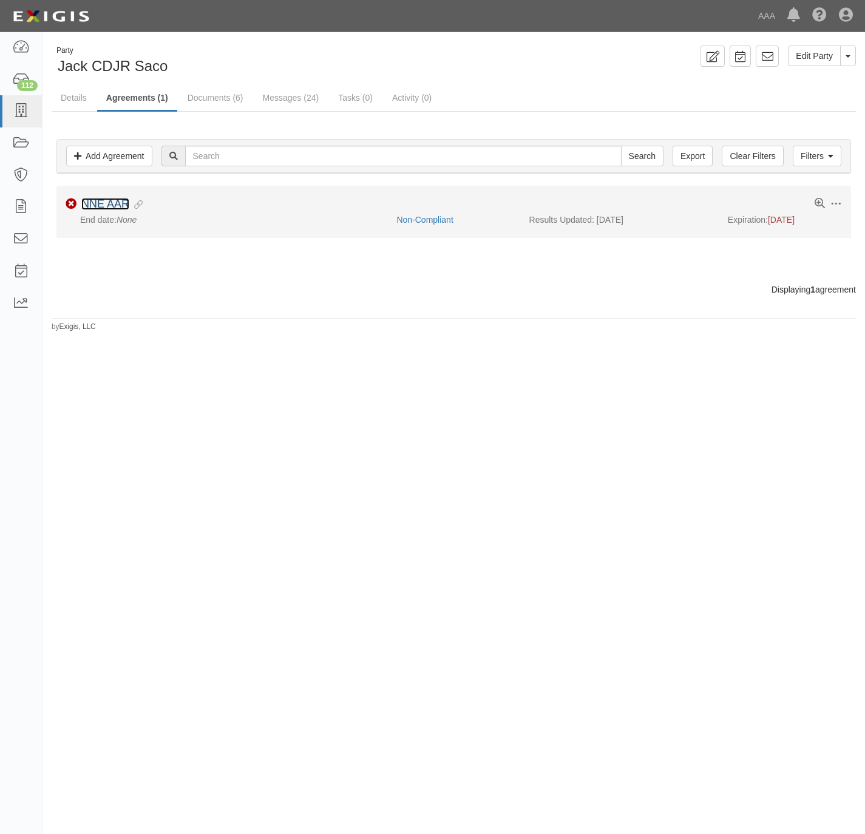
click at [92, 202] on link "NNE AAR" at bounding box center [105, 204] width 48 height 12
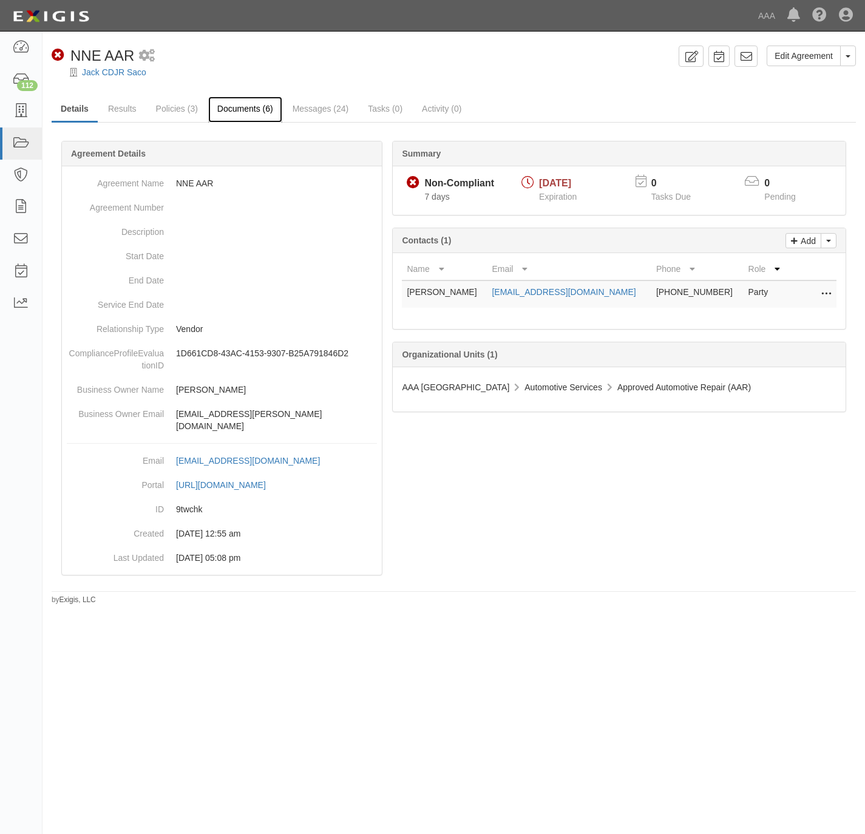
click at [226, 106] on link "Documents (6)" at bounding box center [245, 110] width 74 height 26
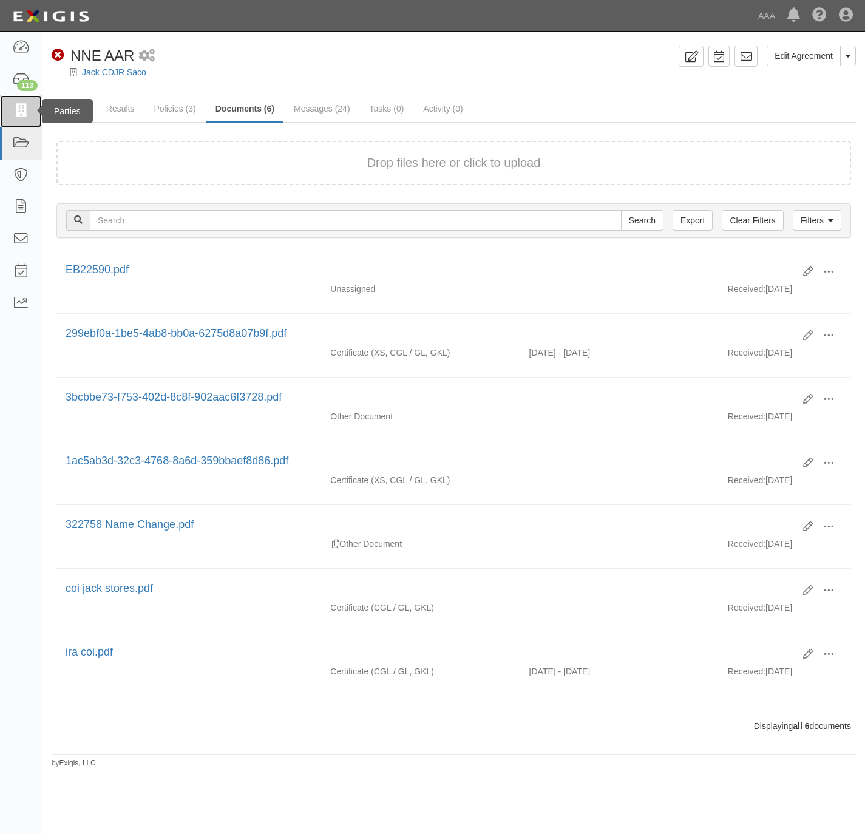
click at [22, 109] on icon at bounding box center [20, 111] width 17 height 14
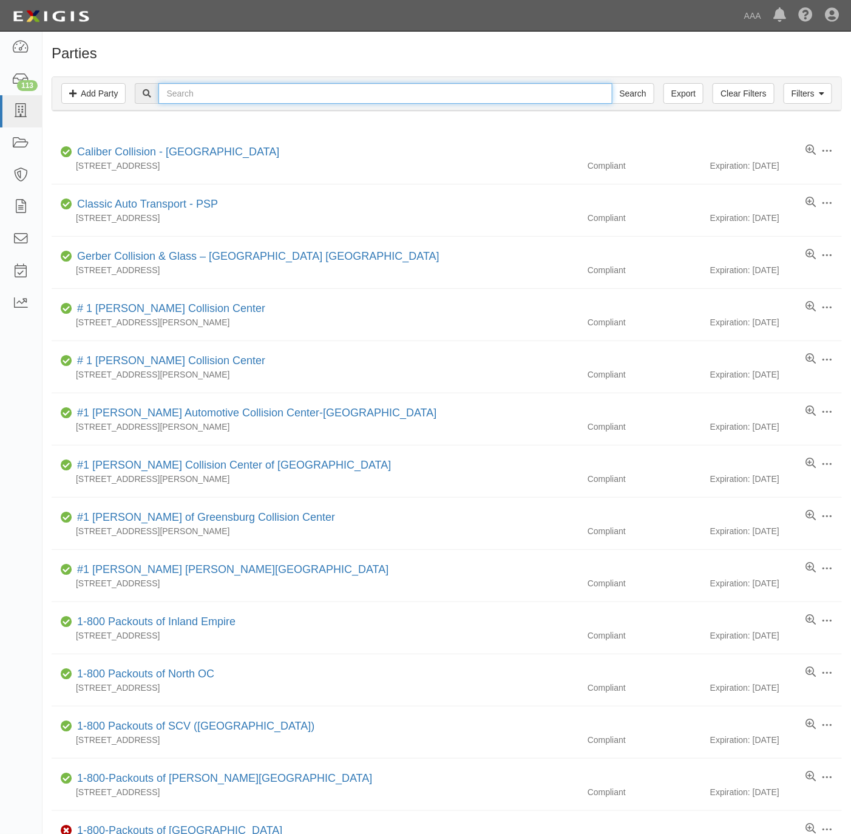
click at [361, 94] on input "text" at bounding box center [385, 93] width 454 height 21
paste input "Jack Vw"
type input "Jack Vw"
click at [612, 97] on input "Search" at bounding box center [633, 93] width 43 height 21
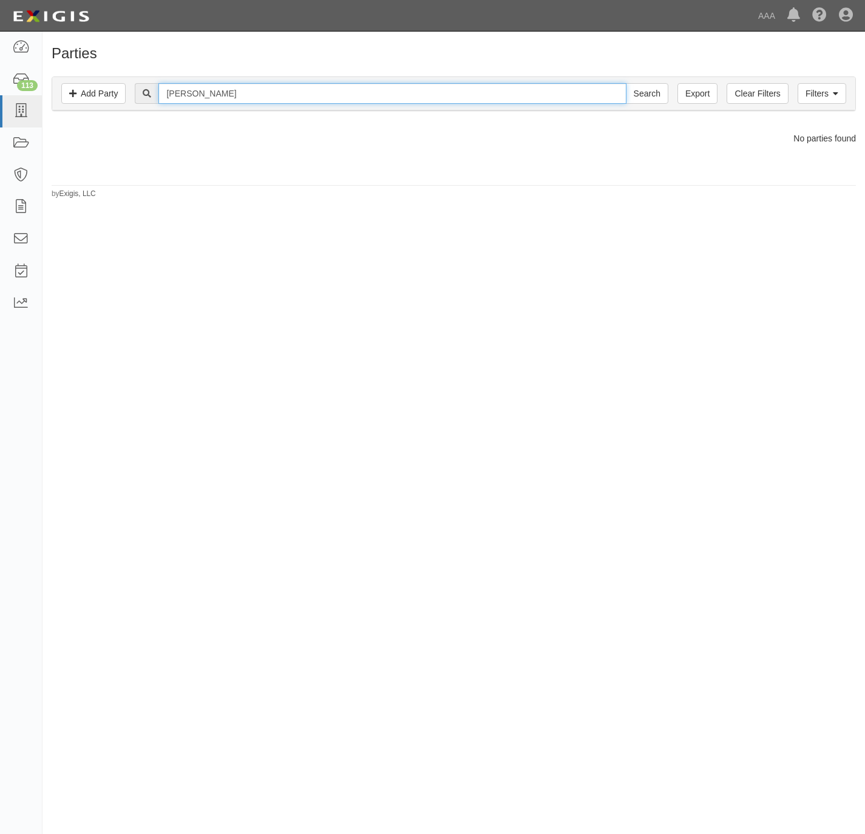
click at [189, 94] on input "[PERSON_NAME]" at bounding box center [392, 93] width 468 height 21
type input "Jack"
click at [626, 83] on input "Search" at bounding box center [647, 93] width 43 height 21
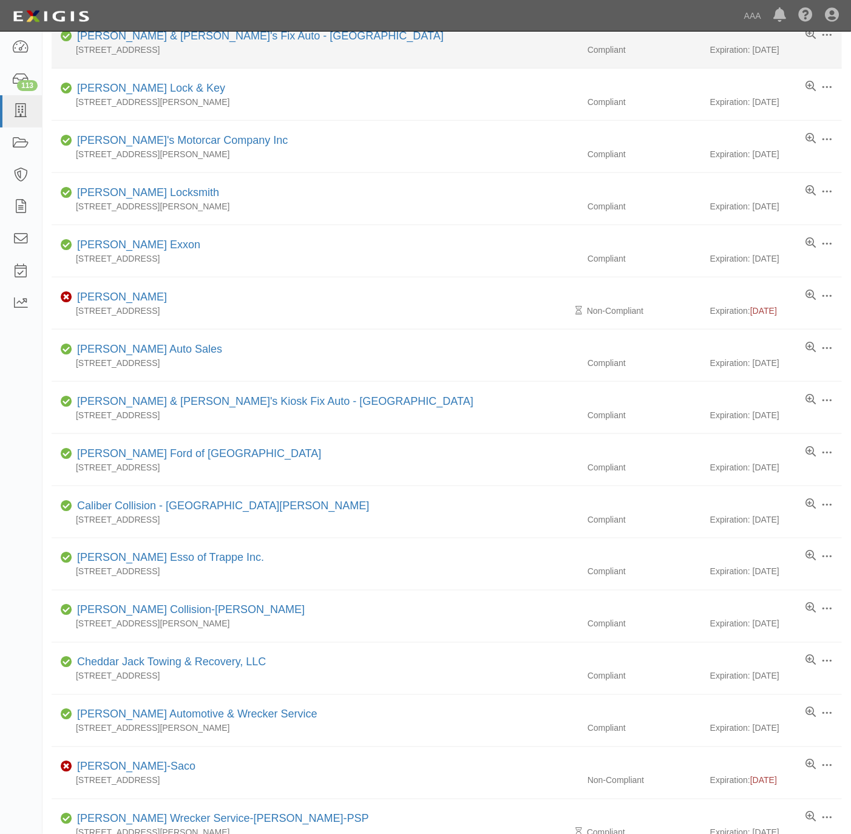
scroll to position [364, 0]
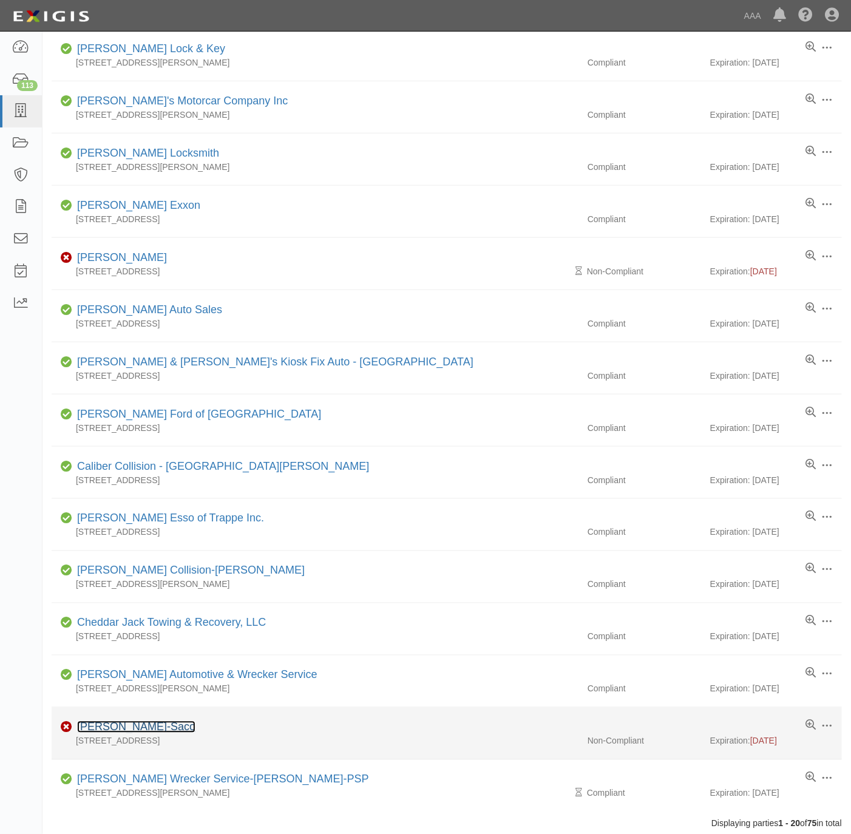
click at [150, 731] on link "[PERSON_NAME]-Saco" at bounding box center [136, 727] width 118 height 12
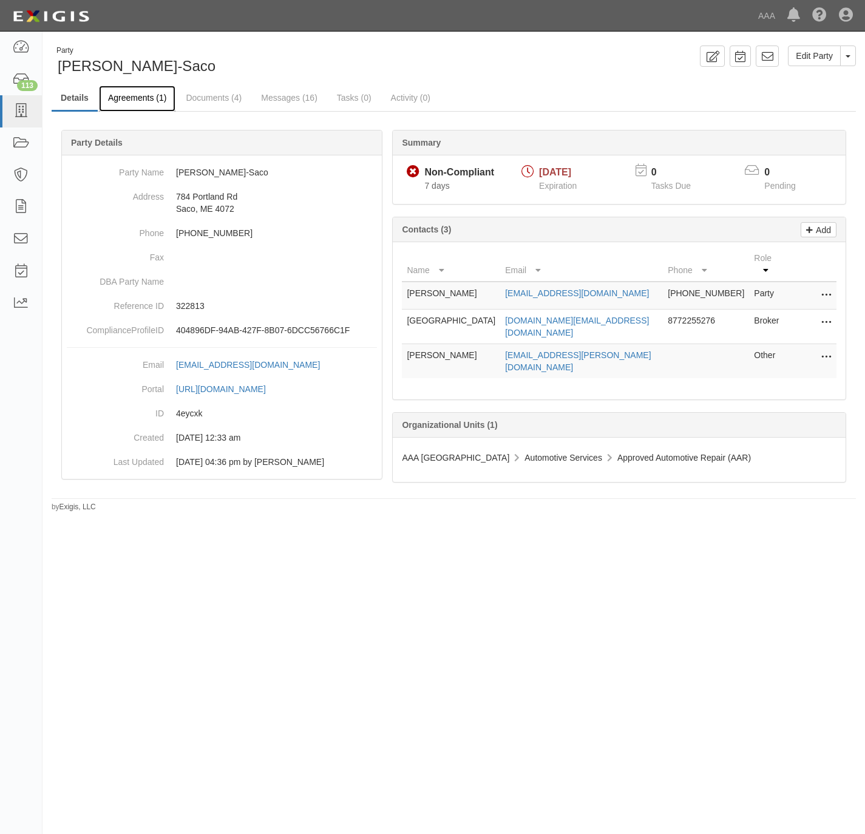
click at [122, 92] on link "Agreements (1)" at bounding box center [137, 99] width 77 height 26
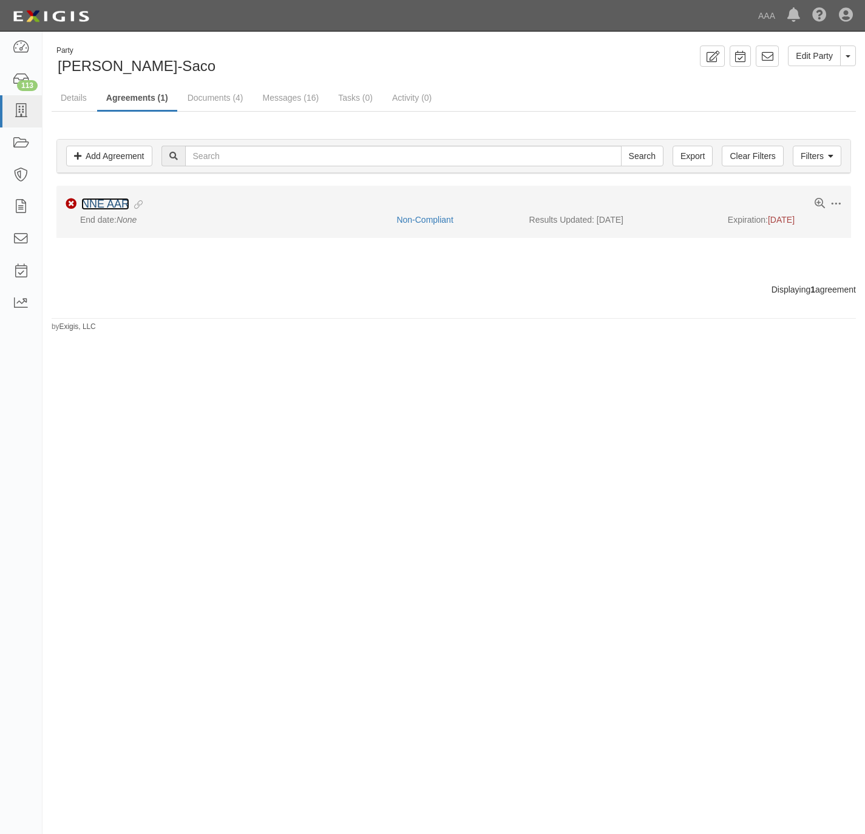
click at [104, 206] on link "NNE AAR" at bounding box center [105, 204] width 48 height 12
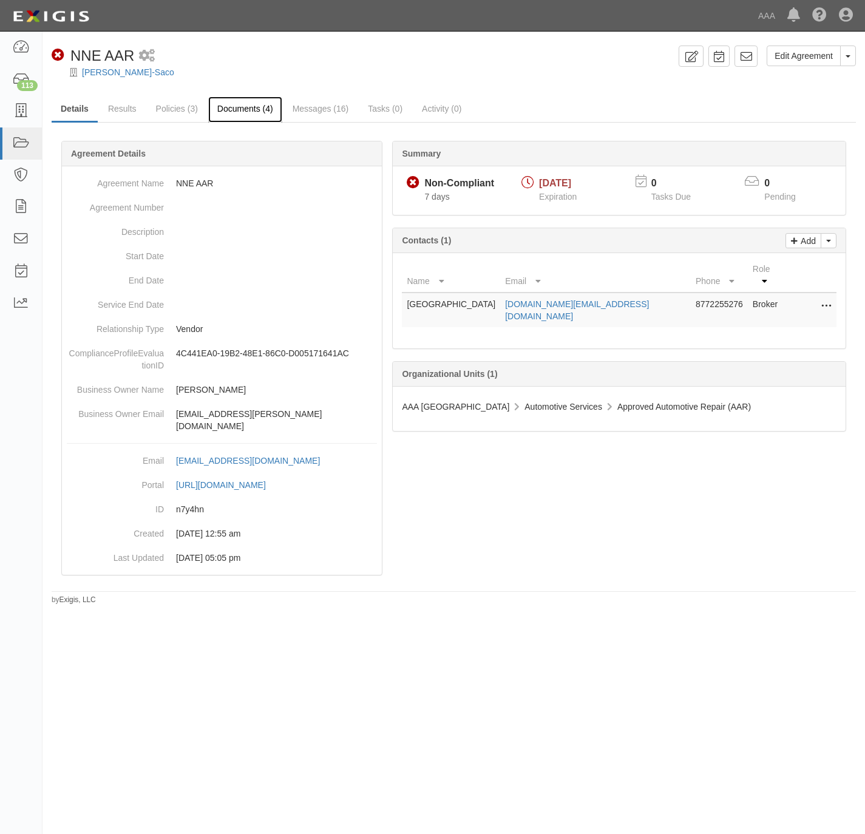
click at [232, 117] on link "Documents (4)" at bounding box center [245, 110] width 74 height 26
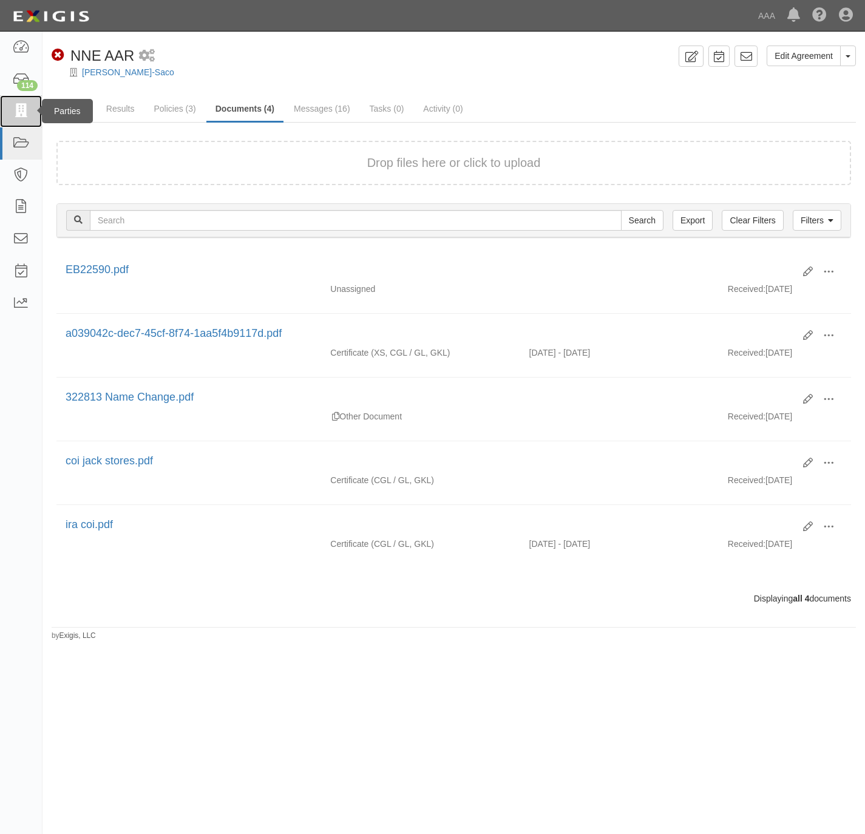
click at [20, 111] on icon at bounding box center [20, 111] width 17 height 14
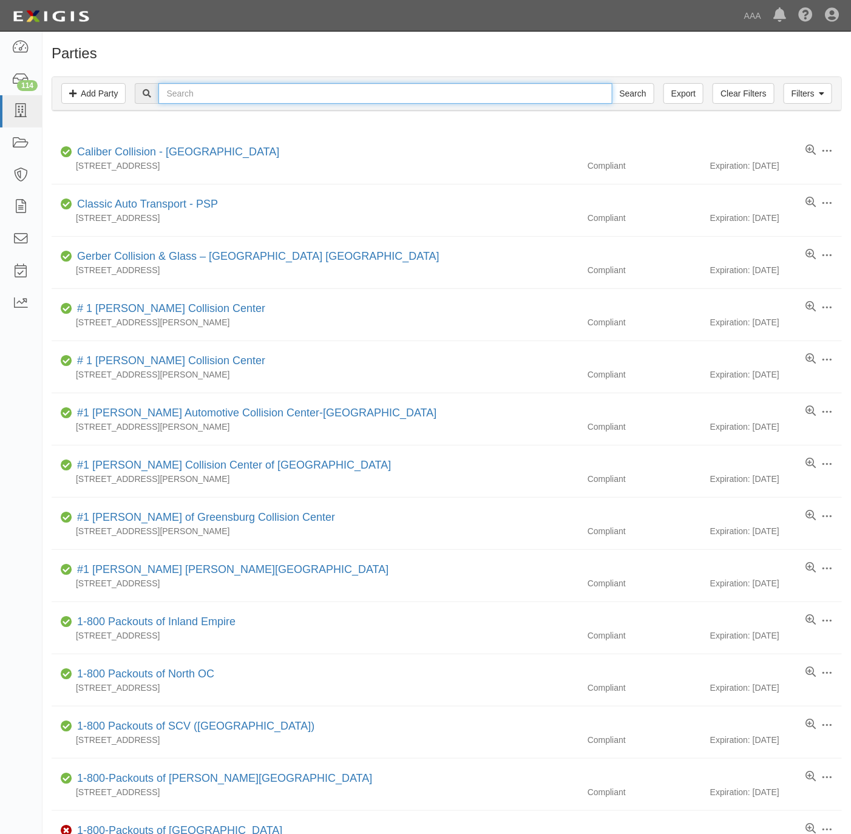
click at [348, 97] on input "text" at bounding box center [385, 93] width 454 height 21
paste input "Georgetown Interstate Transmission INC DBA Georgetown Interstate Transmission &…"
type input "Georgetown Interstate Transmission INC DBA Georgetown Interstate Transmission &…"
click at [630, 89] on input "Search" at bounding box center [633, 93] width 43 height 21
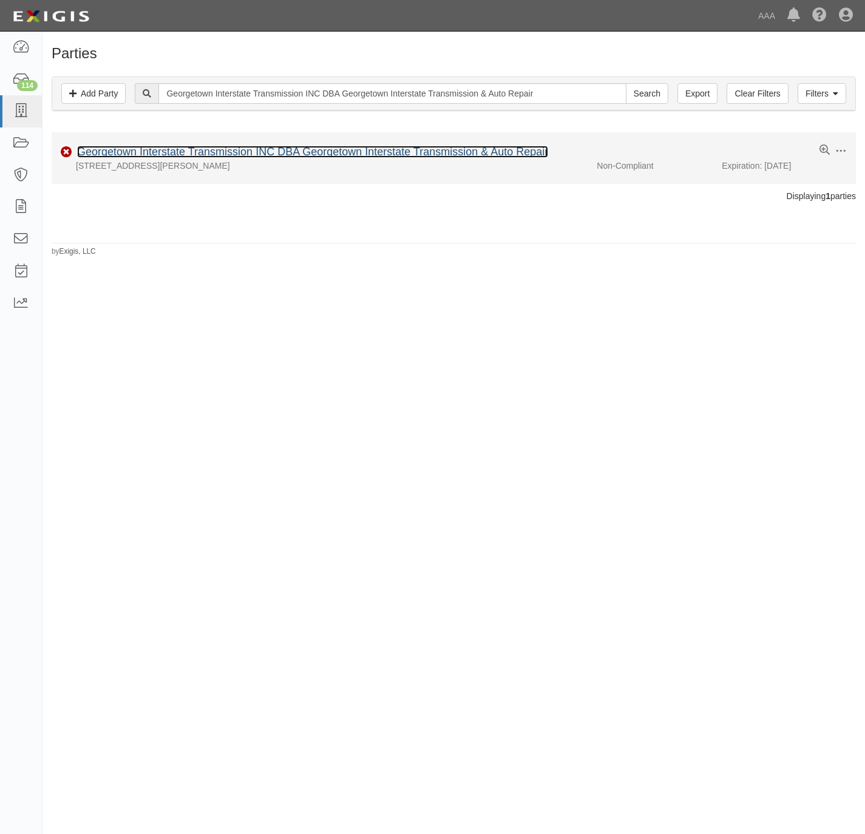
click at [148, 155] on link "Georgetown Interstate Transmission INC DBA Georgetown Interstate Transmission &…" at bounding box center [312, 152] width 471 height 12
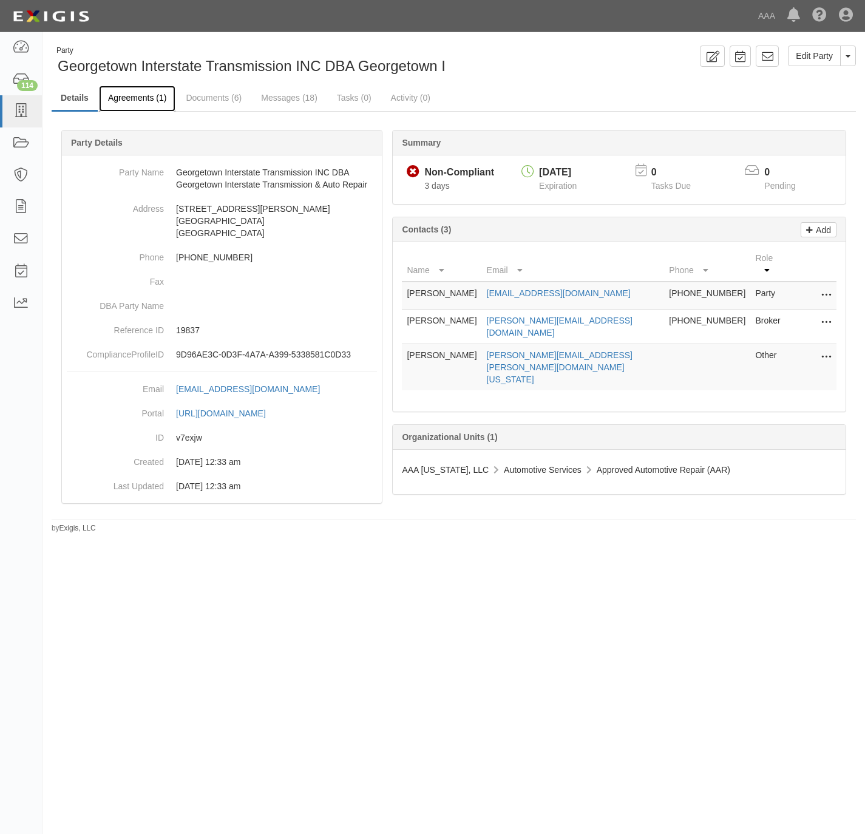
click at [137, 97] on link "Agreements (1)" at bounding box center [137, 99] width 77 height 26
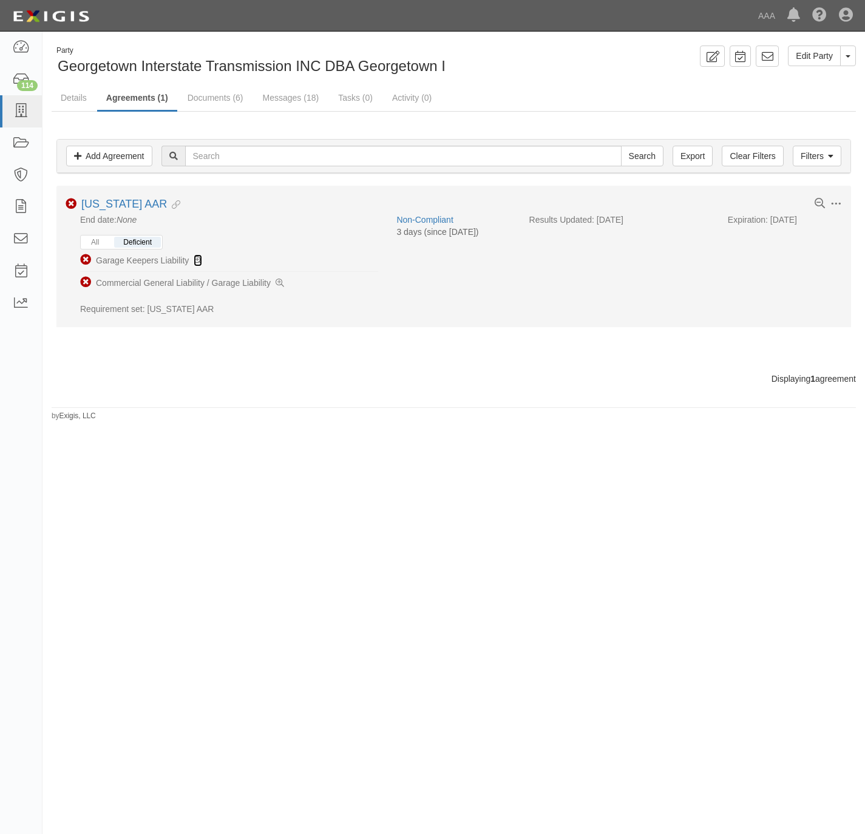
click at [195, 261] on icon at bounding box center [198, 261] width 9 height 9
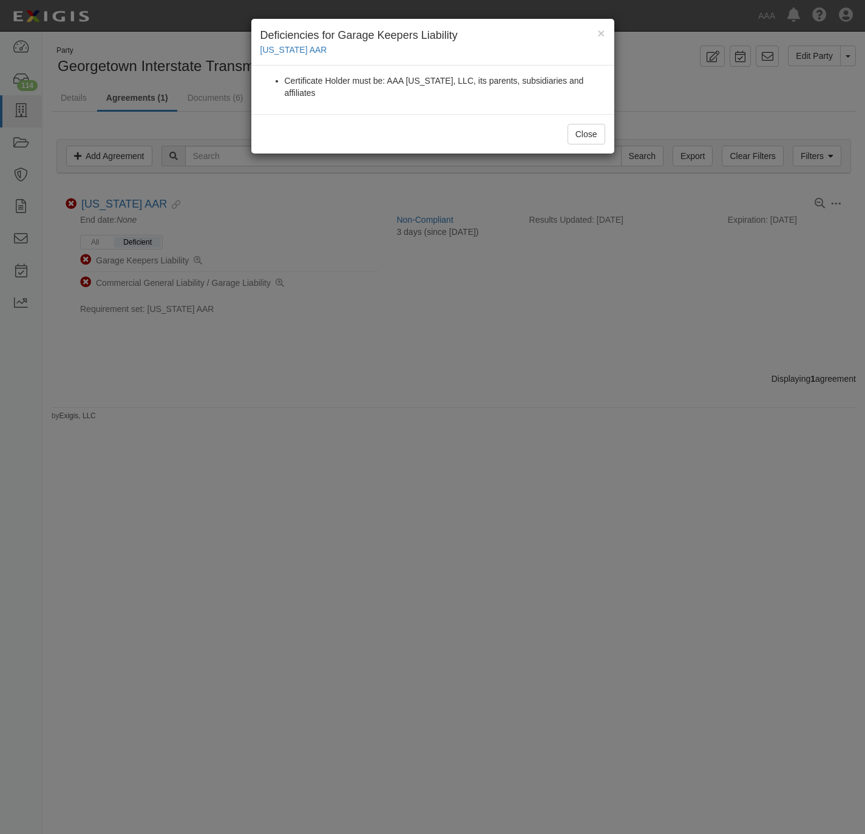
click at [330, 457] on div "× Deficiencies for Garage Keepers Liability Texas AAR Certificate Holder must b…" at bounding box center [432, 417] width 865 height 834
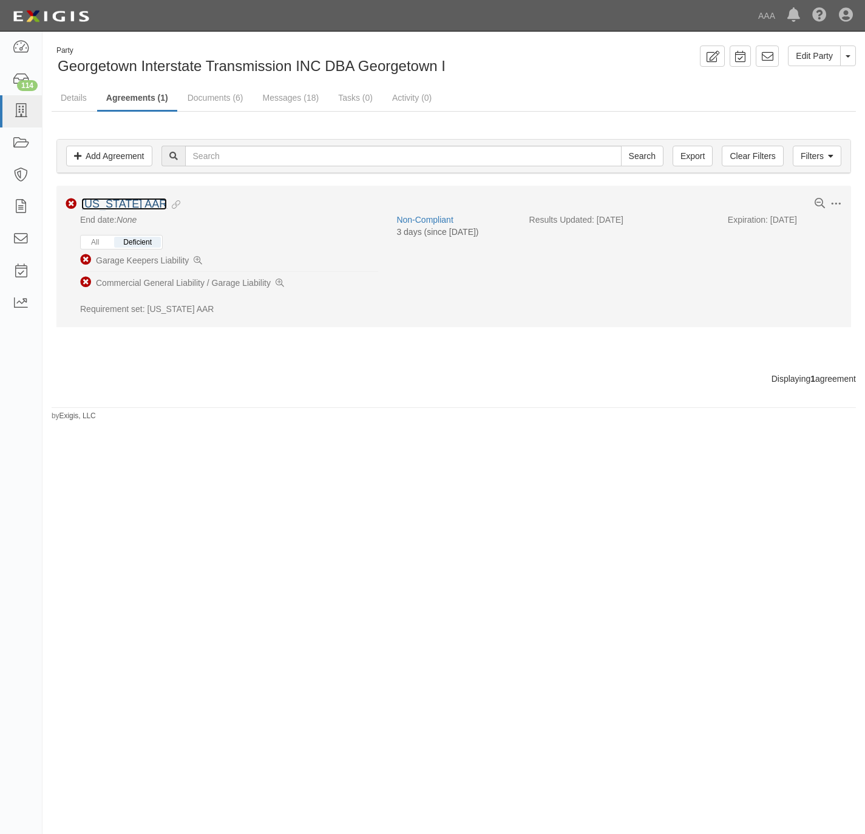
click at [115, 203] on link "[US_STATE] AAR" at bounding box center [124, 204] width 86 height 12
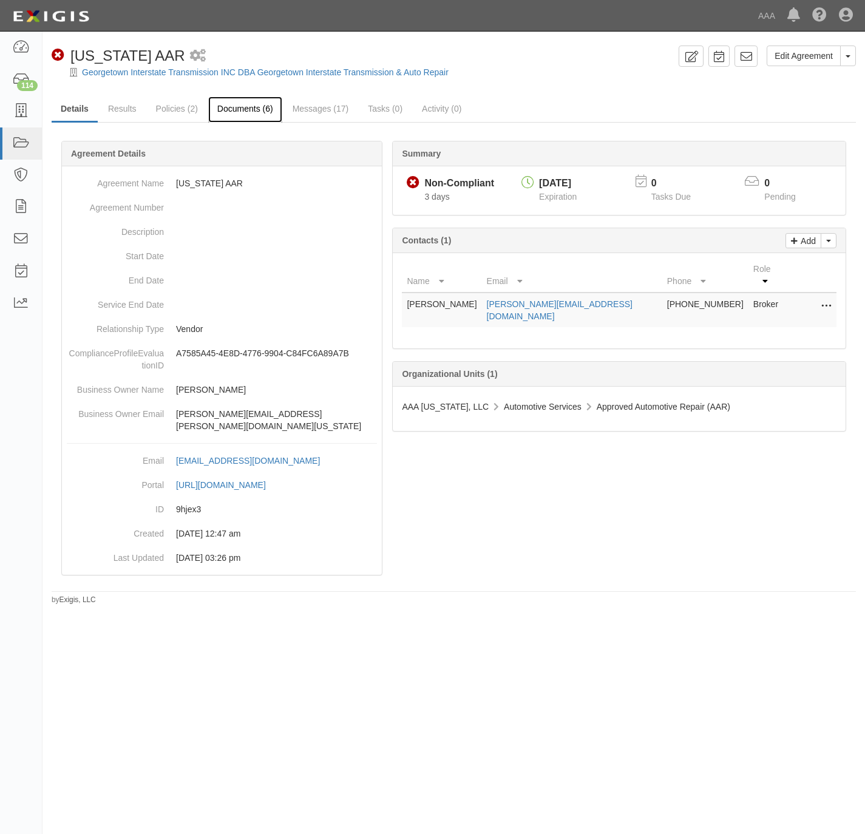
click at [239, 111] on link "Documents (6)" at bounding box center [245, 110] width 74 height 26
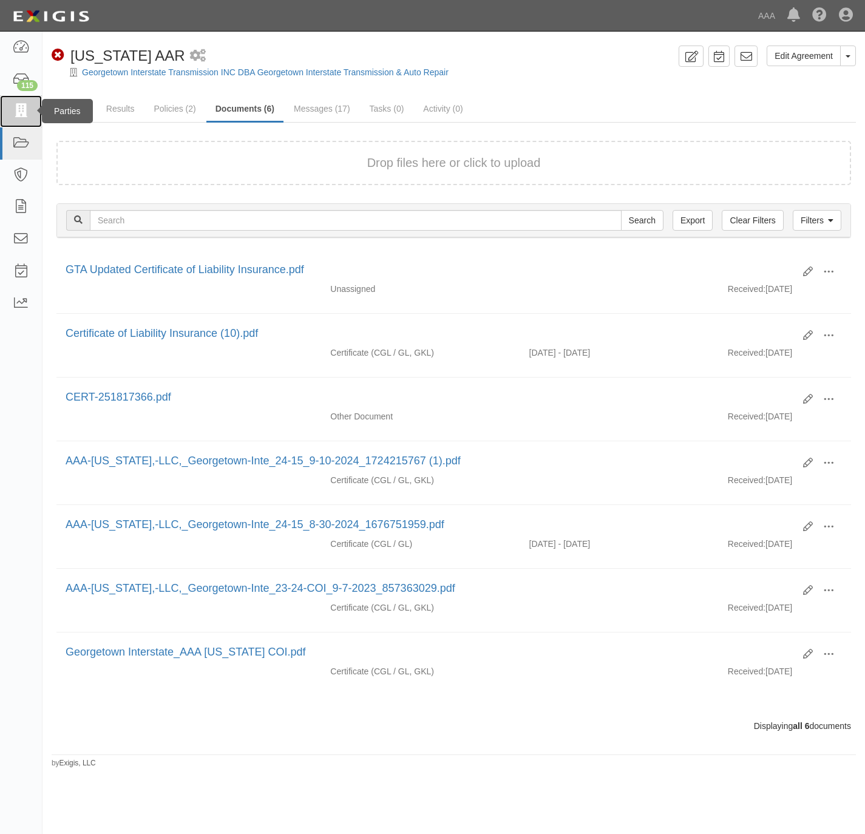
click at [9, 108] on link at bounding box center [21, 111] width 42 height 32
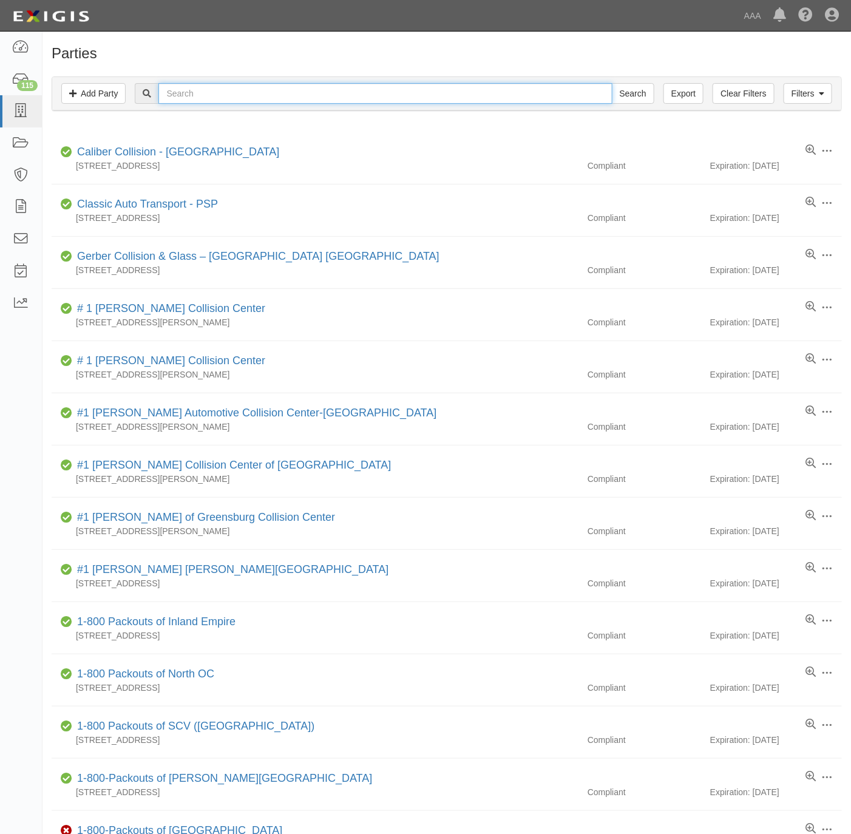
click at [186, 99] on input "text" at bounding box center [385, 93] width 454 height 21
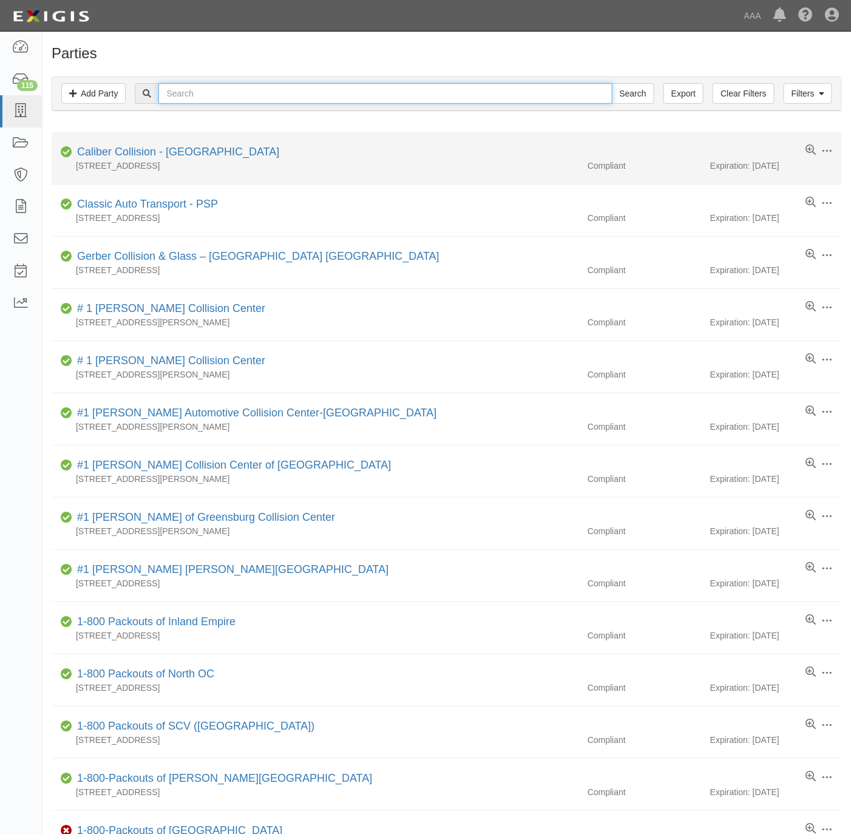
paste input "Eurasian Auto Repair"
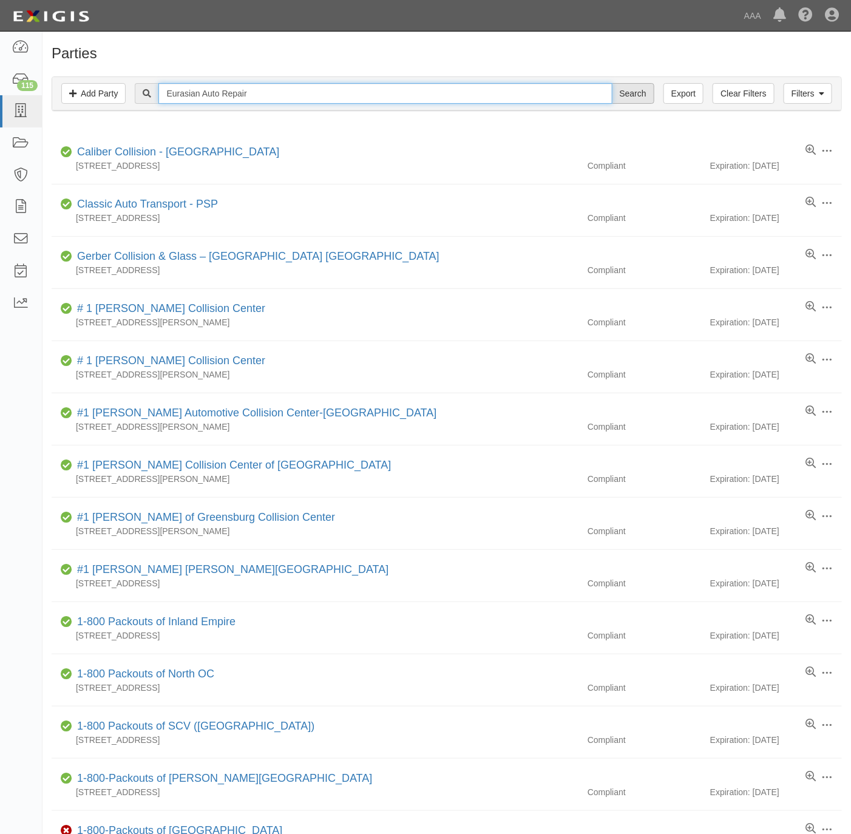
type input "Eurasian Auto Repair"
click at [634, 88] on input "Search" at bounding box center [633, 93] width 43 height 21
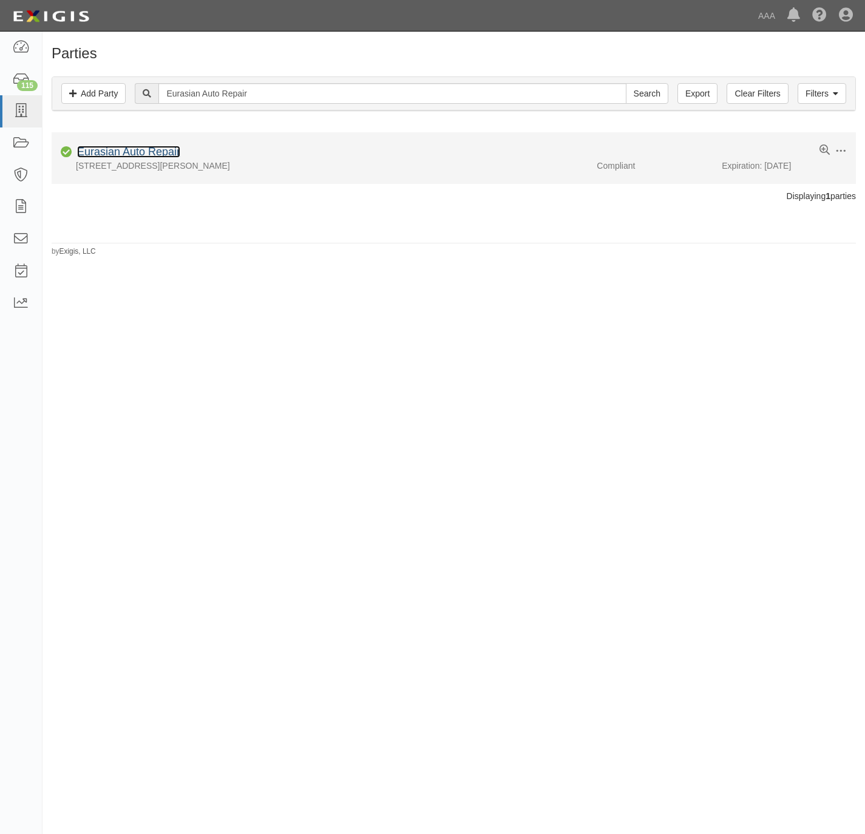
click at [137, 151] on link "Eurasian Auto Repair" at bounding box center [128, 152] width 103 height 12
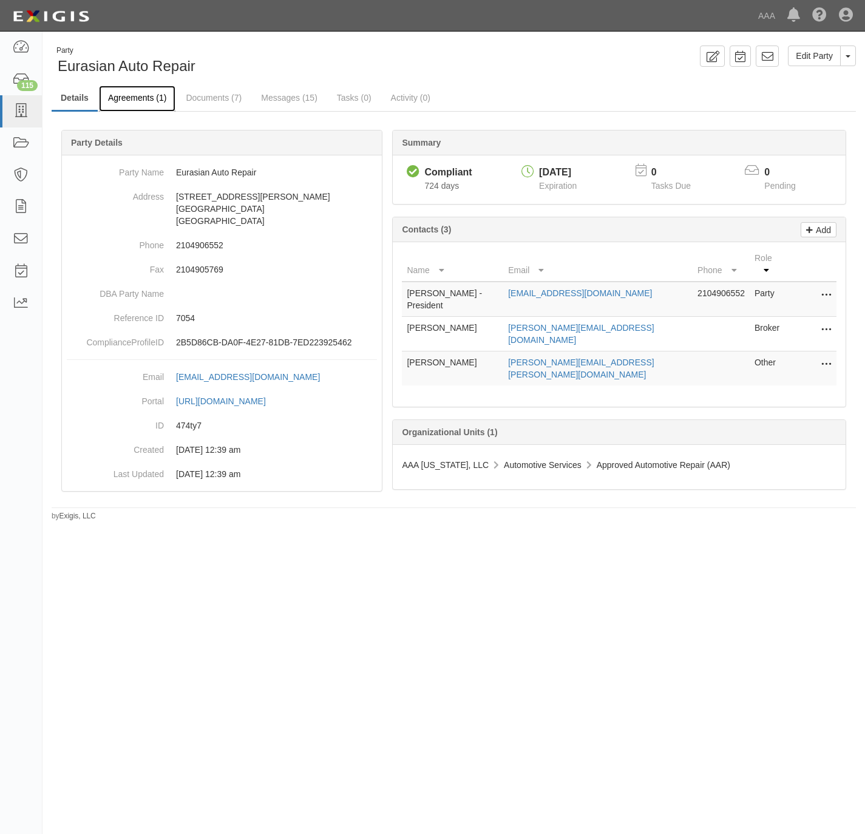
click at [140, 89] on link "Agreements (1)" at bounding box center [137, 99] width 77 height 26
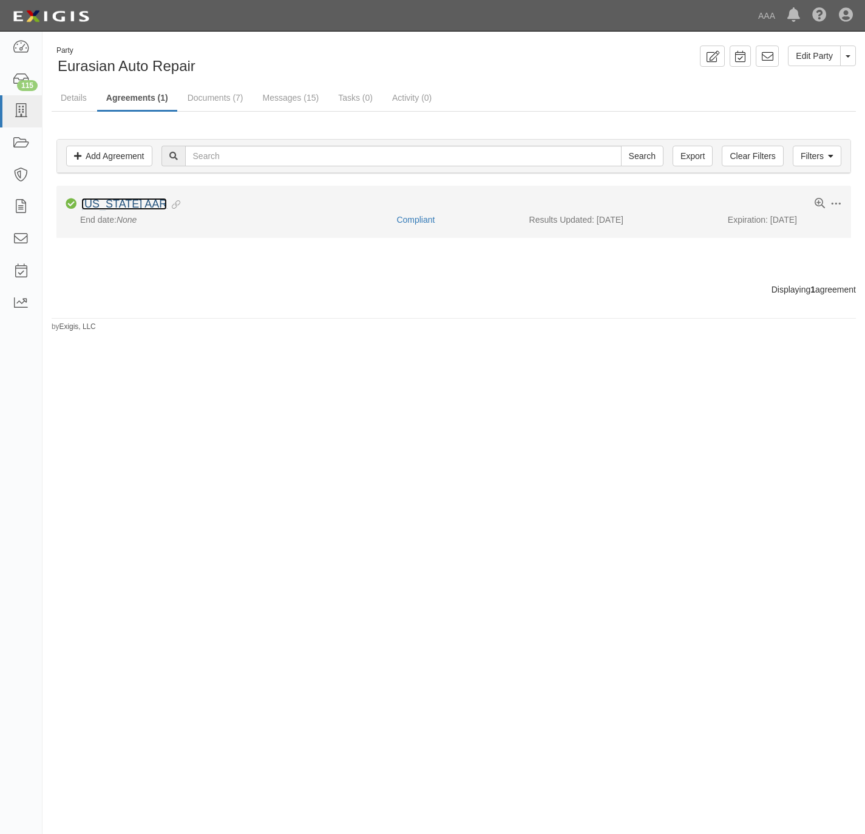
click at [113, 204] on link "Texas AAR" at bounding box center [124, 204] width 86 height 12
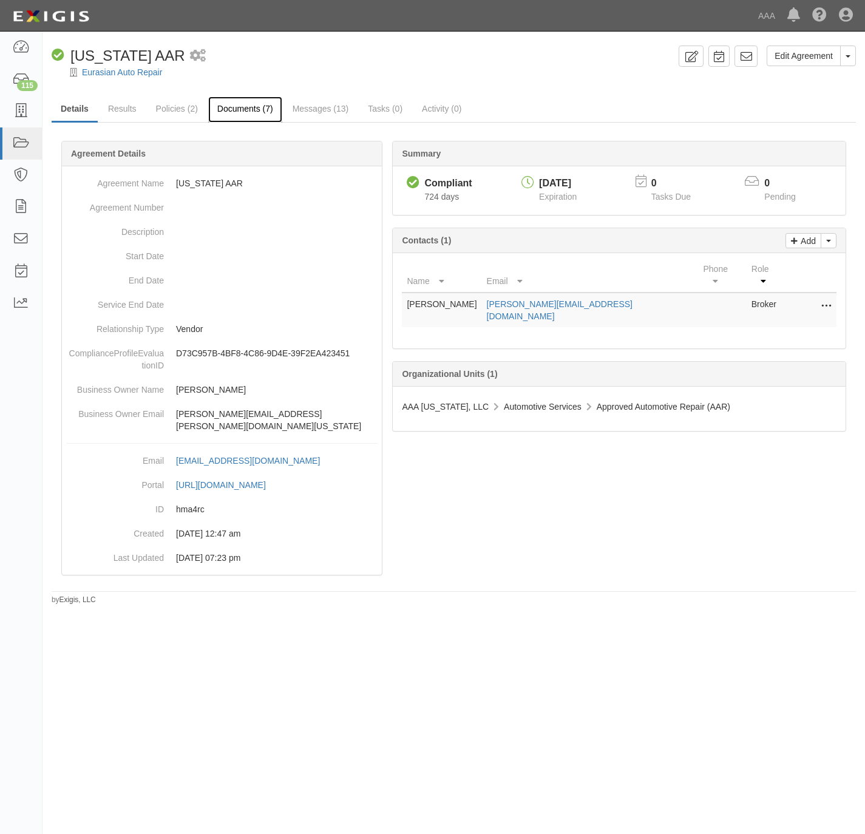
click at [261, 104] on link "Documents (7)" at bounding box center [245, 110] width 74 height 26
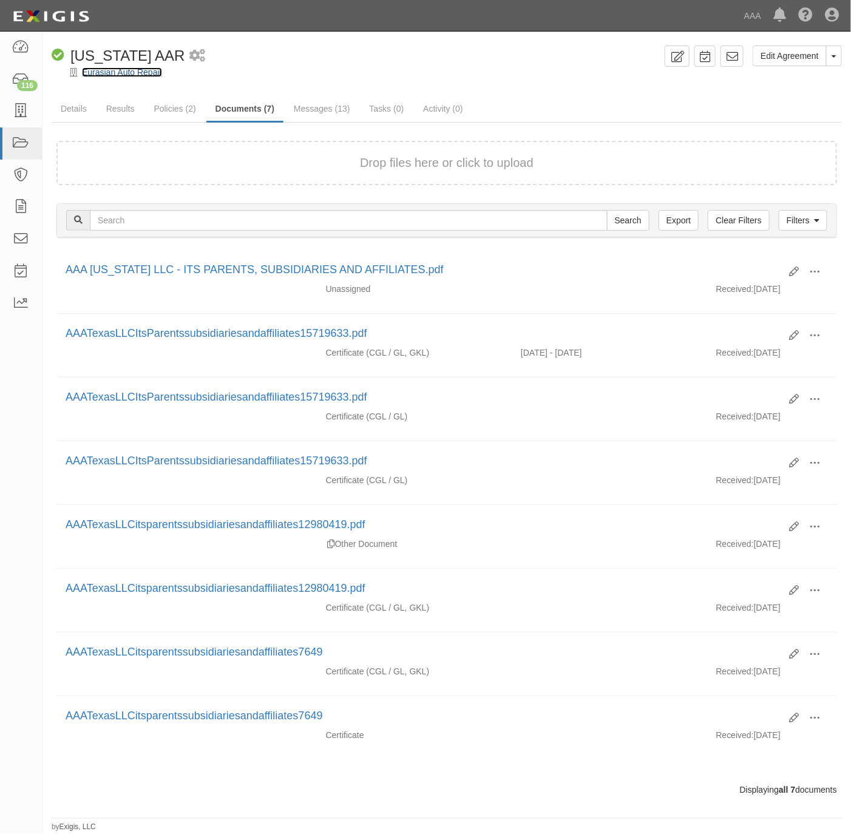
click at [115, 72] on link "Eurasian Auto Repair" at bounding box center [122, 72] width 80 height 10
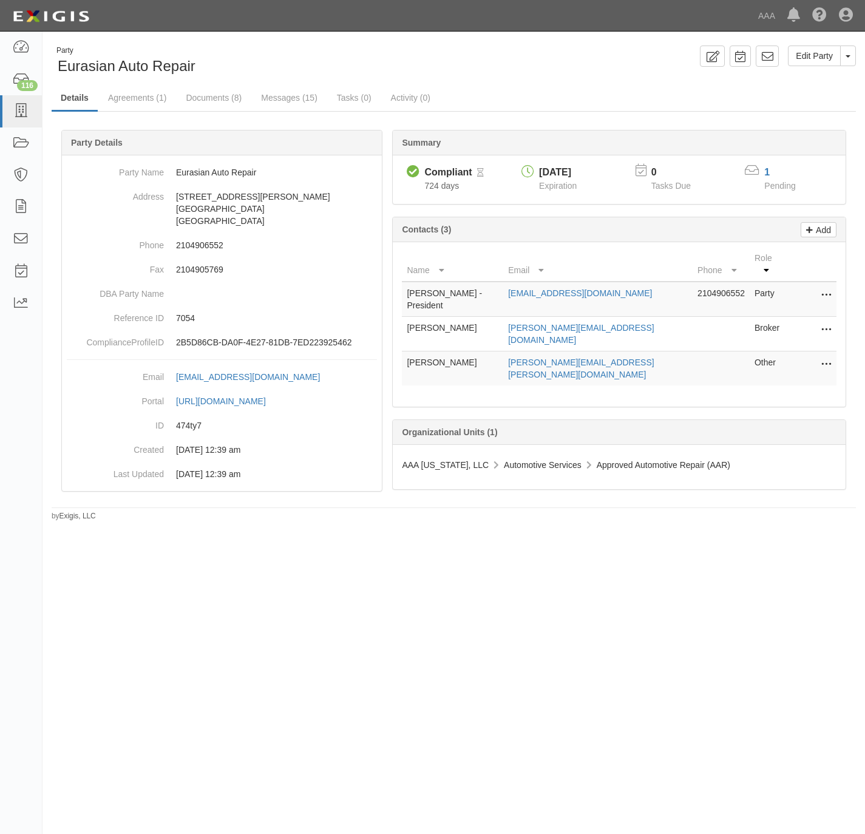
click at [823, 322] on icon at bounding box center [827, 330] width 10 height 16
click at [782, 316] on link "Edit" at bounding box center [783, 327] width 96 height 22
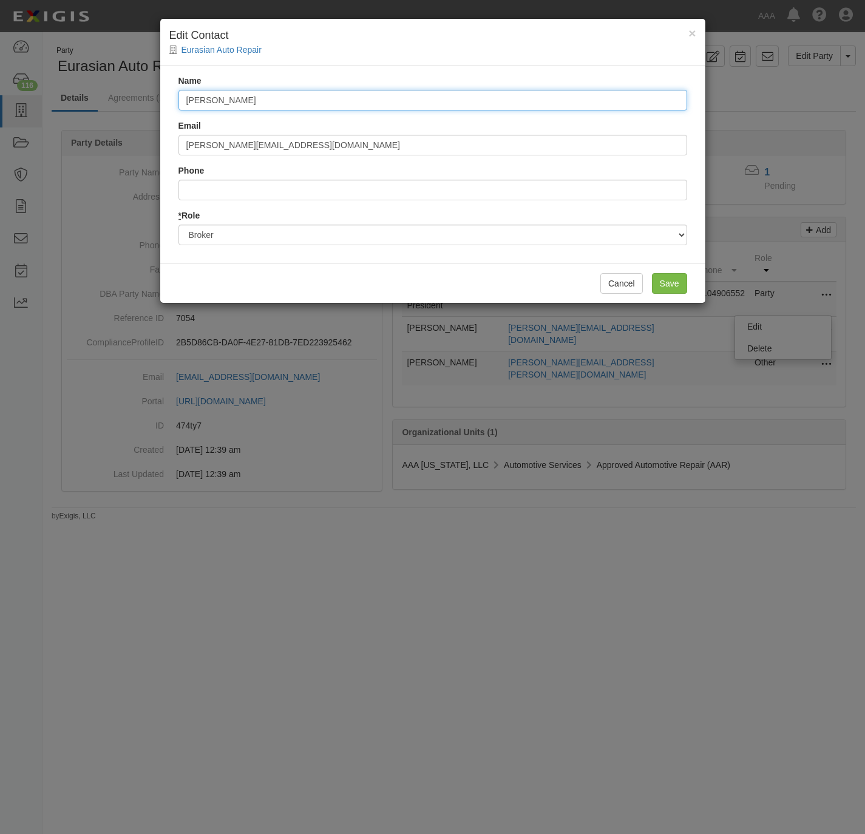
click at [505, 98] on input "[PERSON_NAME]" at bounding box center [433, 100] width 509 height 21
paste input "ertificate Department"
type input "Certificate Department"
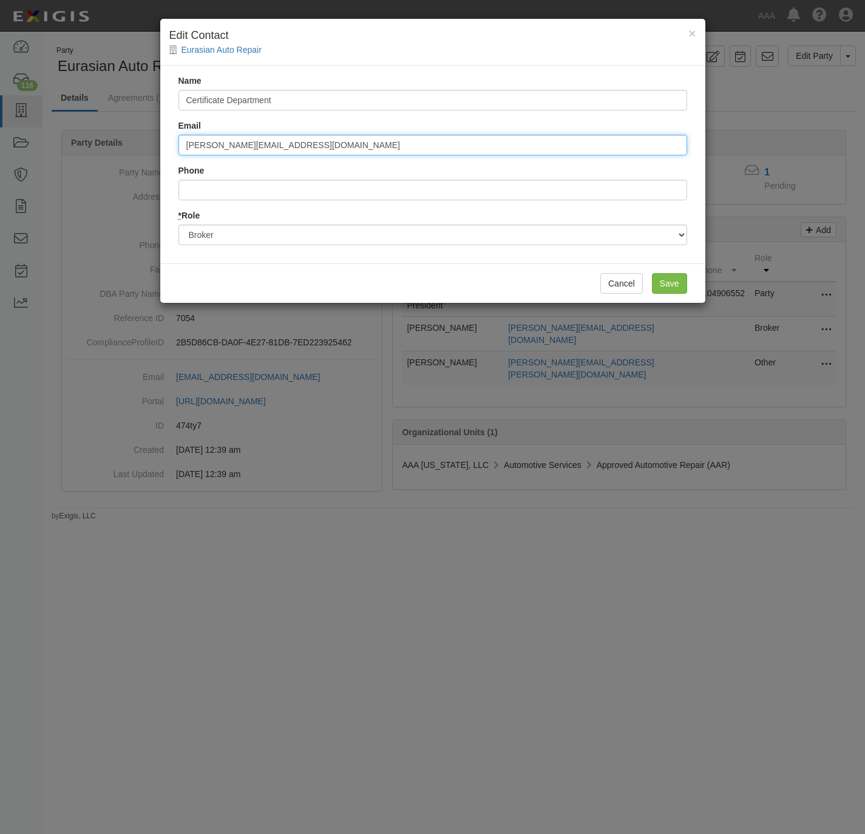
click at [283, 135] on input "Cindy@ellisinsure.com" at bounding box center [433, 145] width 509 height 21
paste input "support@brianbuckinc"
type input "support@brianbuckinc.com"
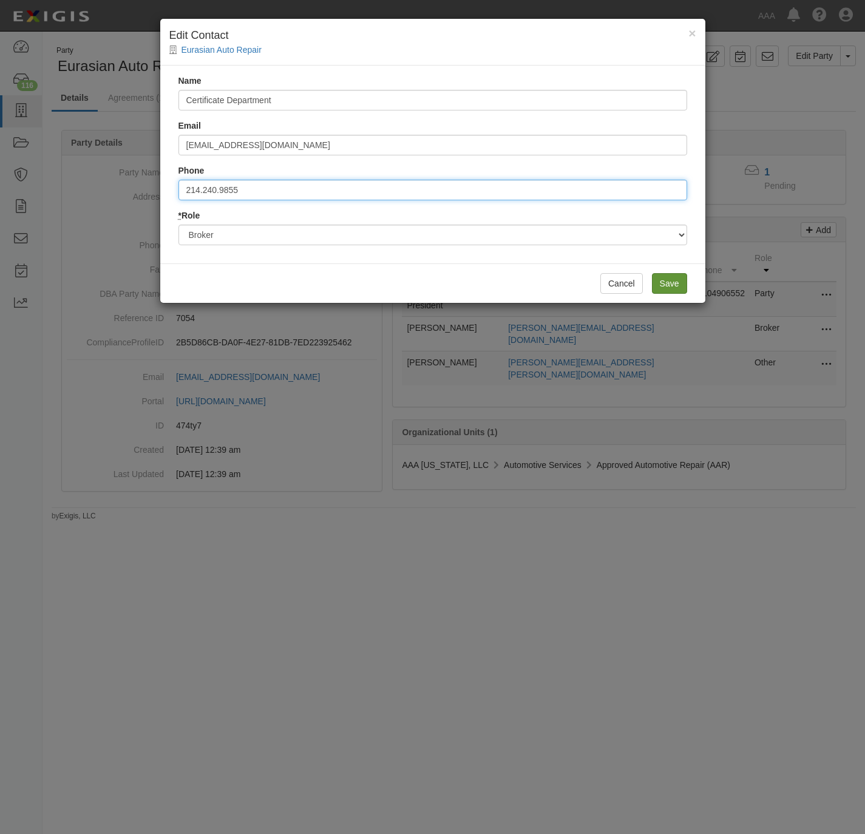
type input "214.240.9855"
click at [667, 287] on input "Save" at bounding box center [669, 283] width 35 height 21
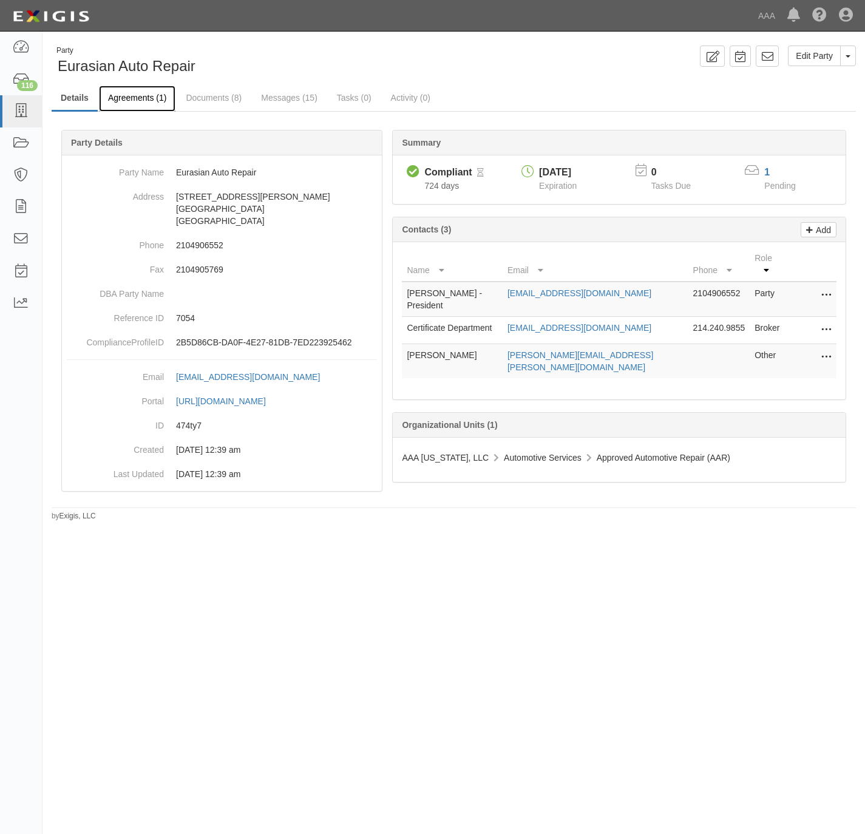
click at [129, 100] on link "Agreements (1)" at bounding box center [137, 99] width 77 height 26
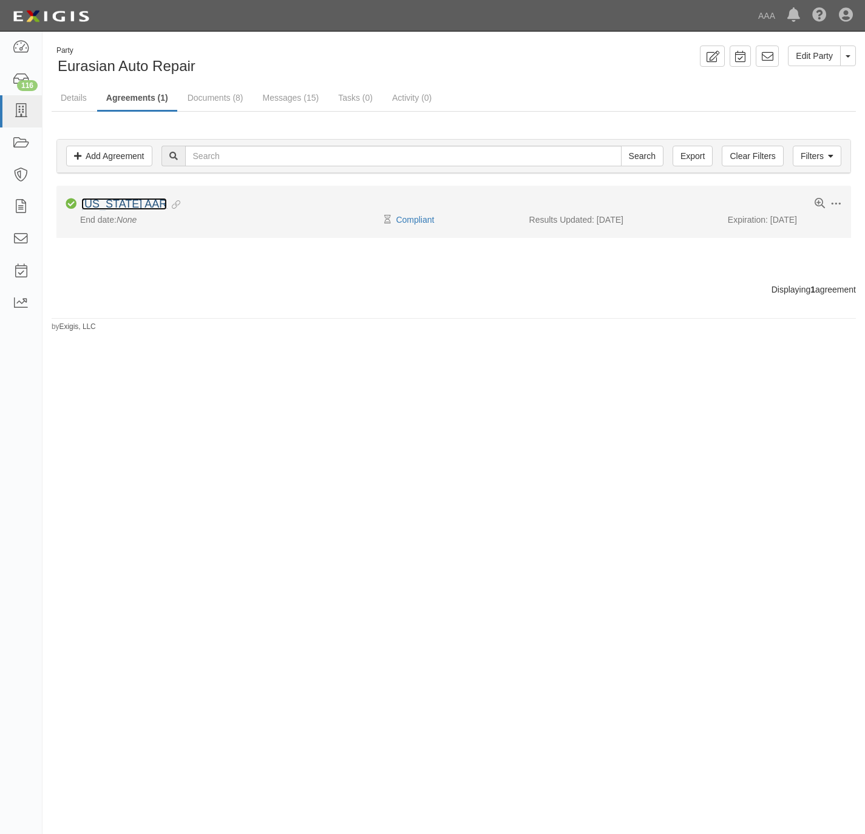
click at [111, 203] on link "Texas AAR" at bounding box center [124, 204] width 86 height 12
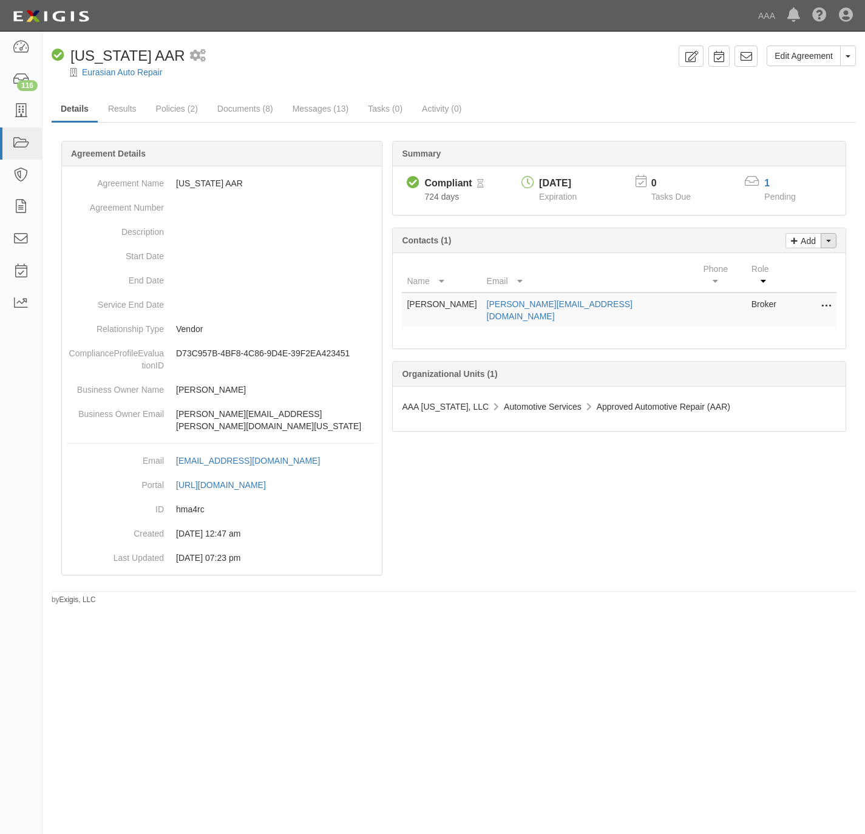
click at [827, 241] on span "button" at bounding box center [828, 241] width 5 height 2
click at [795, 267] on link "Change contacts" at bounding box center [788, 262] width 96 height 16
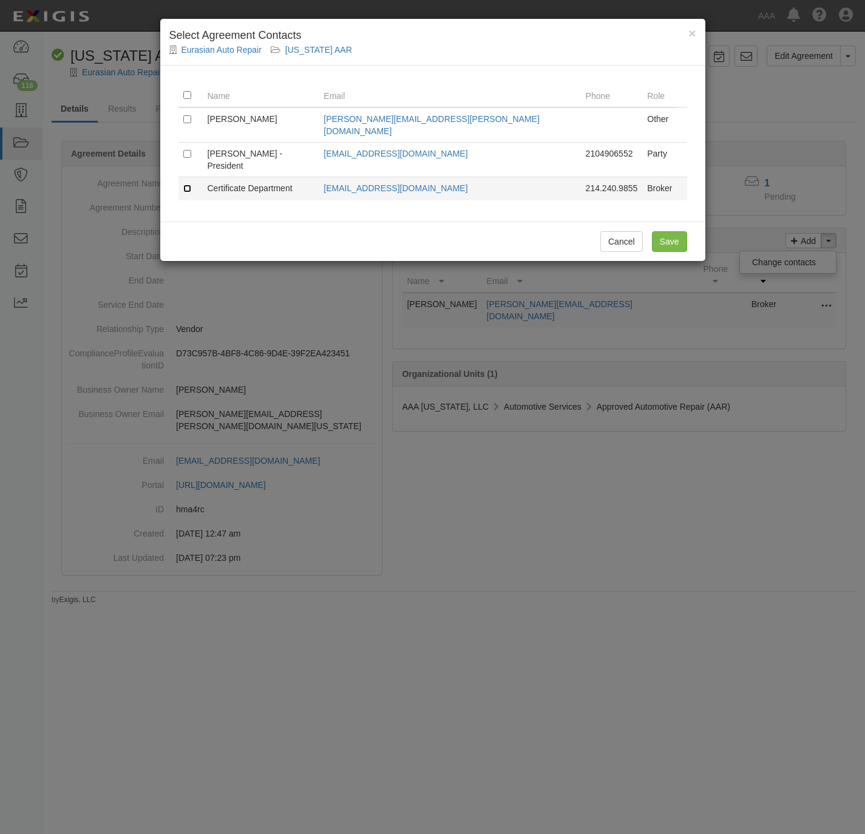
click at [186, 185] on input "checkbox" at bounding box center [187, 189] width 8 height 8
checkbox input "true"
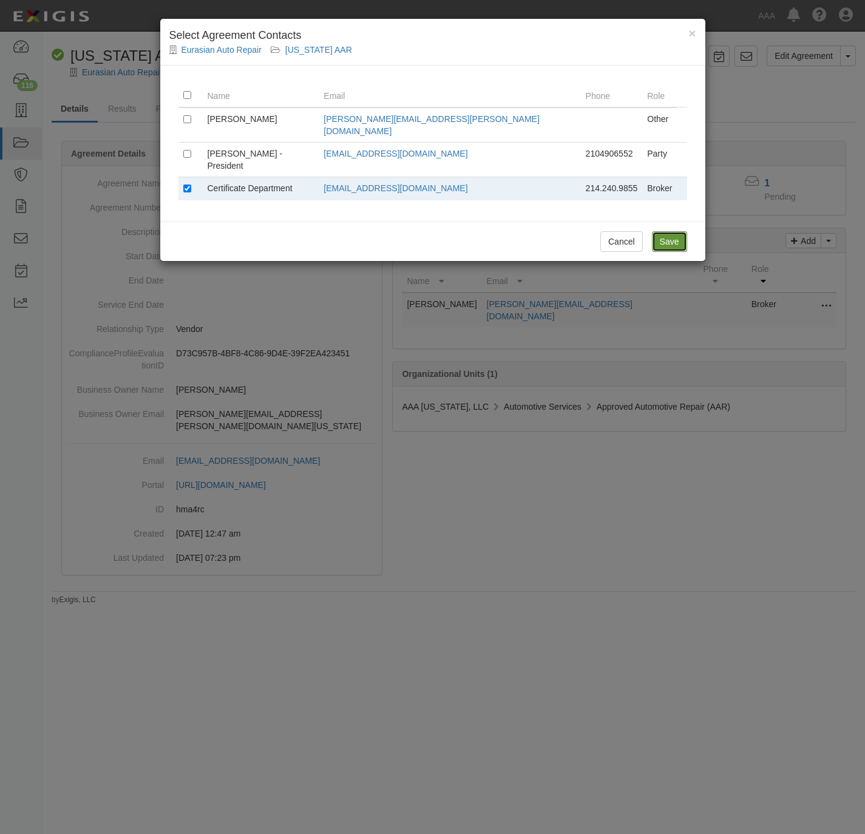
click at [672, 231] on input "Save" at bounding box center [669, 241] width 35 height 21
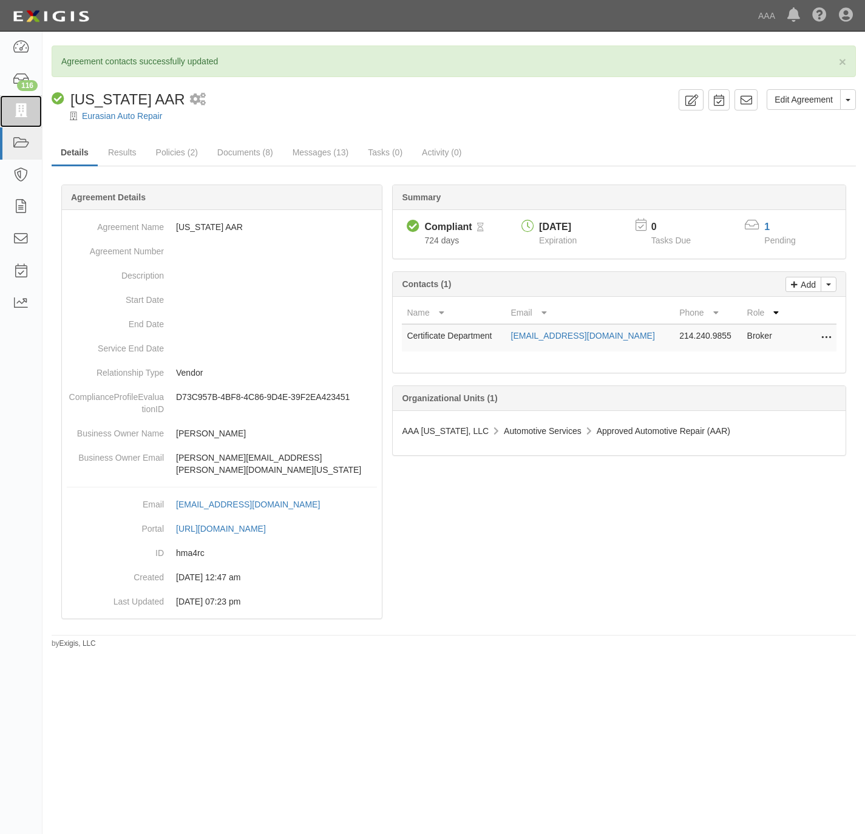
drag, startPoint x: 16, startPoint y: 110, endPoint x: 141, endPoint y: 81, distance: 127.8
click at [17, 110] on icon at bounding box center [20, 111] width 17 height 14
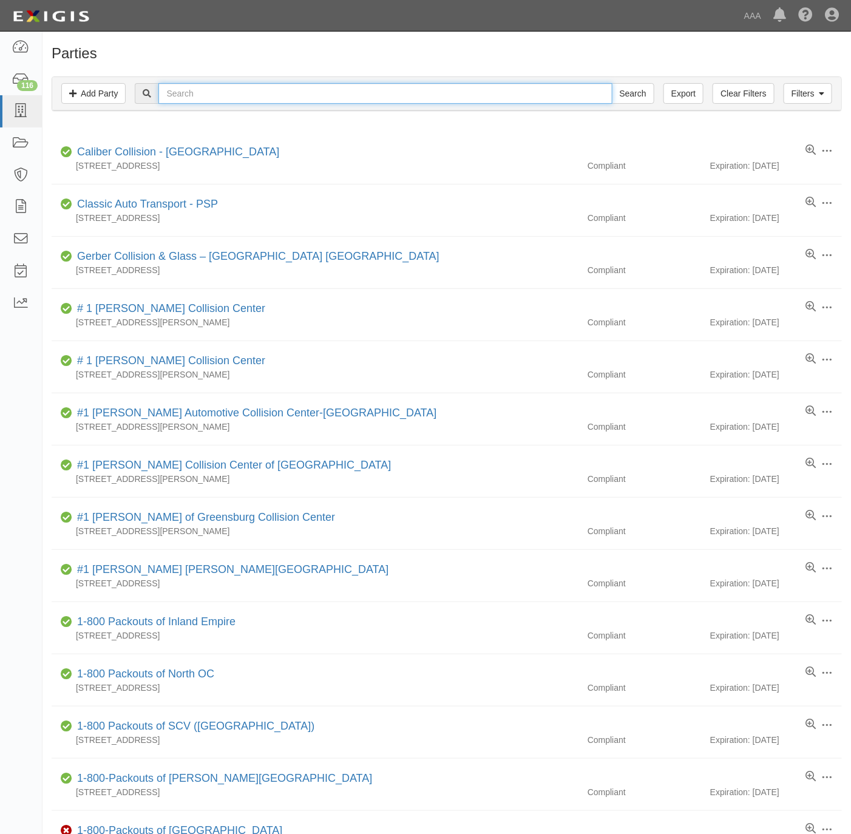
click at [251, 88] on input "text" at bounding box center [385, 93] width 454 height 21
paste input "RMC Automotive"
type input "RMC Automotive"
drag, startPoint x: 643, startPoint y: 95, endPoint x: 812, endPoint y: 126, distance: 172.2
click at [643, 95] on input "Search" at bounding box center [633, 93] width 43 height 21
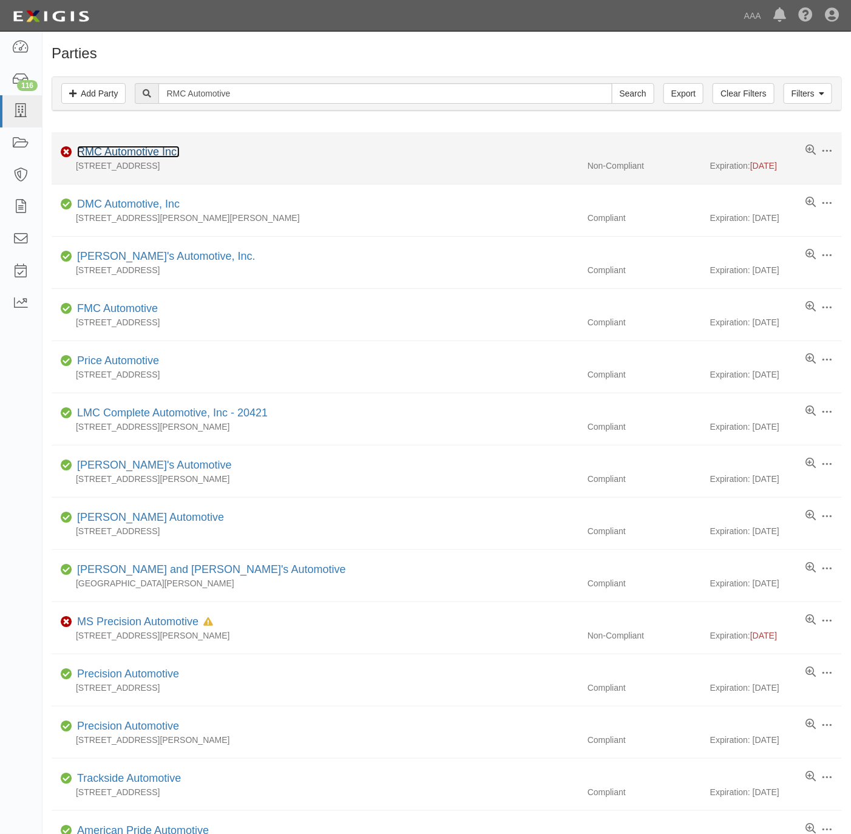
click at [126, 153] on link "RMC Automotive Inc." at bounding box center [128, 152] width 103 height 12
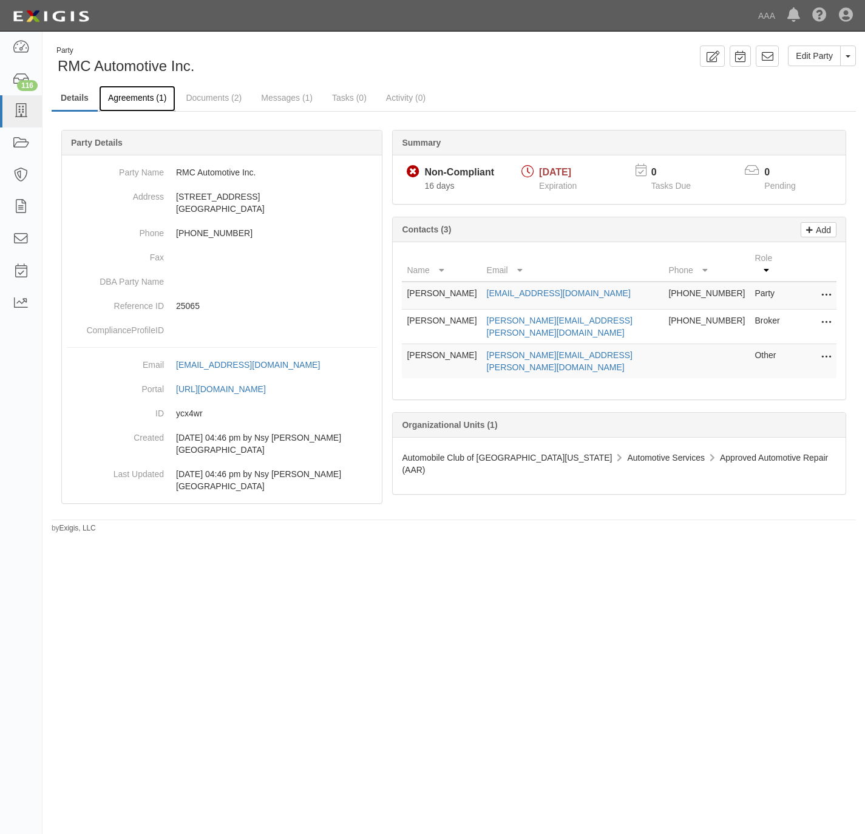
click at [135, 98] on link "Agreements (1)" at bounding box center [137, 99] width 77 height 26
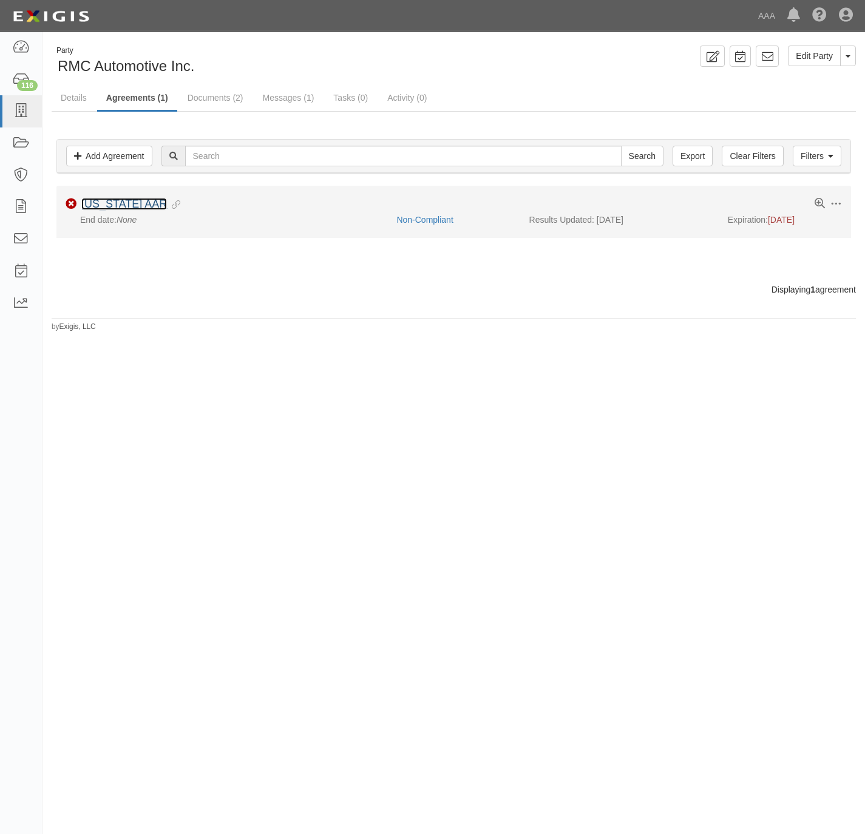
click at [104, 204] on link "California AAR" at bounding box center [124, 204] width 86 height 12
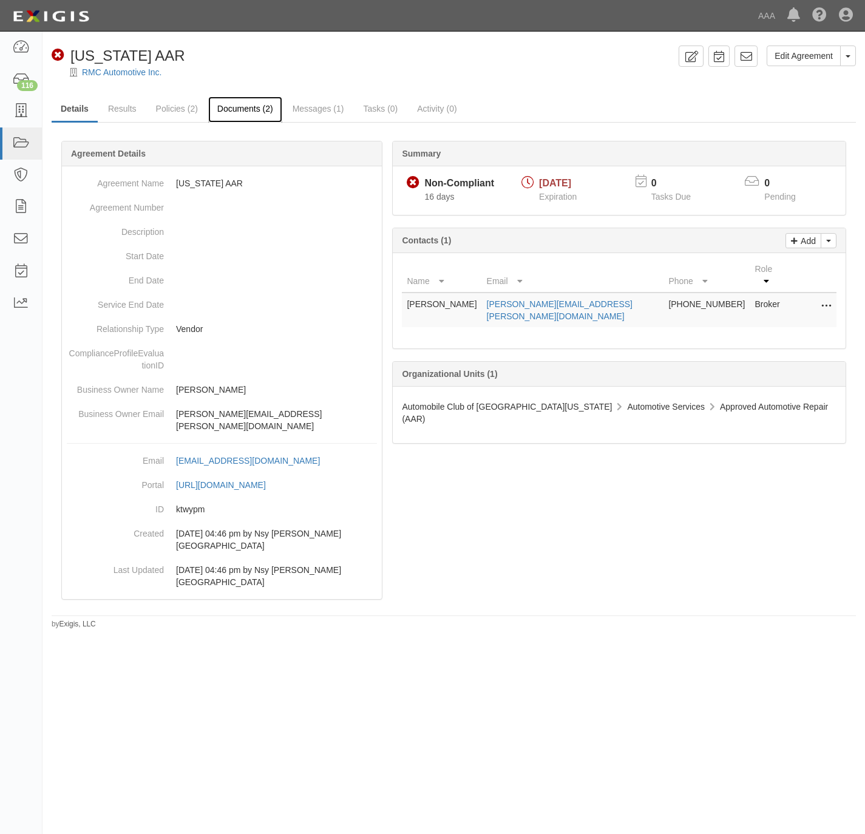
click at [226, 117] on link "Documents (2)" at bounding box center [245, 110] width 74 height 26
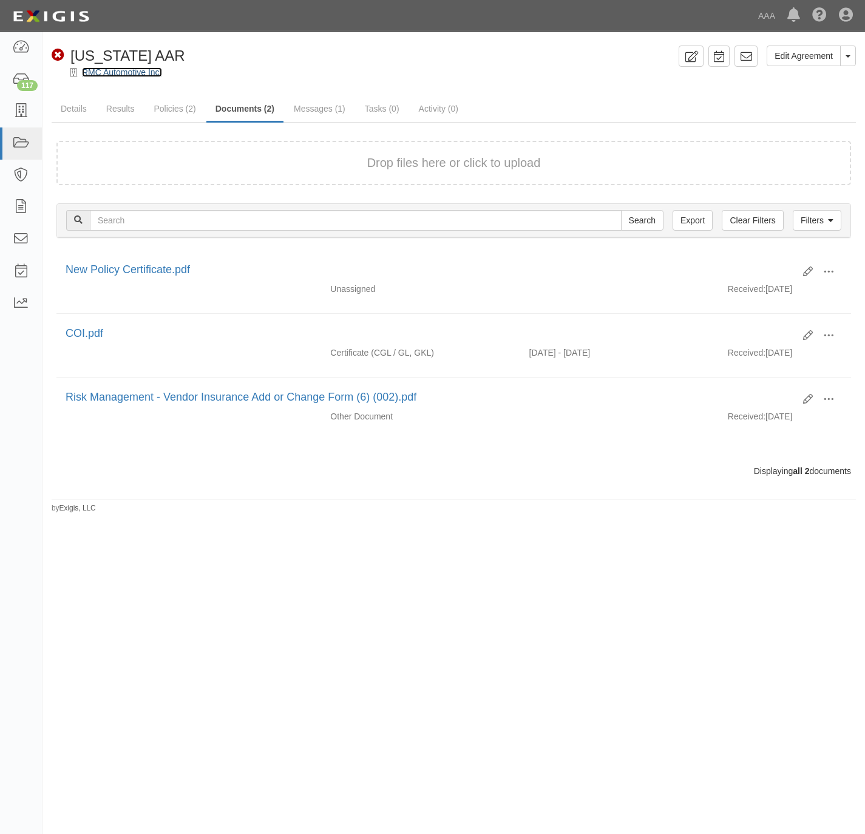
click at [89, 73] on link "RMC Automotive Inc." at bounding box center [122, 72] width 80 height 10
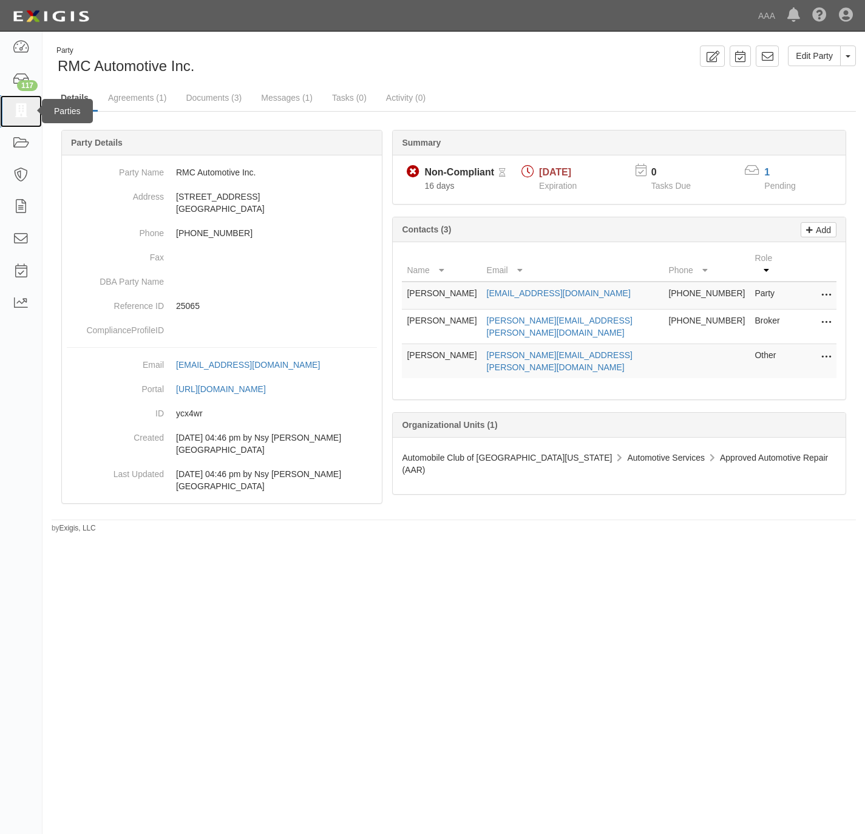
click at [21, 109] on icon at bounding box center [20, 111] width 17 height 14
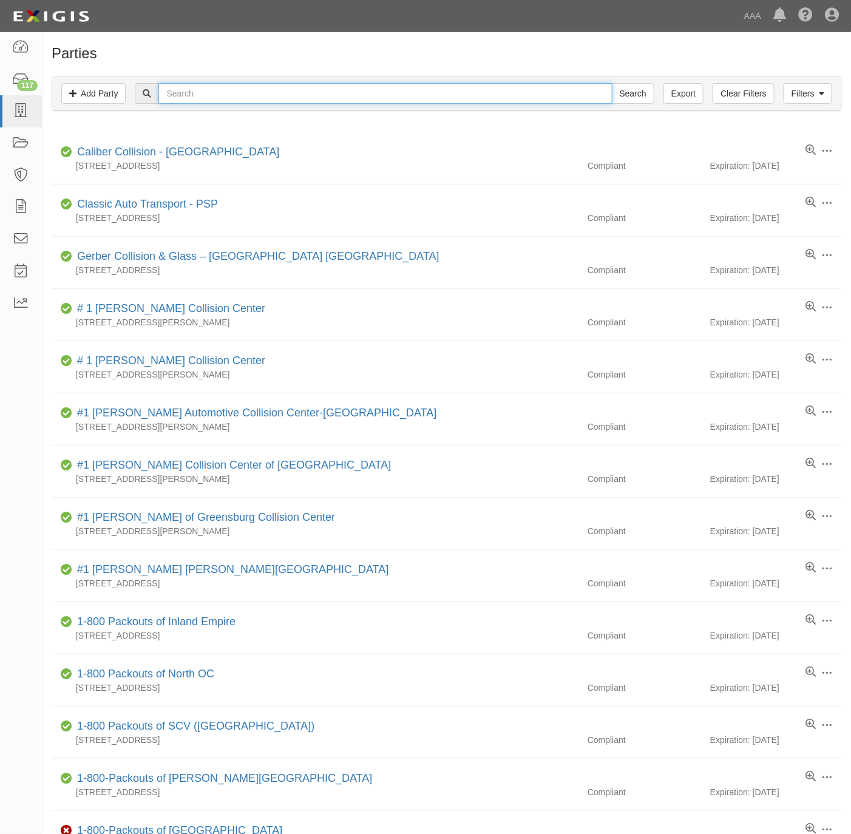
click at [244, 91] on input "text" at bounding box center [385, 93] width 454 height 21
type input "jack"
click at [612, 83] on input "Search" at bounding box center [633, 93] width 43 height 21
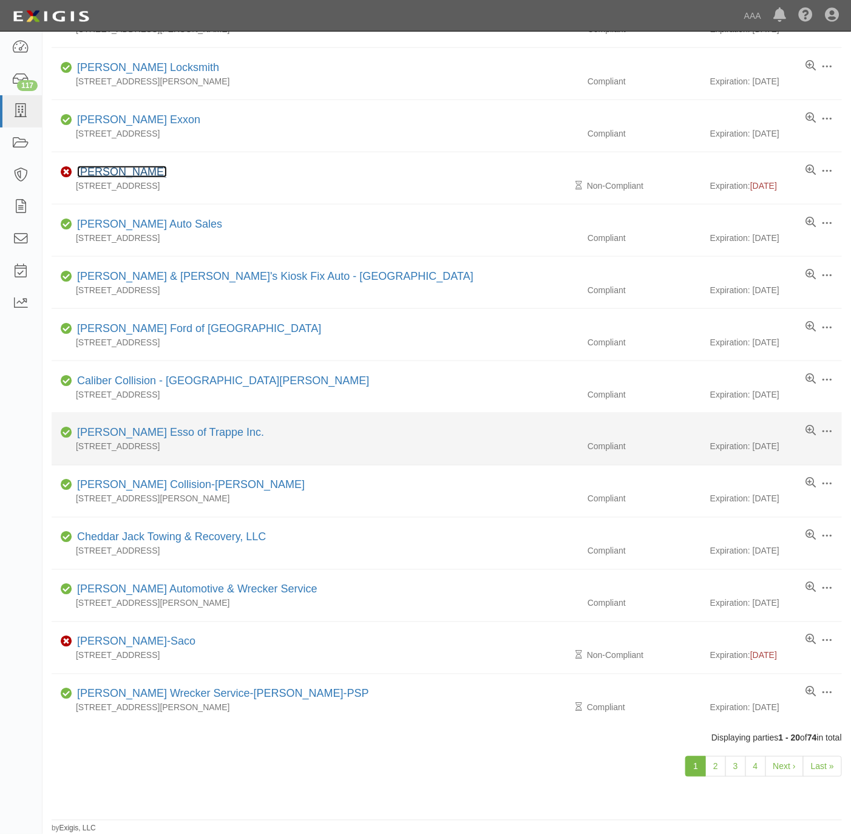
scroll to position [455, 0]
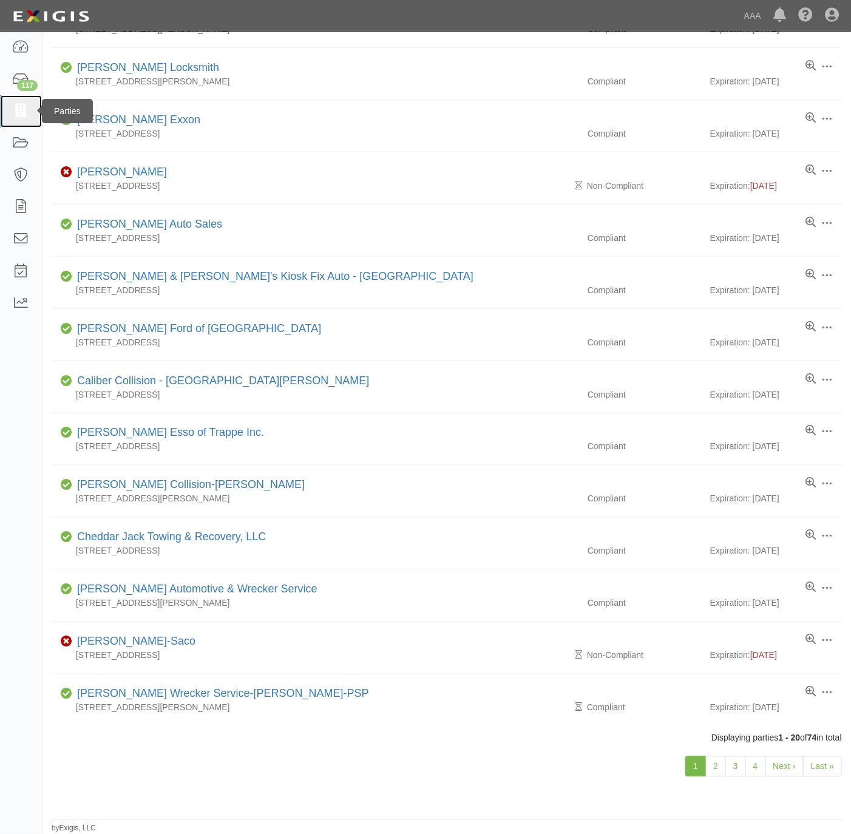
click at [18, 114] on icon at bounding box center [20, 111] width 17 height 14
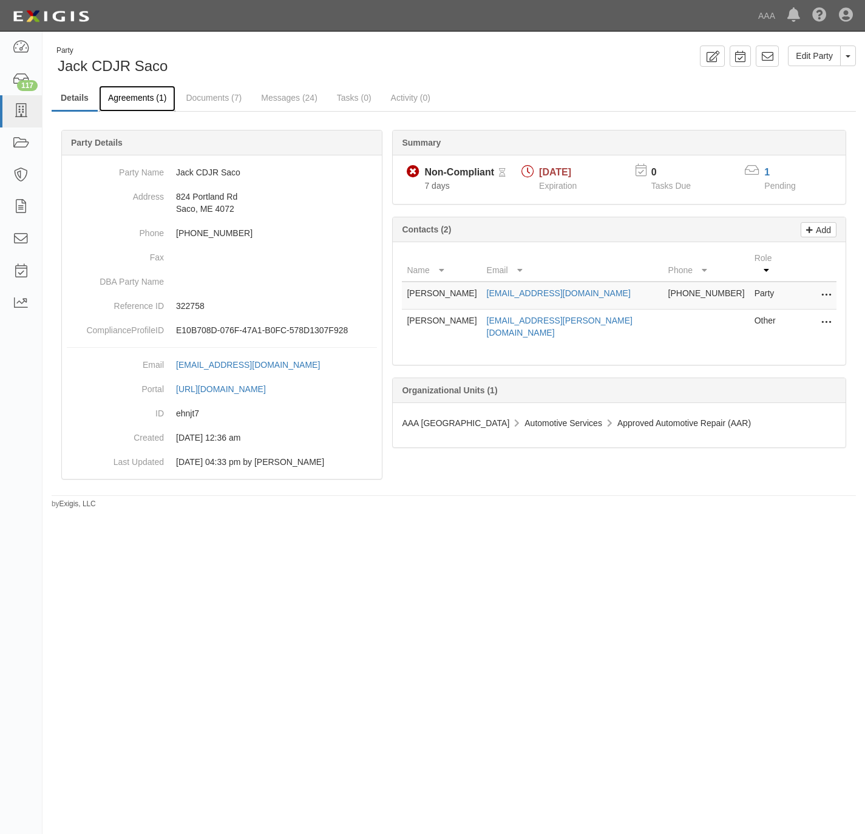
drag, startPoint x: 129, startPoint y: 98, endPoint x: 141, endPoint y: 98, distance: 11.5
click at [129, 98] on link "Agreements (1)" at bounding box center [137, 99] width 77 height 26
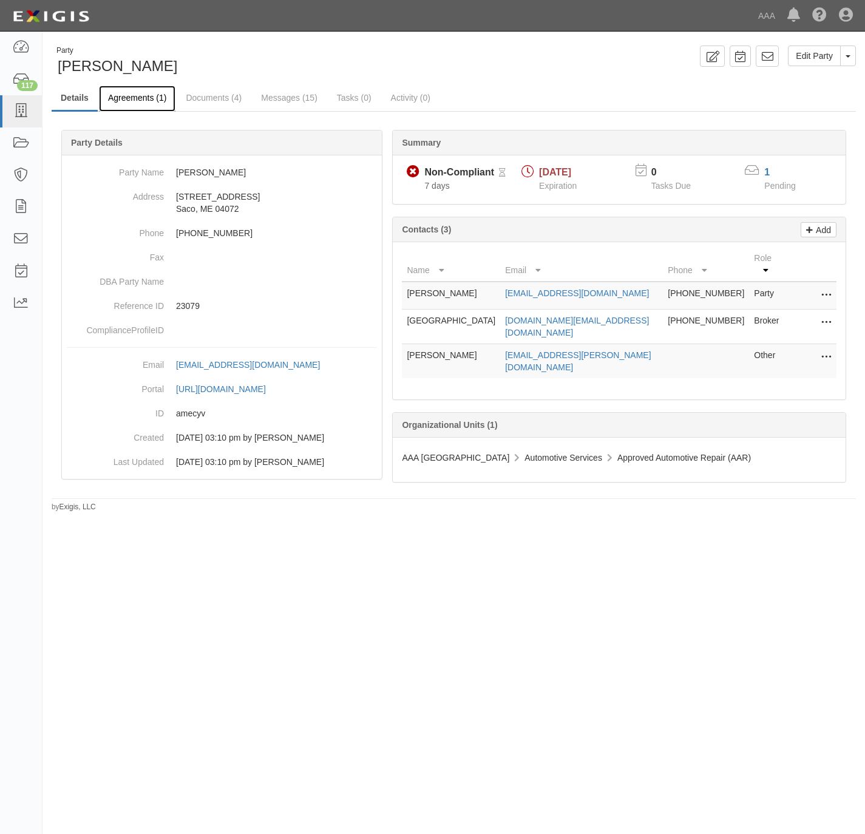
click at [144, 97] on link "Agreements (1)" at bounding box center [137, 99] width 77 height 26
click at [134, 104] on link "Agreements (1)" at bounding box center [137, 99] width 77 height 26
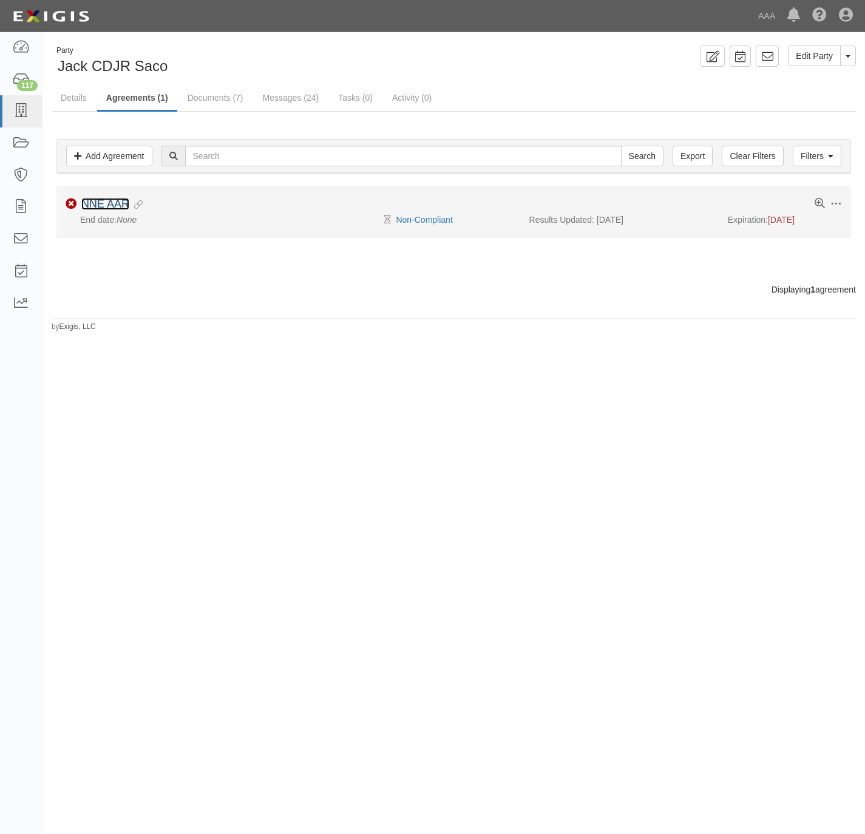
click at [94, 201] on link "NNE AAR" at bounding box center [105, 204] width 48 height 12
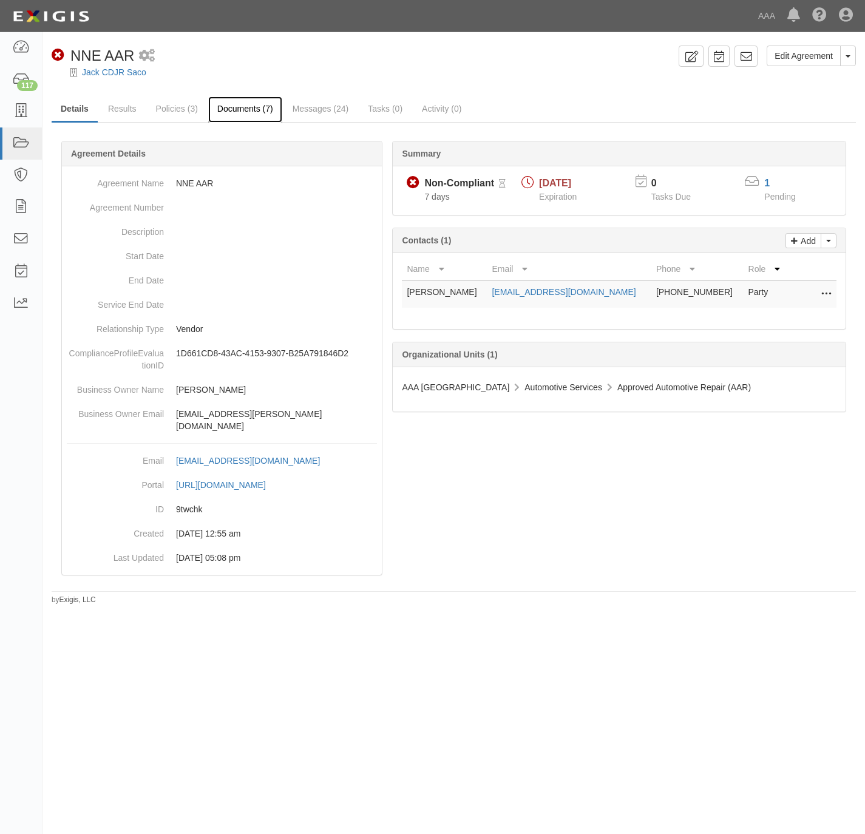
click at [236, 112] on link "Documents (7)" at bounding box center [245, 110] width 74 height 26
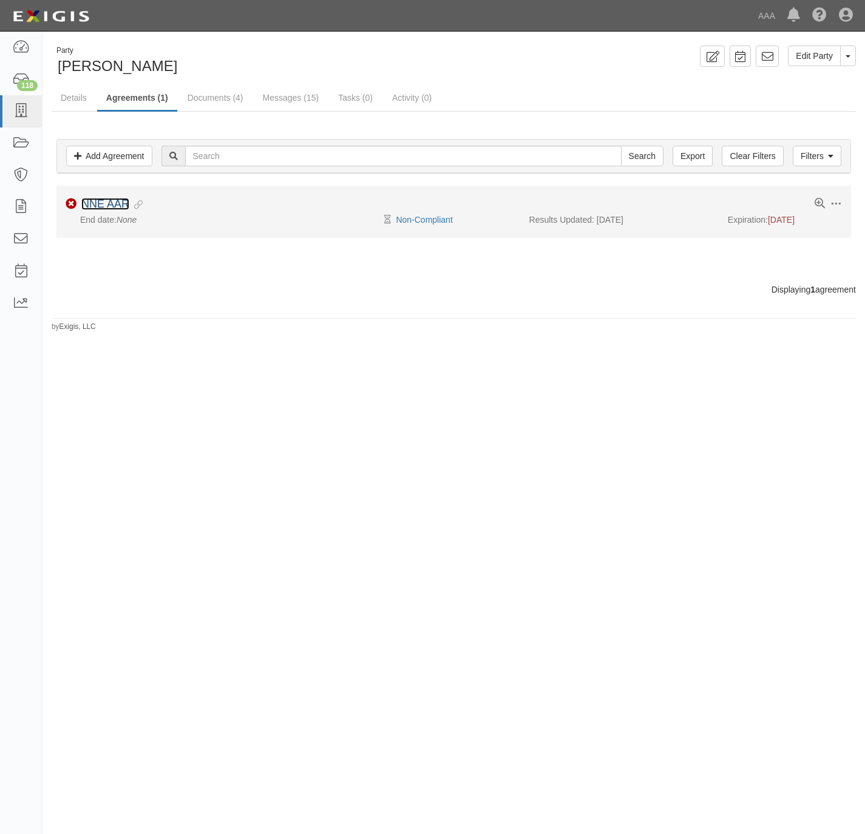
click at [102, 208] on link "NNE AAR" at bounding box center [105, 204] width 48 height 12
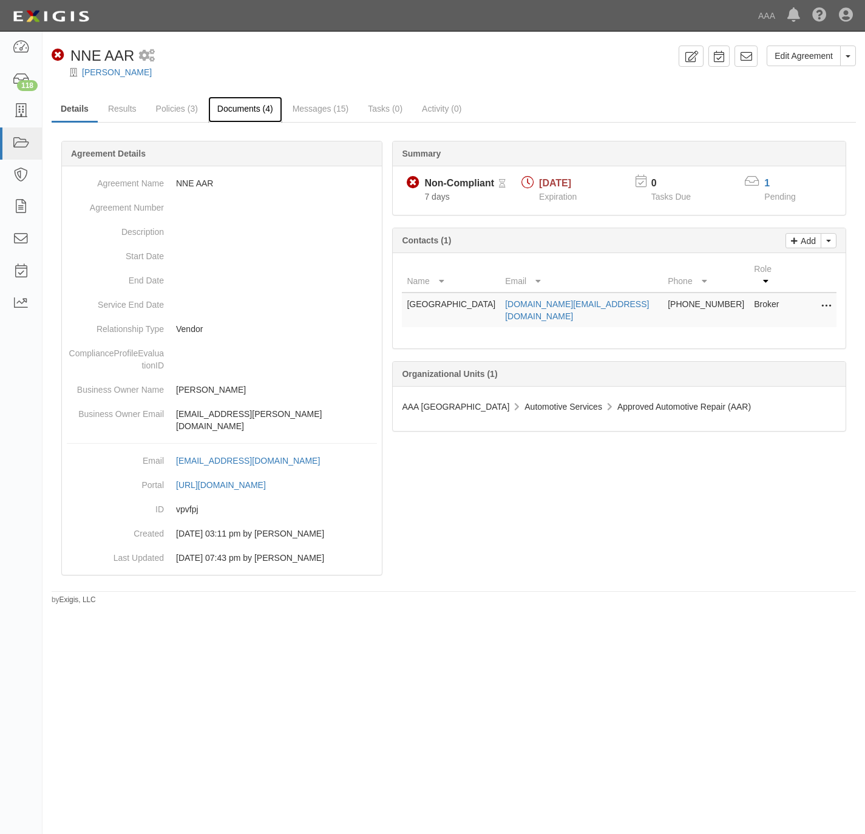
click at [241, 111] on link "Documents (4)" at bounding box center [245, 110] width 74 height 26
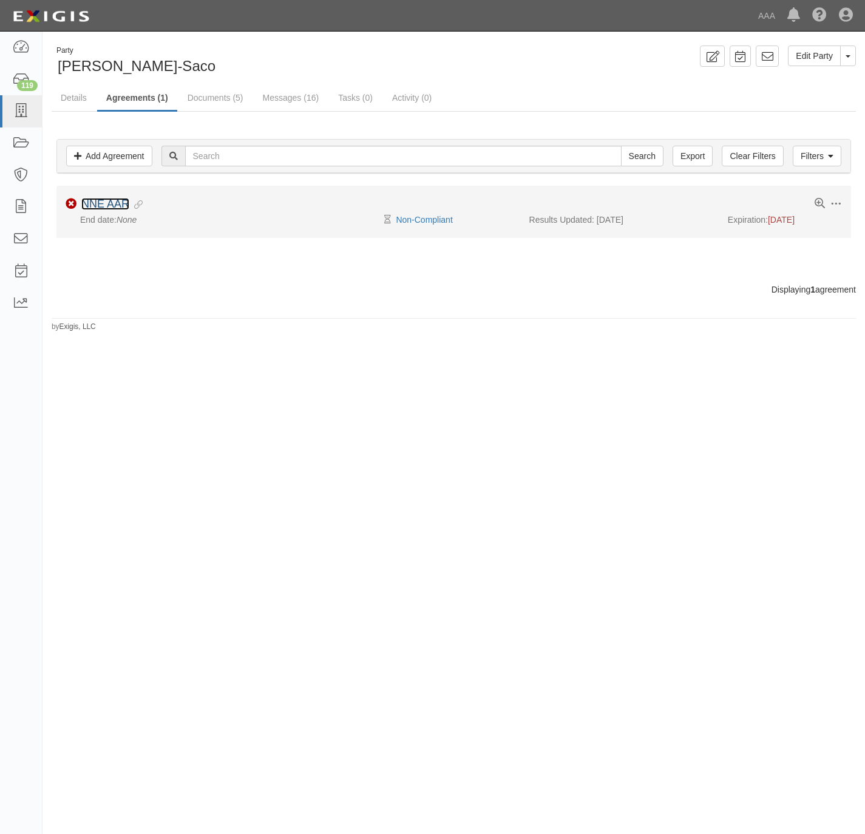
click at [109, 206] on link "NNE AAR" at bounding box center [105, 204] width 48 height 12
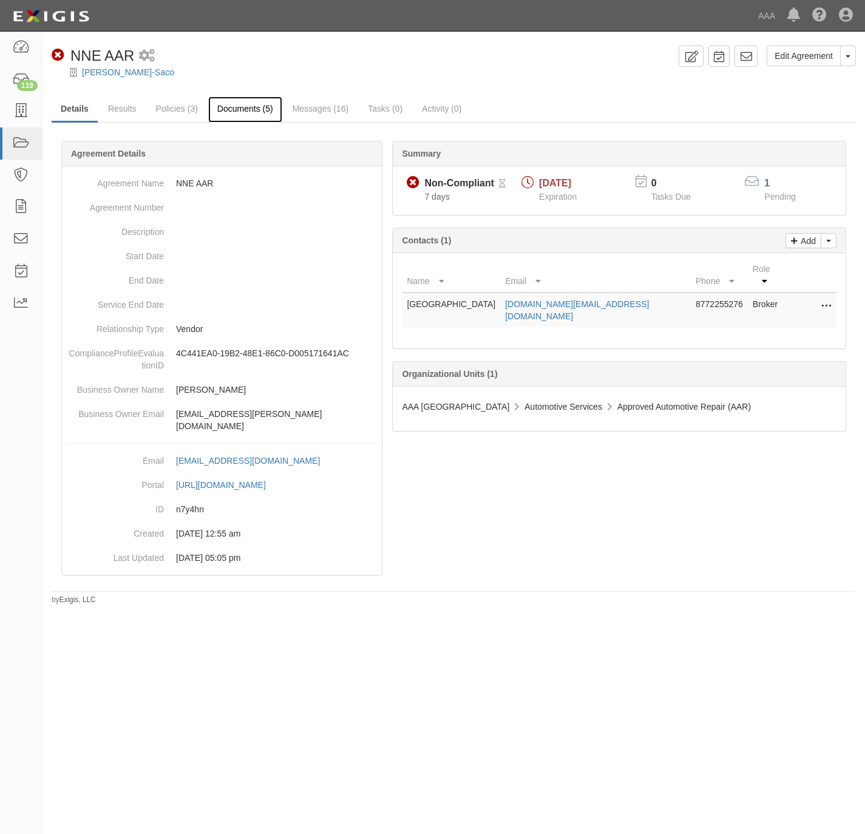
click at [241, 106] on link "Documents (5)" at bounding box center [245, 110] width 74 height 26
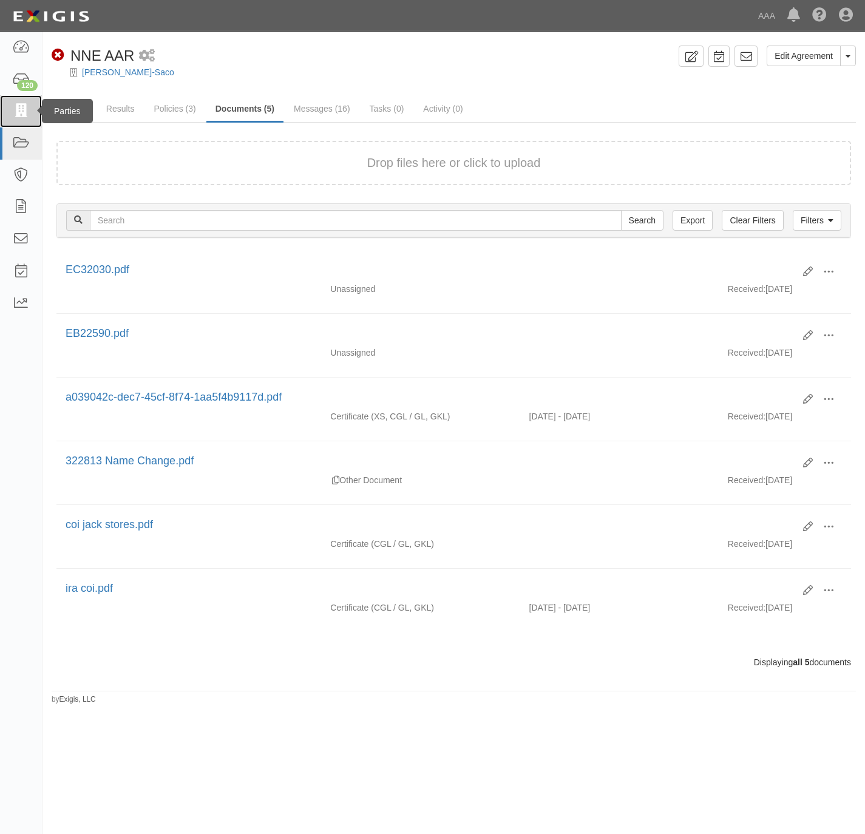
click at [24, 107] on icon at bounding box center [20, 111] width 17 height 14
